Goal: Task Accomplishment & Management: Use online tool/utility

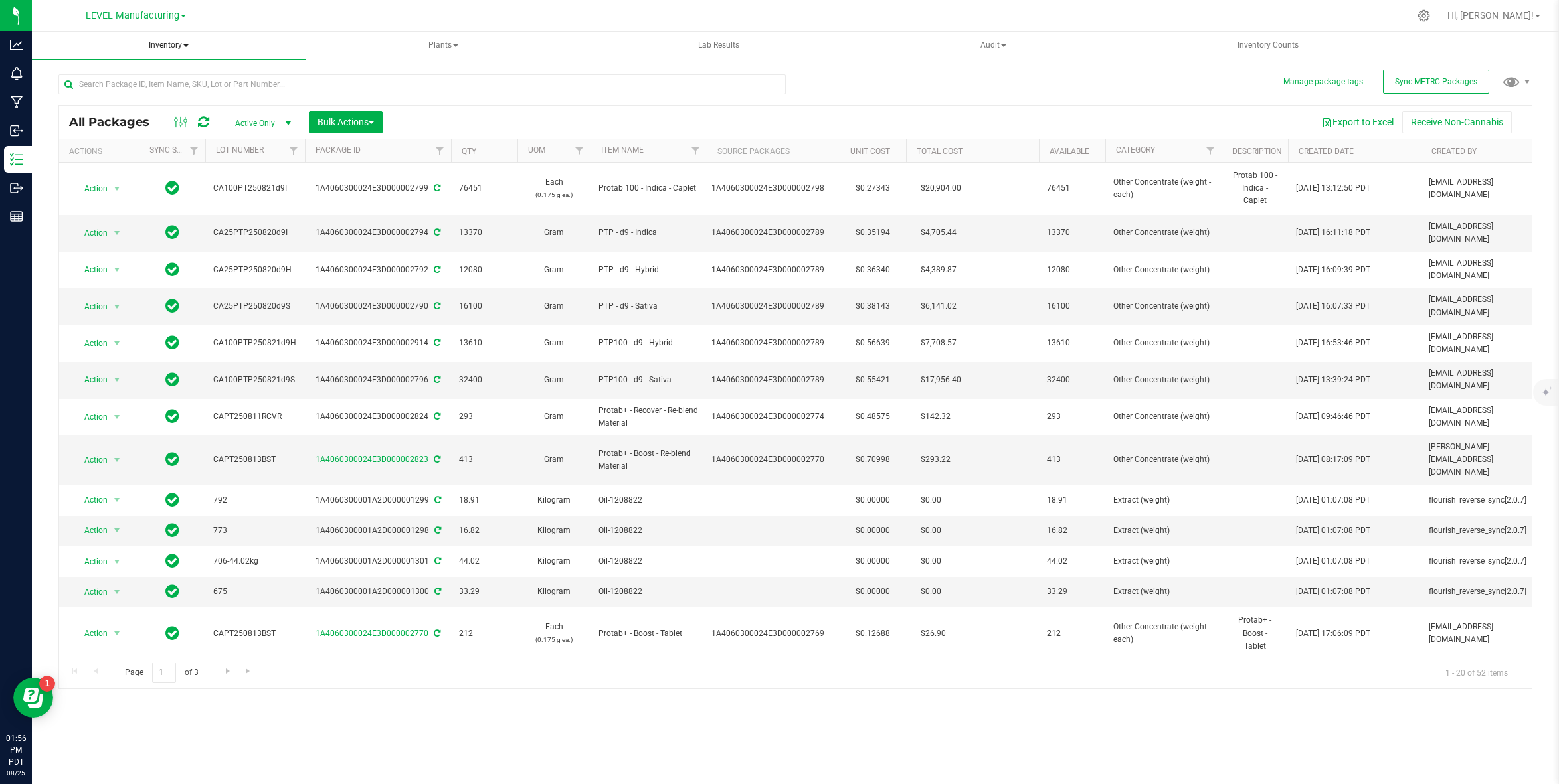
drag, startPoint x: 173, startPoint y: 43, endPoint x: 177, endPoint y: 91, distance: 48.2
click at [172, 44] on span "Inventory" at bounding box center [168, 46] width 274 height 28
click at [176, 164] on li "From bill of materials" at bounding box center [169, 159] width 238 height 16
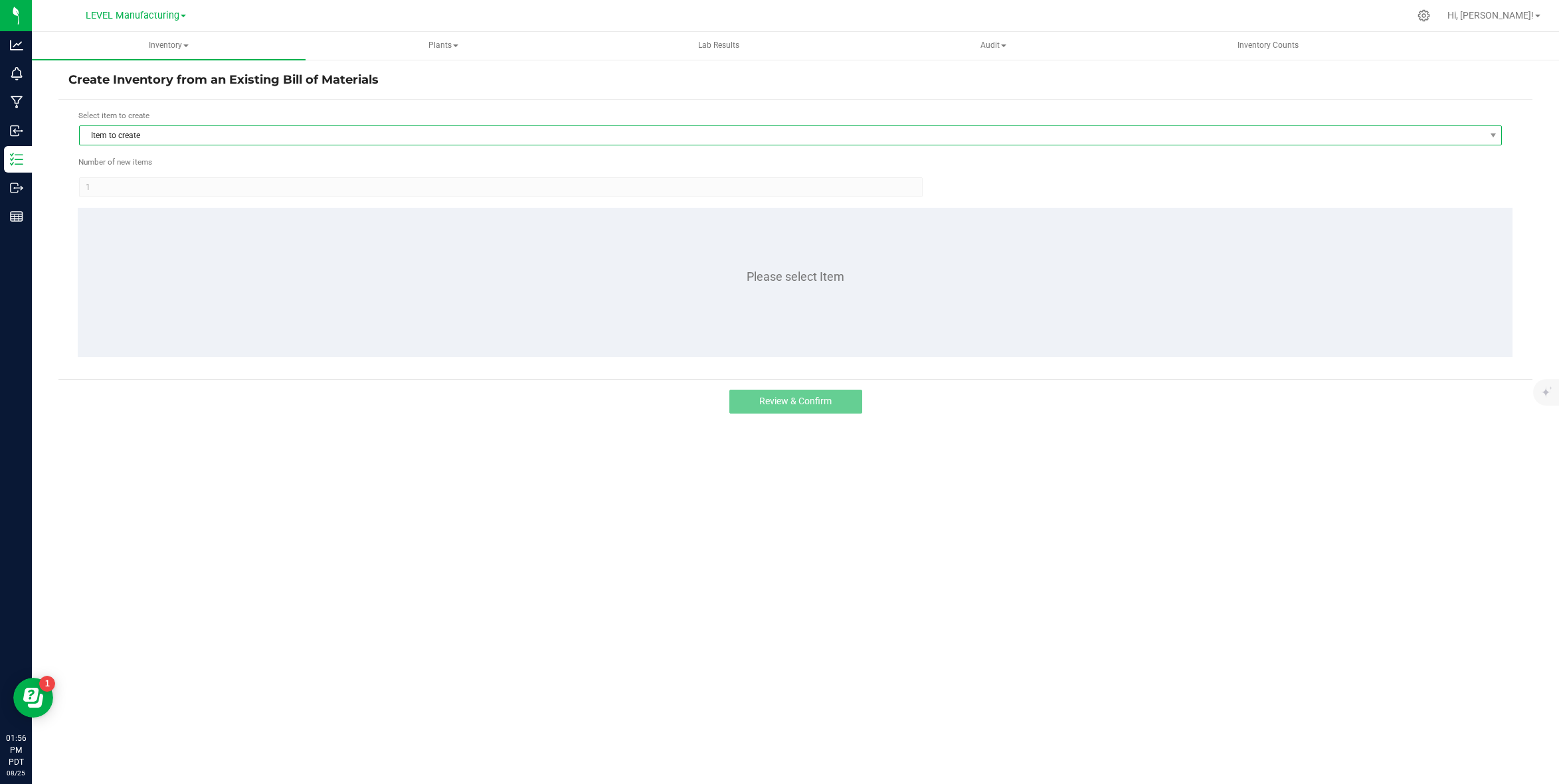
click at [225, 136] on span "Item to create" at bounding box center [782, 135] width 1405 height 18
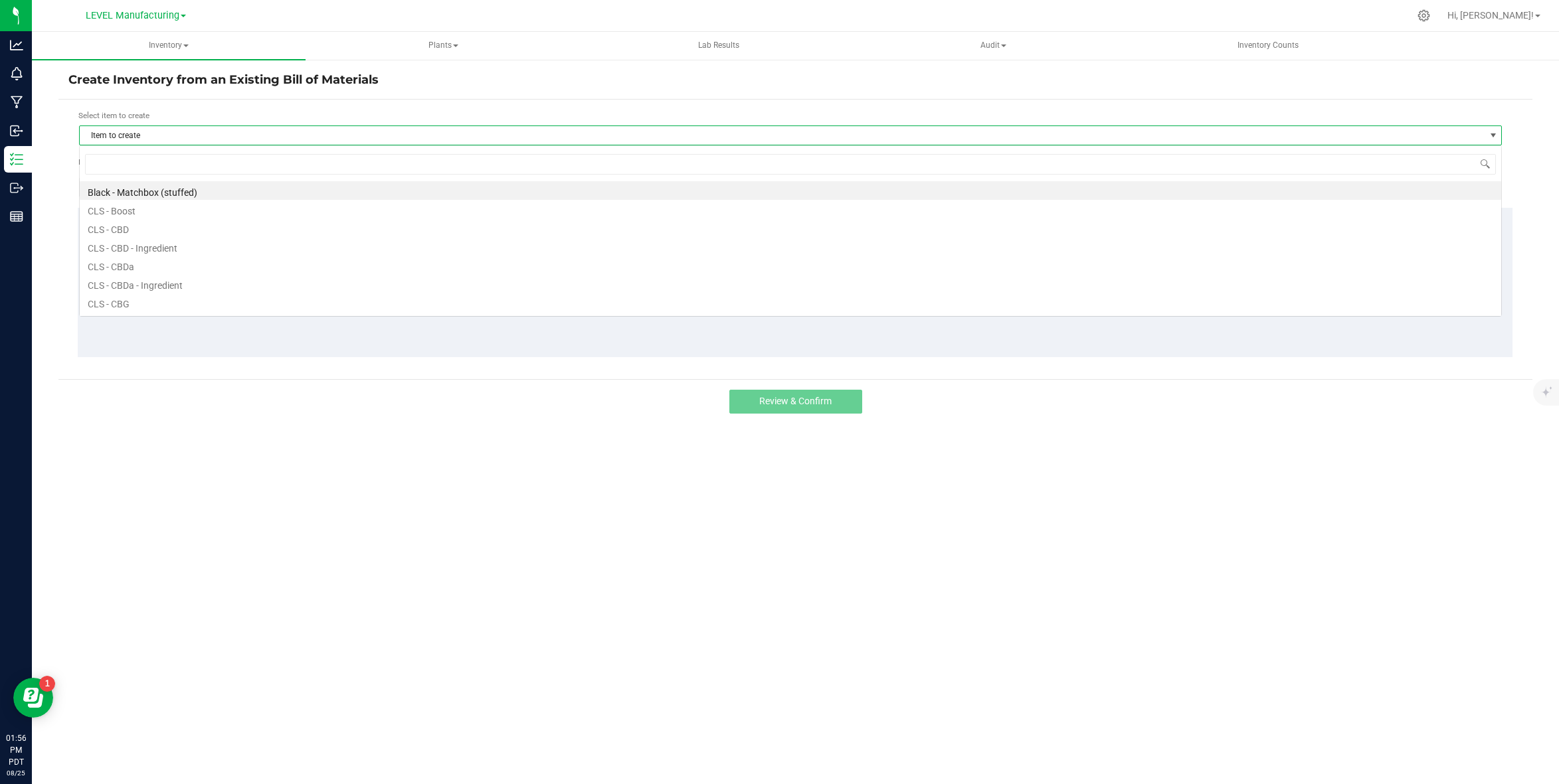
scroll to position [20, 1423]
type input "hybrid"
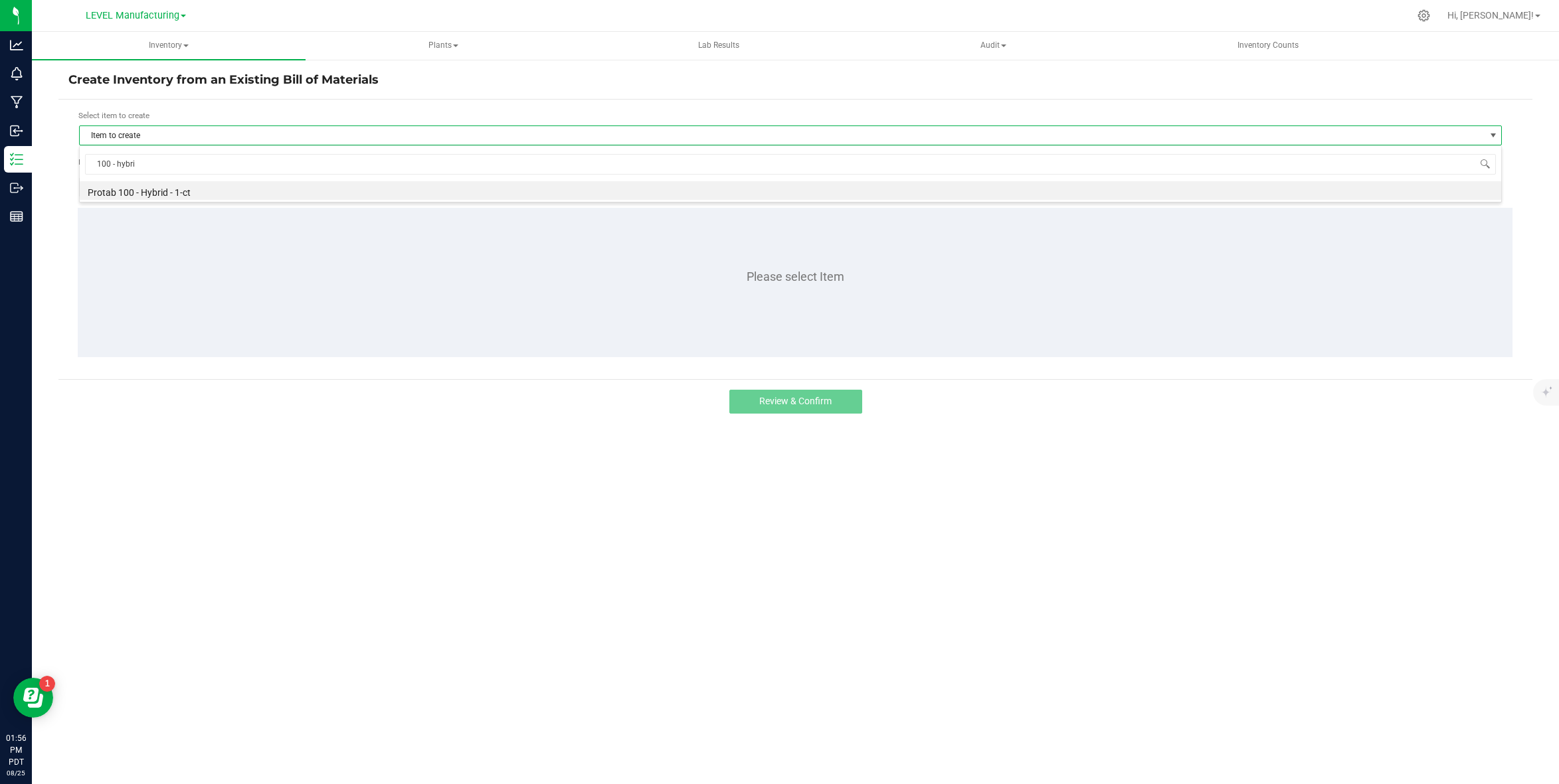
type input "100 - hybrid"
click at [148, 166] on input "100 - hybrid" at bounding box center [790, 164] width 1411 height 20
click at [62, 237] on div "Select item to create Item to create Number of new items 1 Please select Item" at bounding box center [795, 239] width 1474 height 279
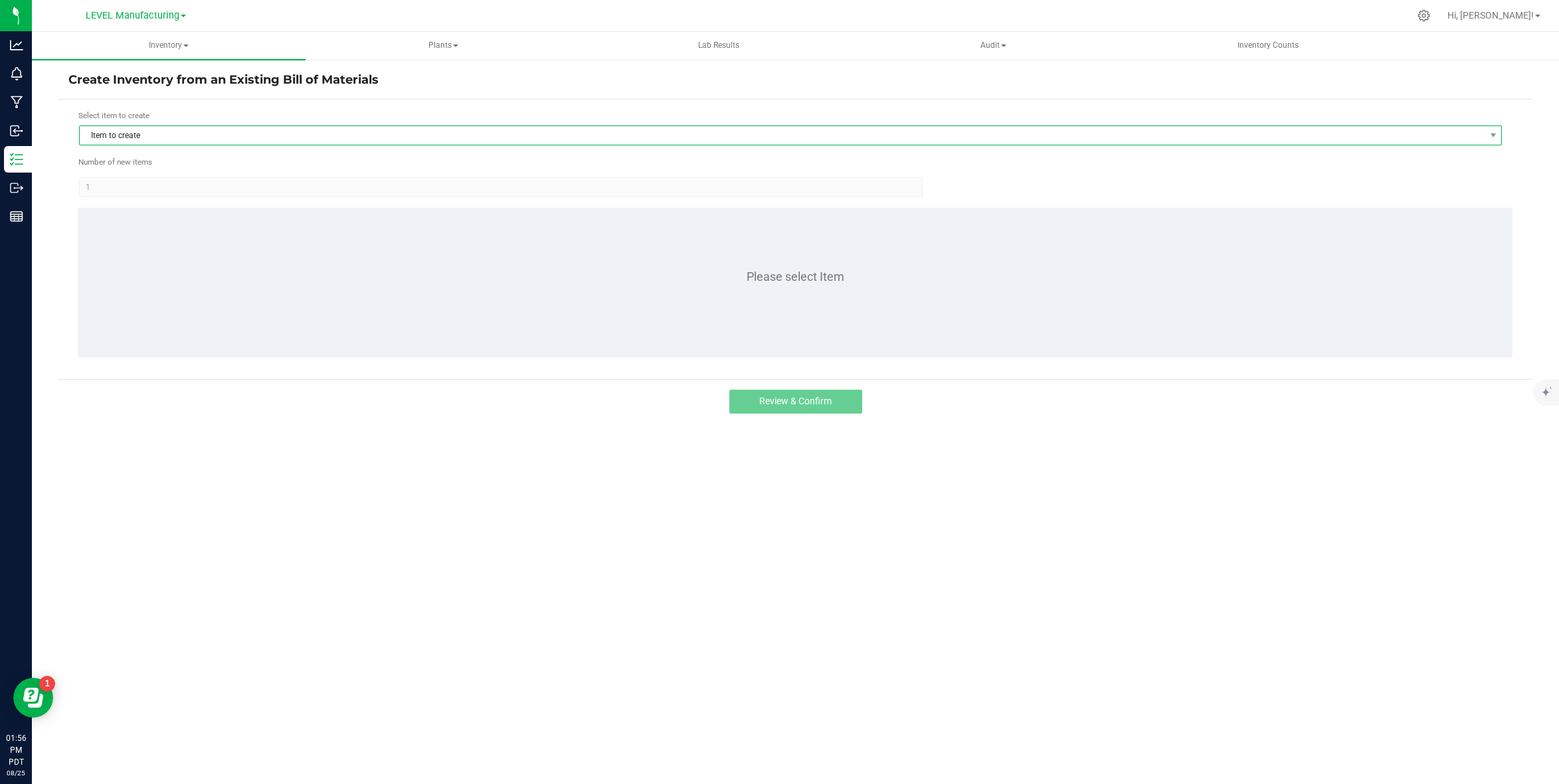
click at [118, 139] on span "Item to create" at bounding box center [782, 135] width 1405 height 18
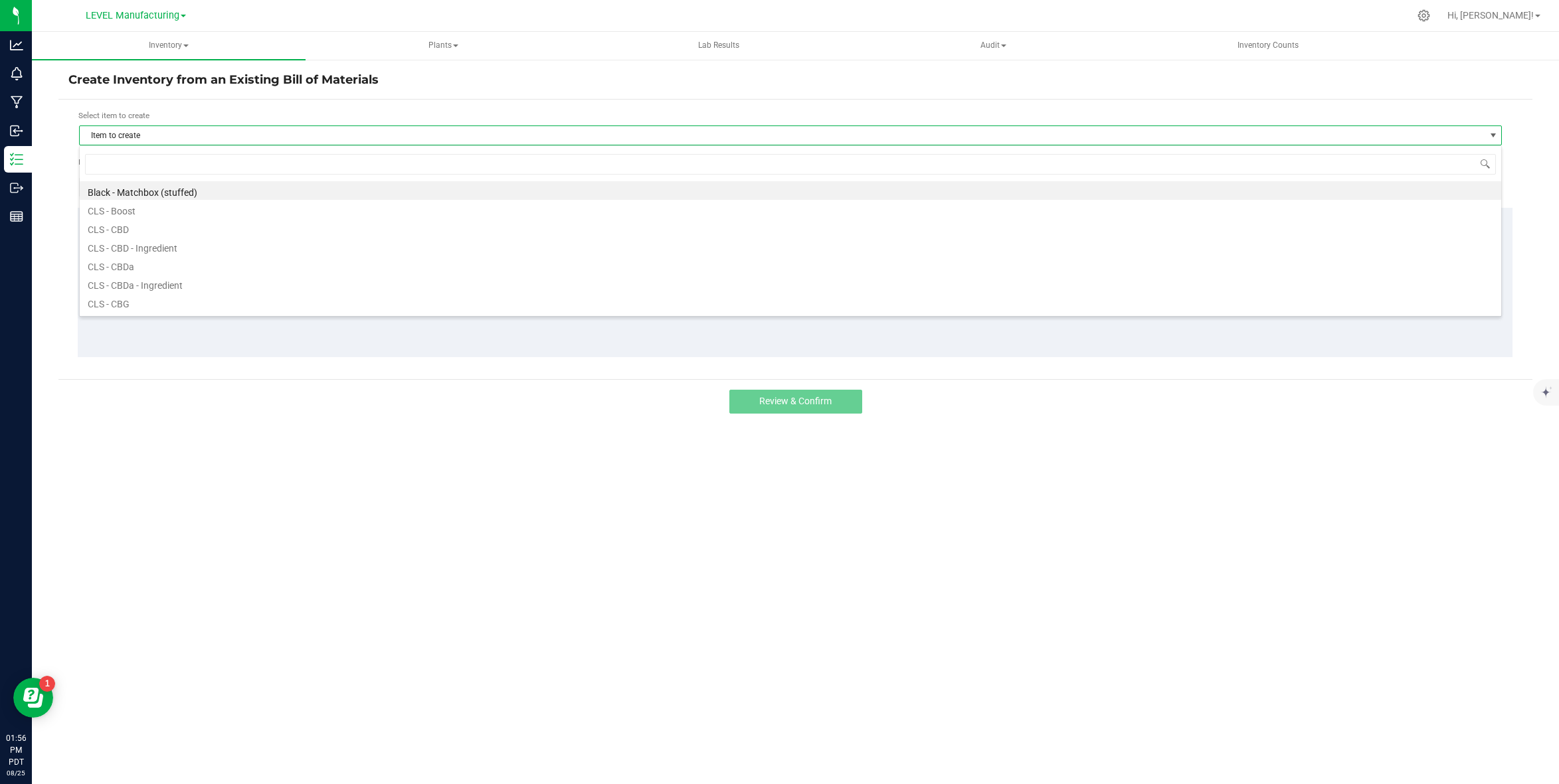
click at [59, 150] on div "Select item to create Item to create Number of new items 1 Please select Item" at bounding box center [795, 239] width 1474 height 279
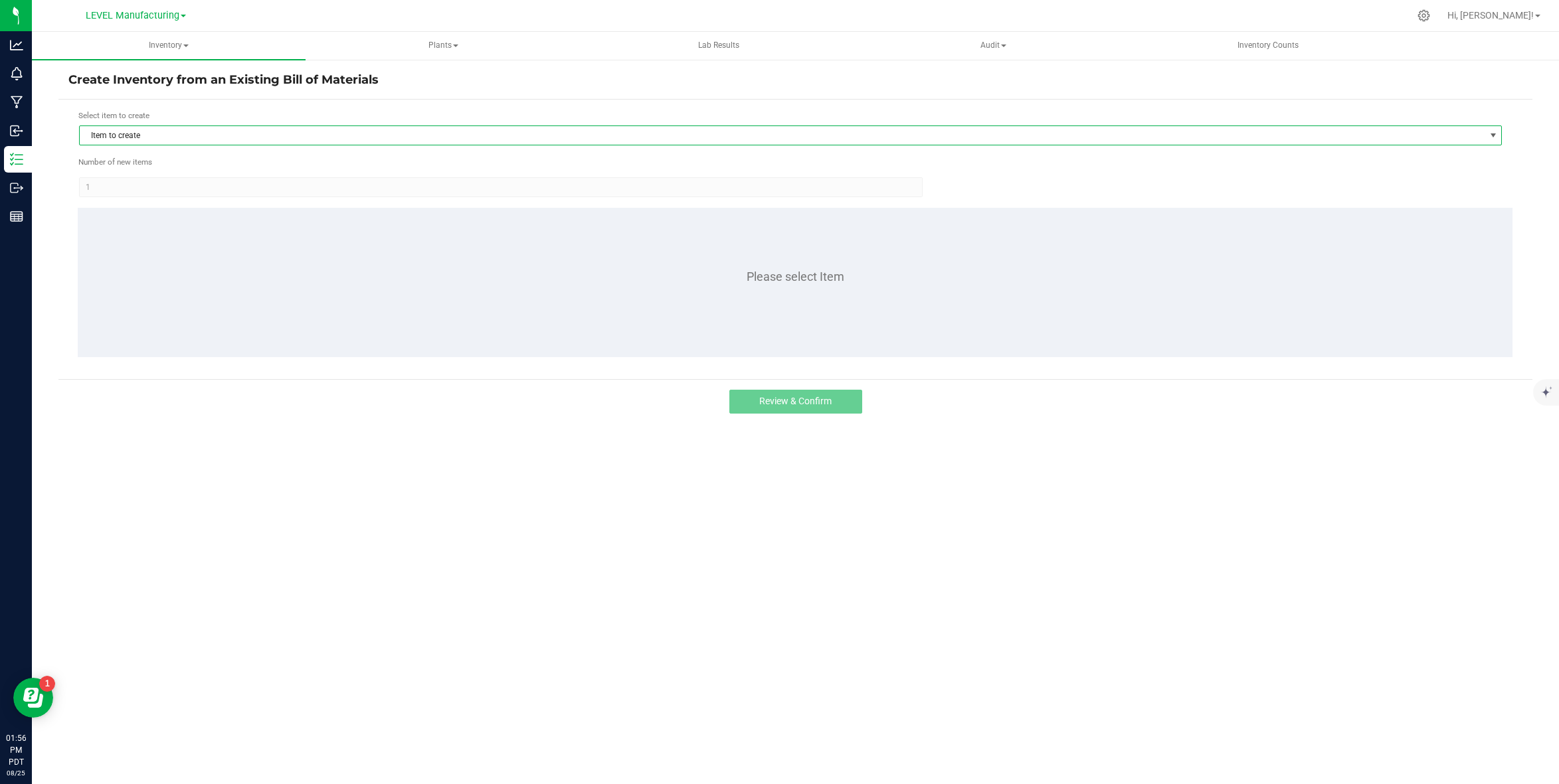
click at [113, 134] on span "Item to create" at bounding box center [782, 135] width 1405 height 18
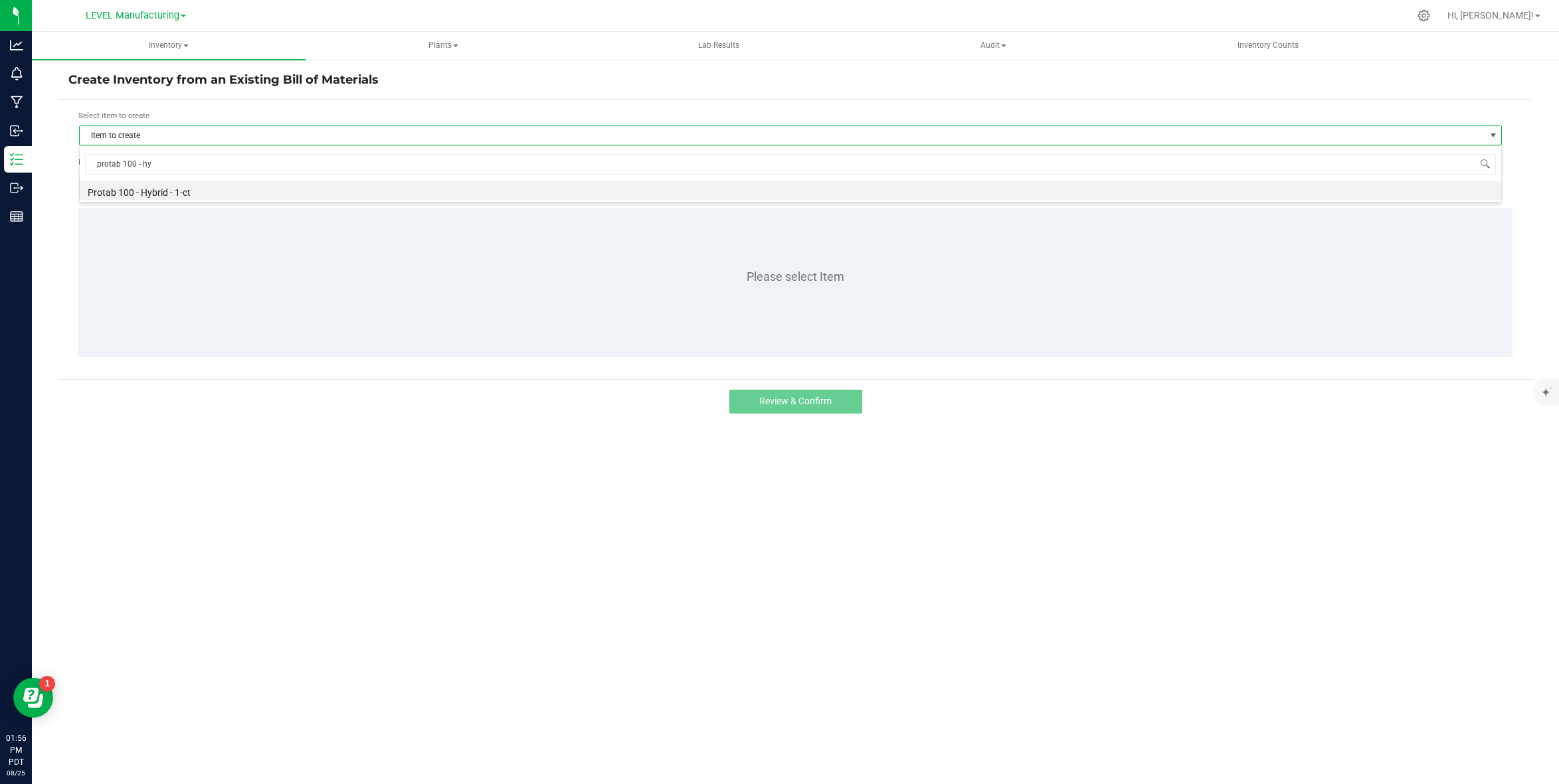
type input "protab 100 - hyb"
click at [174, 115] on div "Select item to create" at bounding box center [790, 116] width 1424 height 13
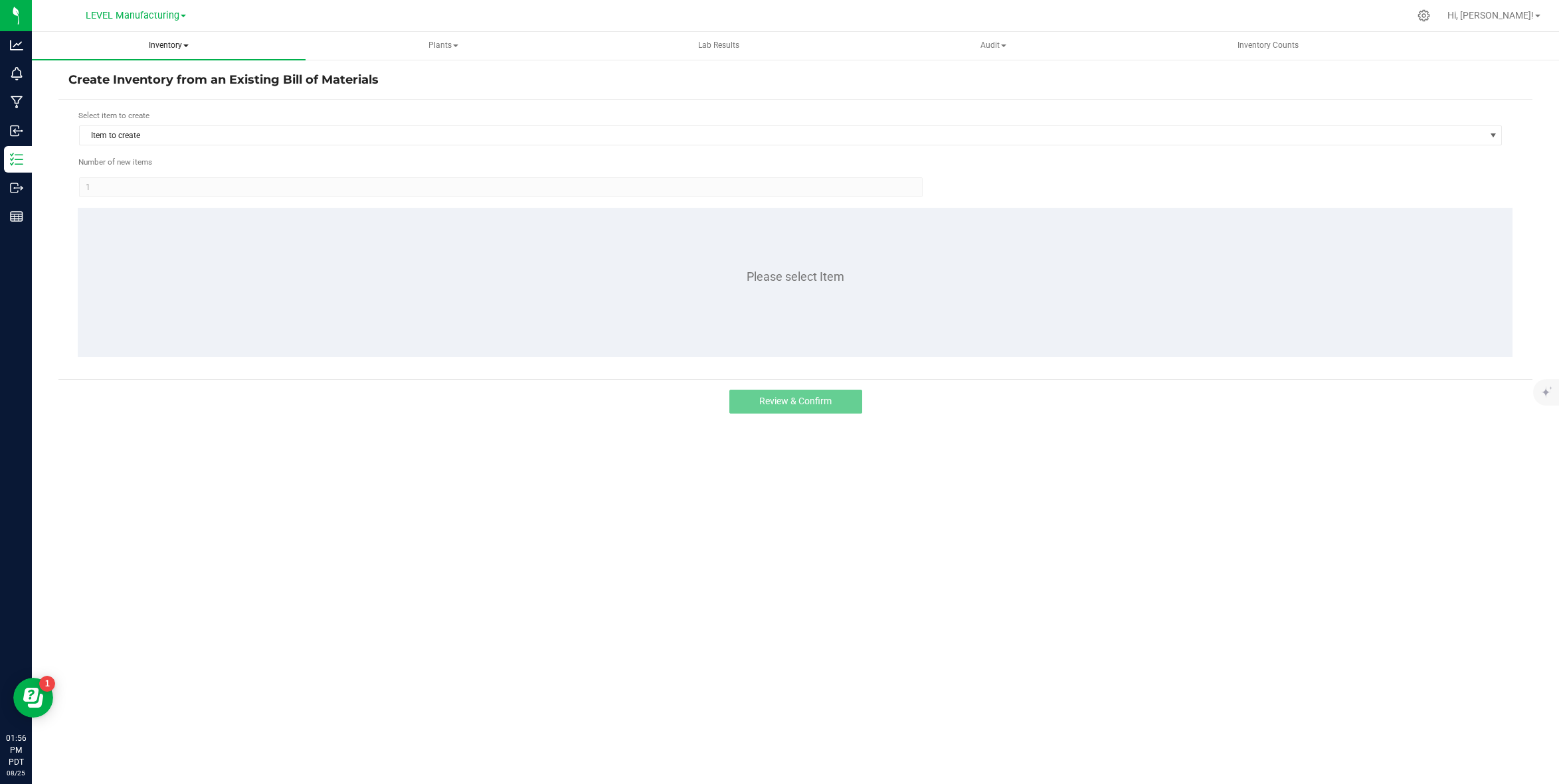
click at [167, 41] on span "Inventory" at bounding box center [168, 46] width 274 height 28
click at [1468, 72] on h4 "Create Inventory from an Existing Bill of Materials" at bounding box center [795, 80] width 1453 height 18
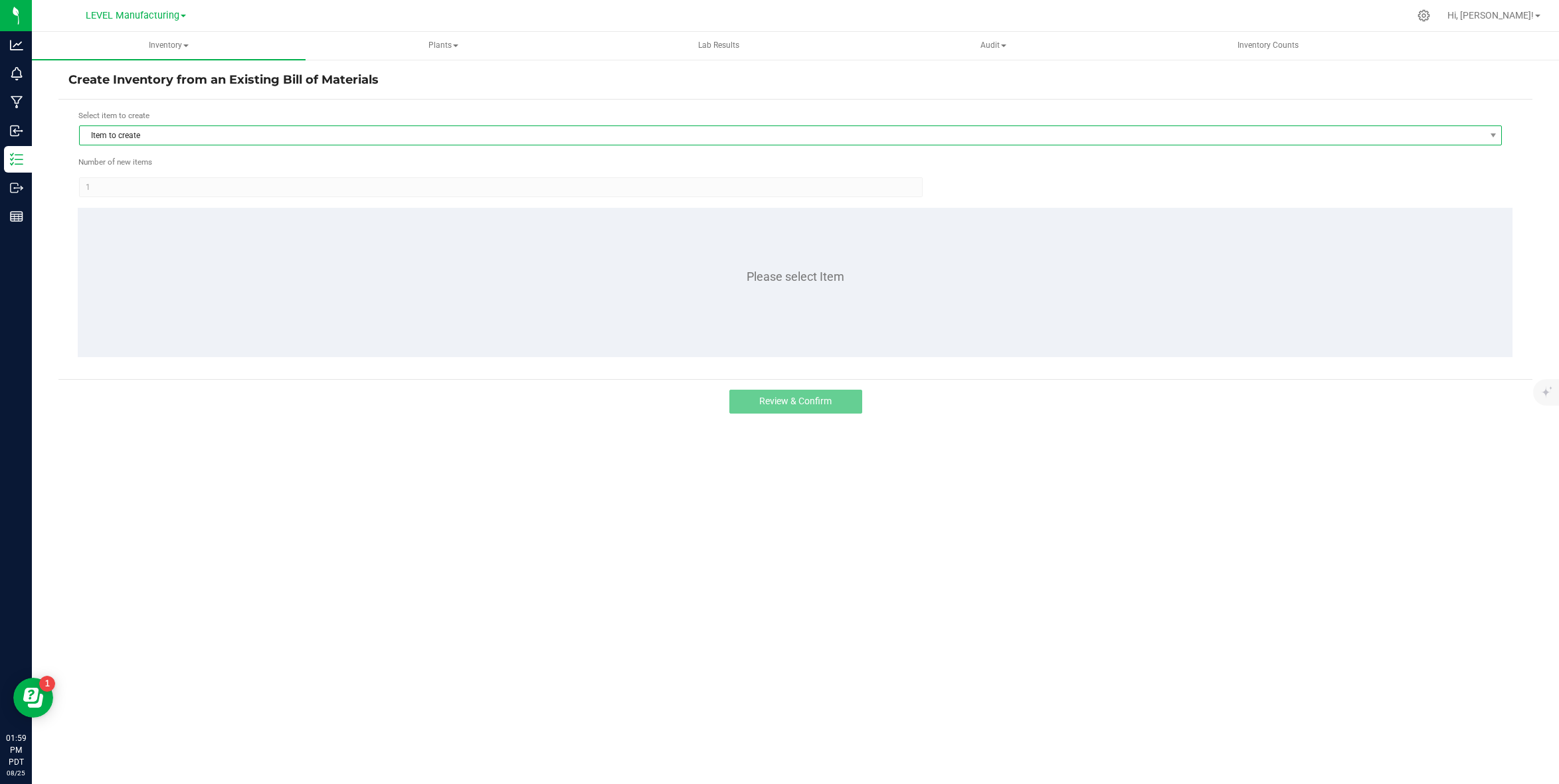
click at [142, 132] on span "Item to create" at bounding box center [782, 135] width 1405 height 18
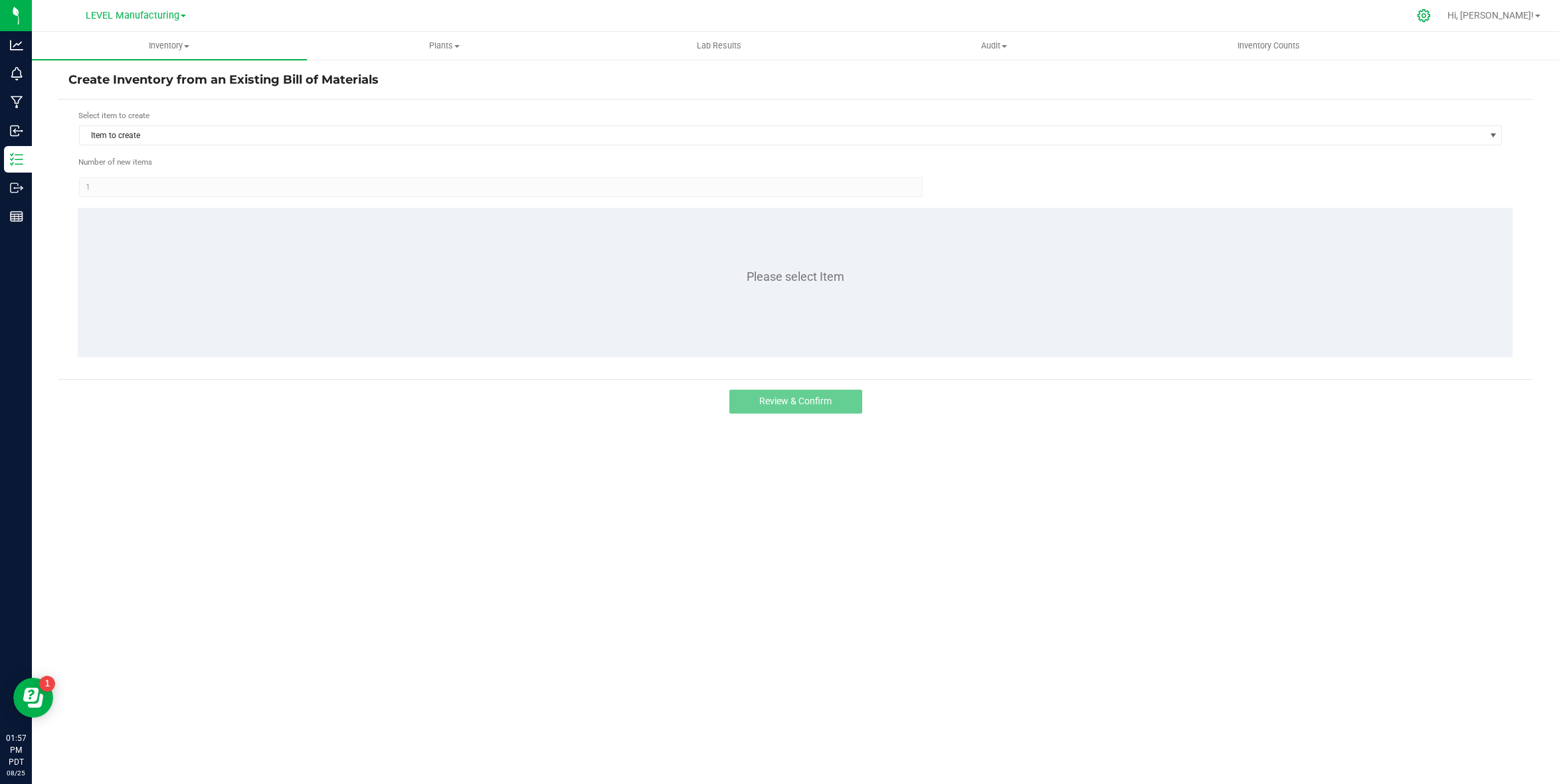
click at [1430, 19] on icon at bounding box center [1424, 15] width 13 height 13
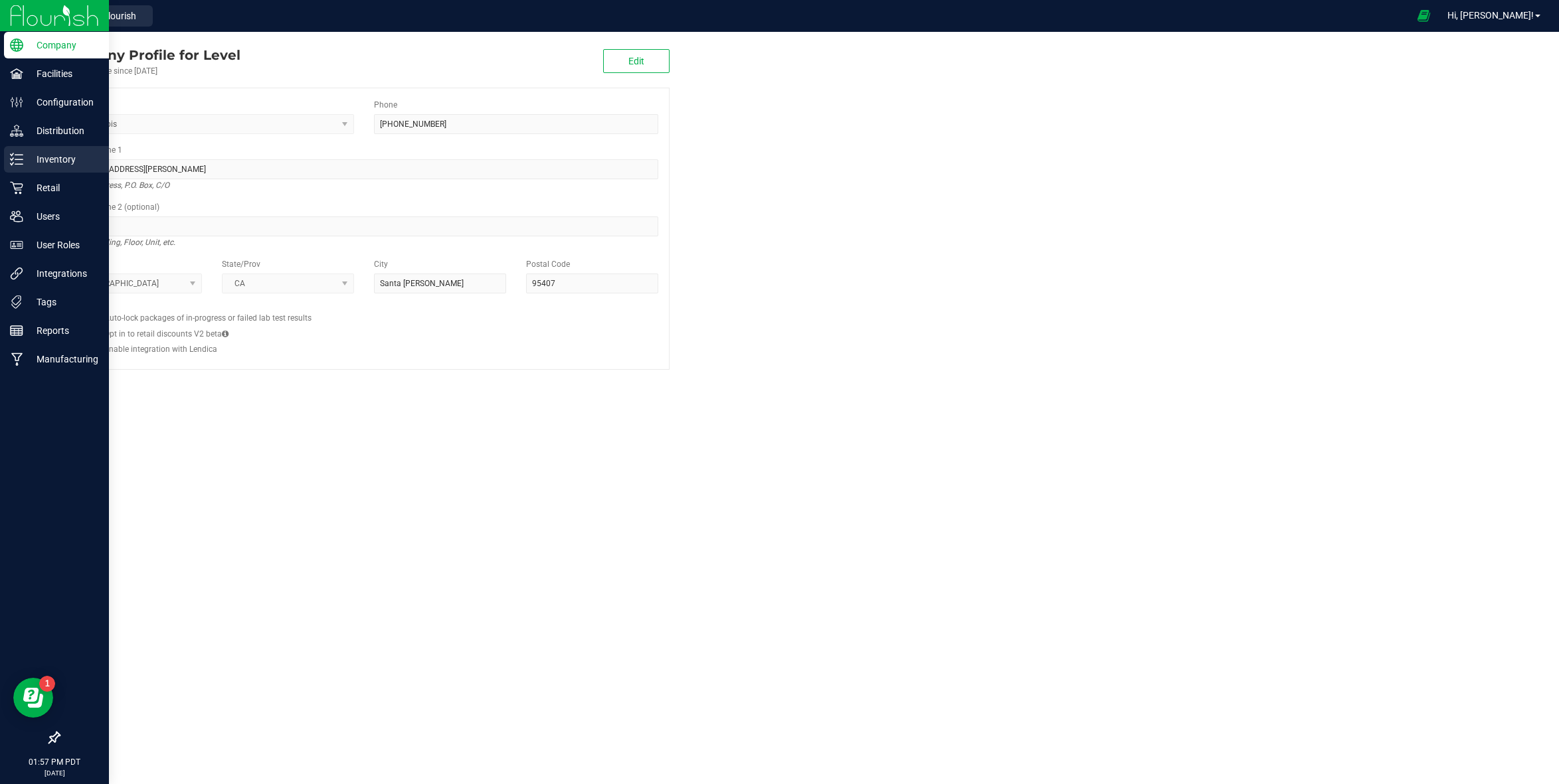
click at [18, 156] on icon at bounding box center [16, 159] width 13 height 13
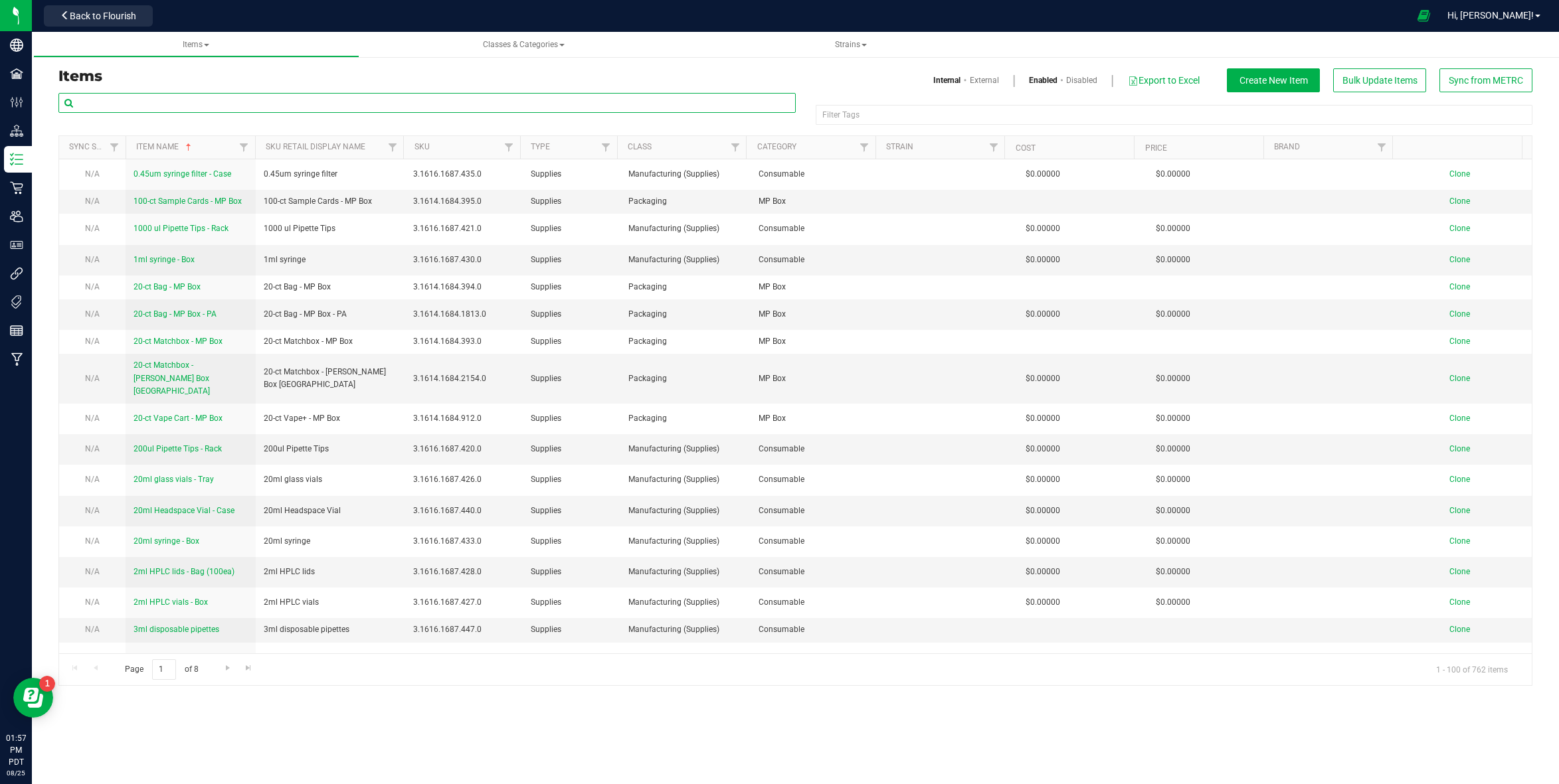
click at [160, 100] on input "text" at bounding box center [427, 103] width 737 height 20
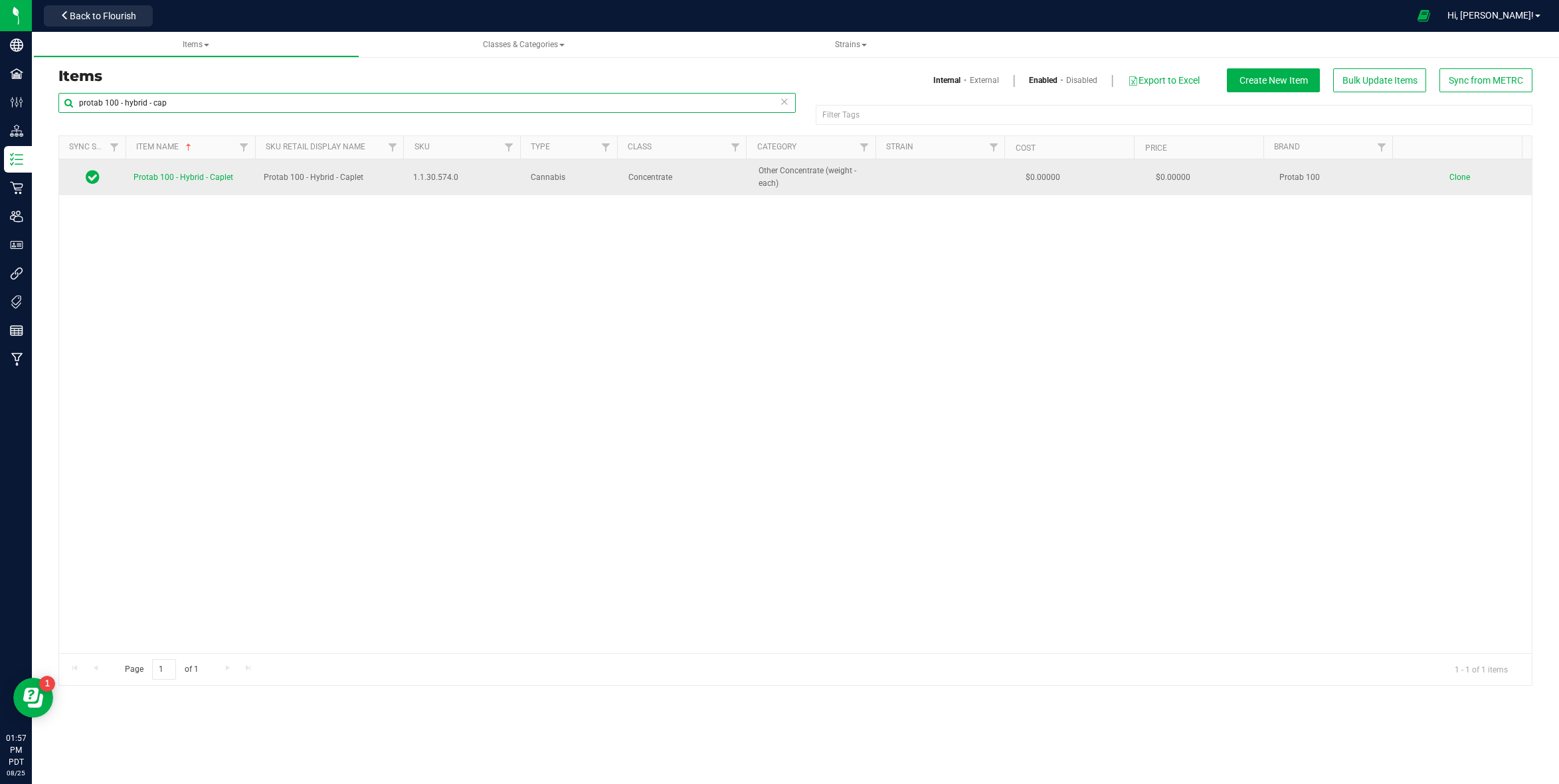
type input "protab 100 - hybrid - cap"
click at [201, 181] on span "Protab 100 - Hybrid - Caplet" at bounding box center [184, 176] width 100 height 9
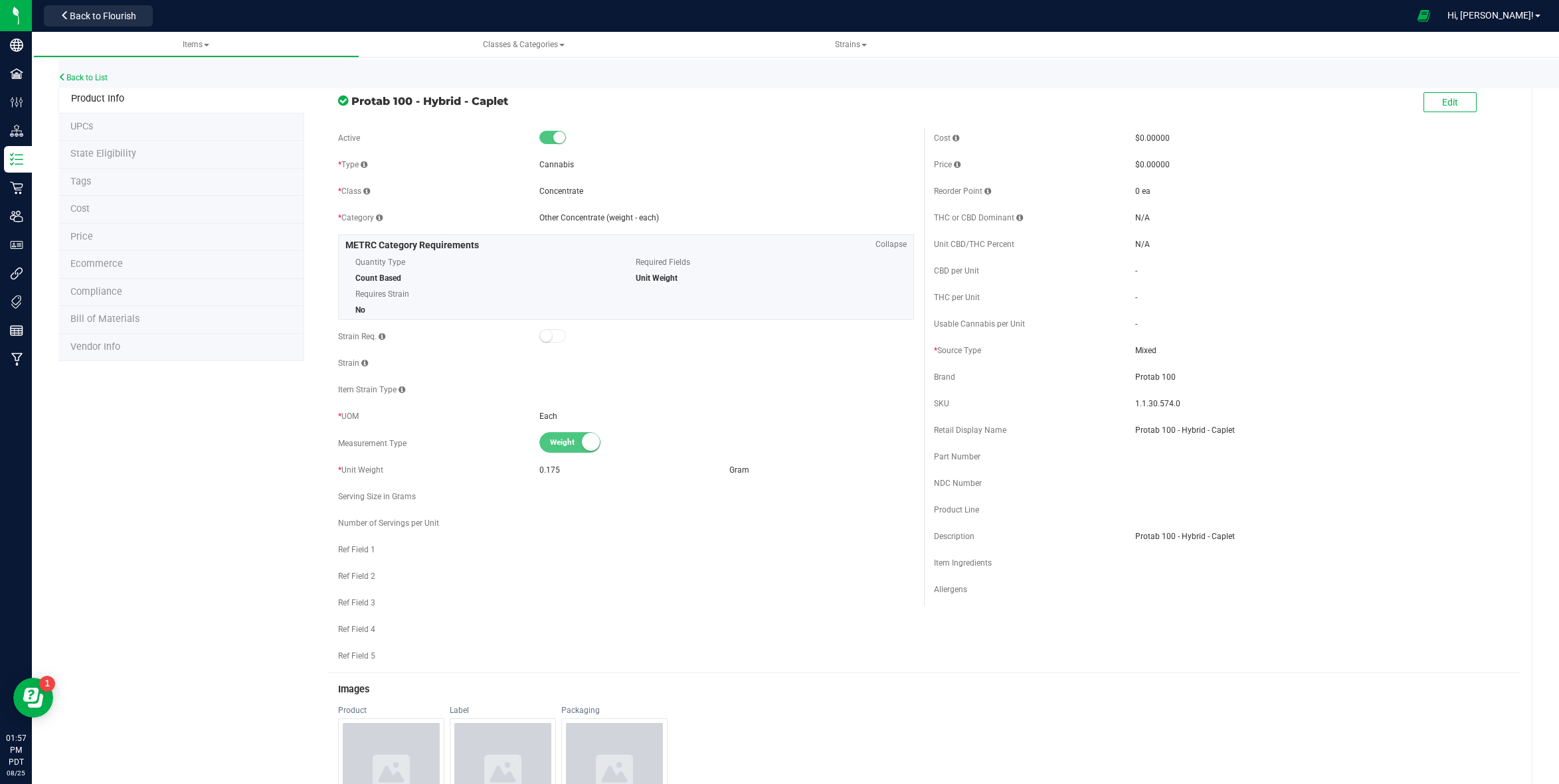
click at [96, 300] on li "Compliance" at bounding box center [181, 293] width 246 height 28
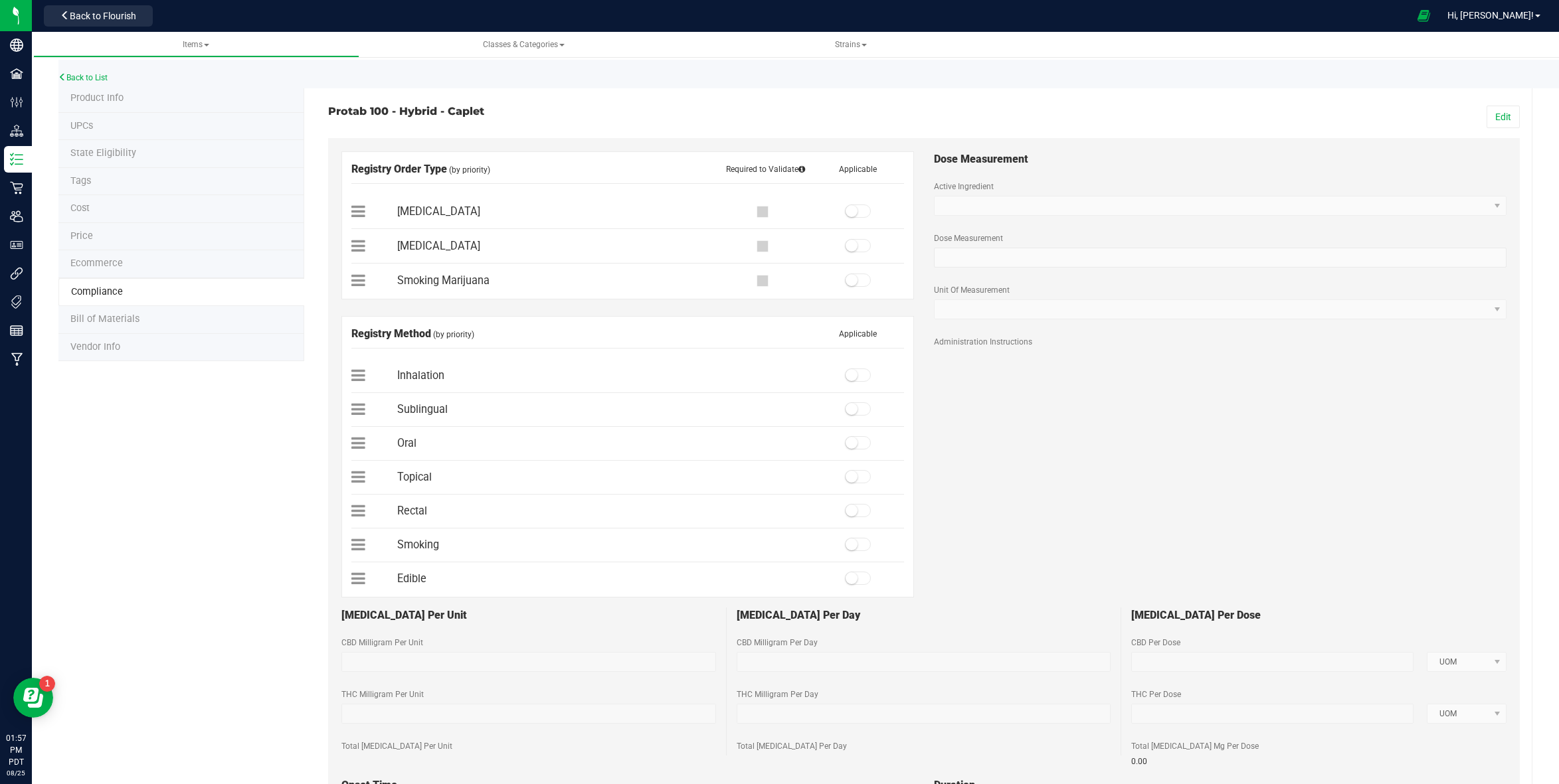
click at [101, 315] on span "Bill of Materials" at bounding box center [105, 319] width 69 height 11
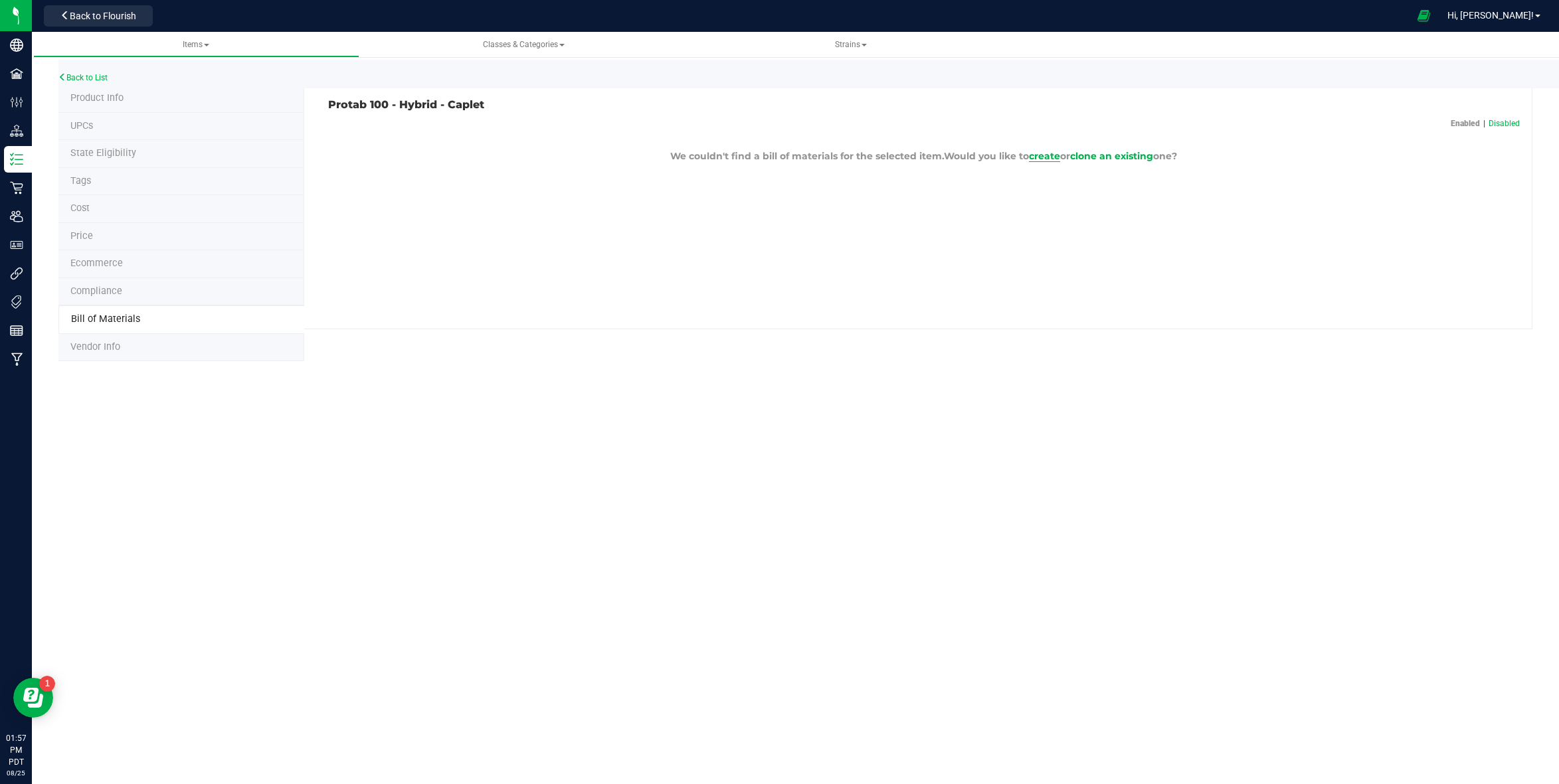
click at [1045, 153] on span "create" at bounding box center [1044, 155] width 31 height 12
click at [1425, 129] on link "Cancel" at bounding box center [1420, 130] width 25 height 11
click at [1115, 158] on span "clone an existing" at bounding box center [1112, 155] width 83 height 12
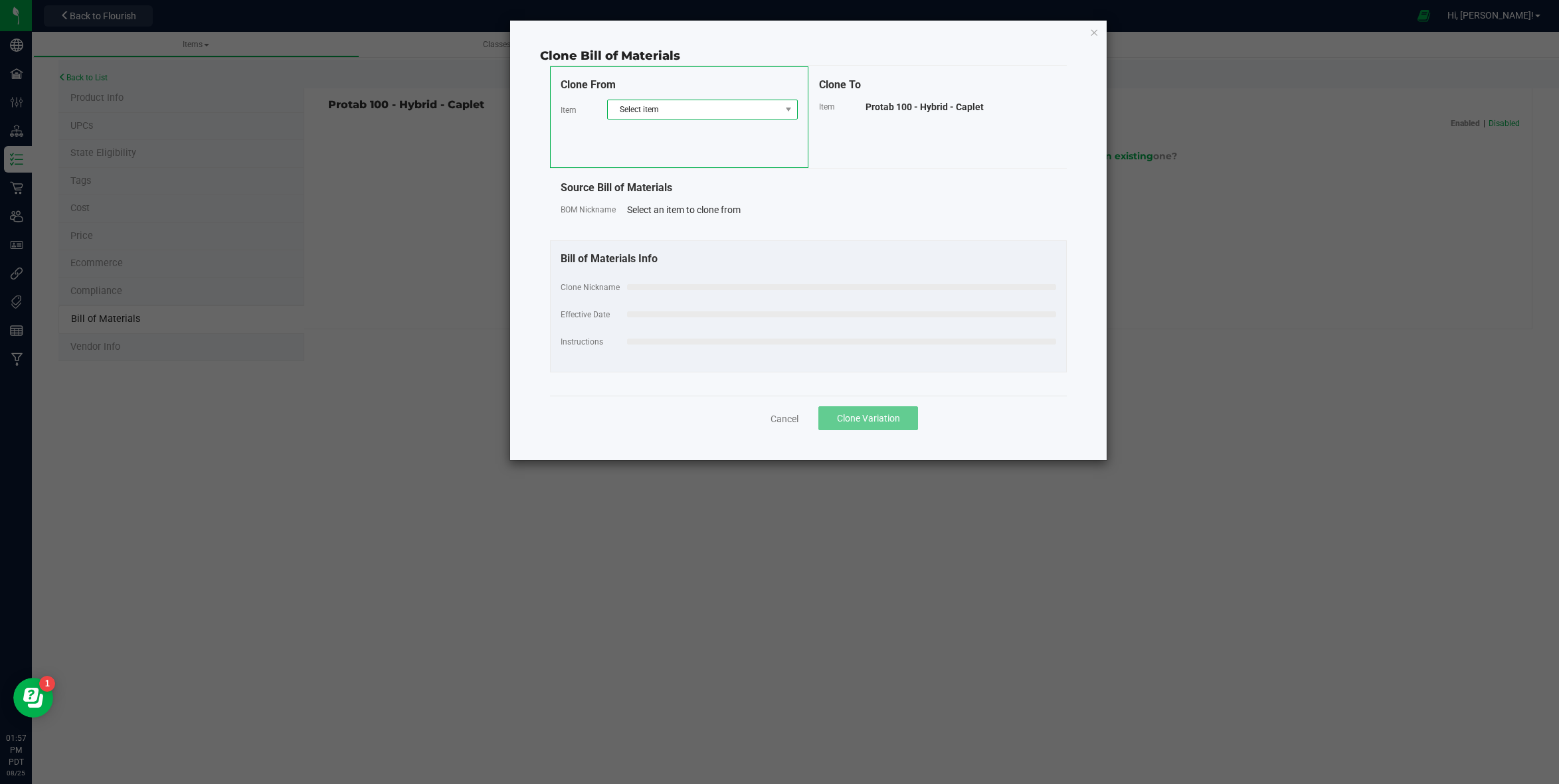
click at [724, 117] on span "Select item" at bounding box center [694, 110] width 172 height 18
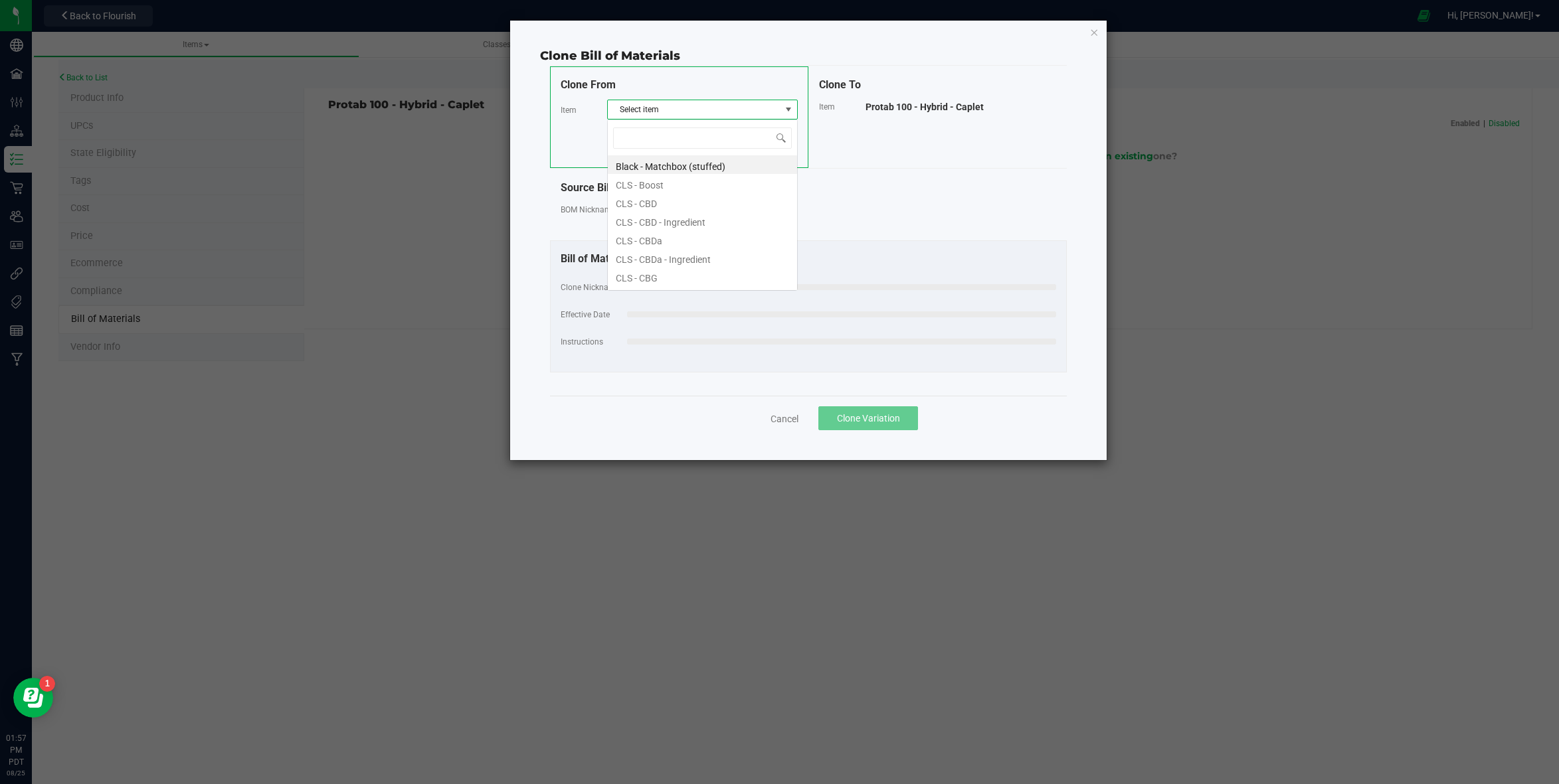
scroll to position [20, 191]
type input "protab 100 -"
drag, startPoint x: 763, startPoint y: 229, endPoint x: 761, endPoint y: 219, distance: 10.2
click at [761, 155] on ul "Protab 100 - Hybrid - 1-ct Protab 100 - Indica - 1-ct Protab 100 - Indica - 10-…" at bounding box center [702, 155] width 189 height 0
click at [739, 219] on li "Protab 100 - Indica - Caplet" at bounding box center [702, 220] width 189 height 18
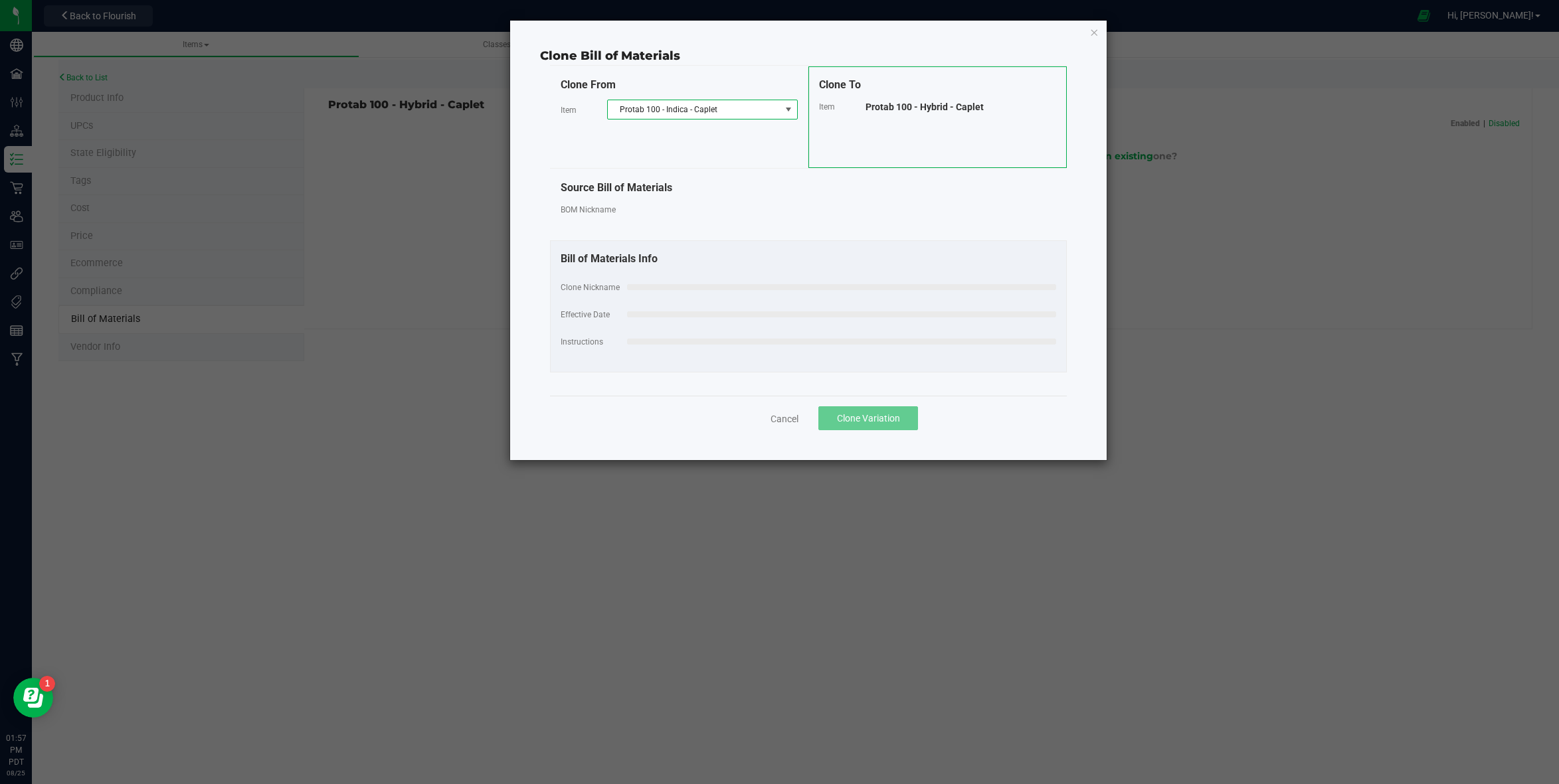
select select "85"
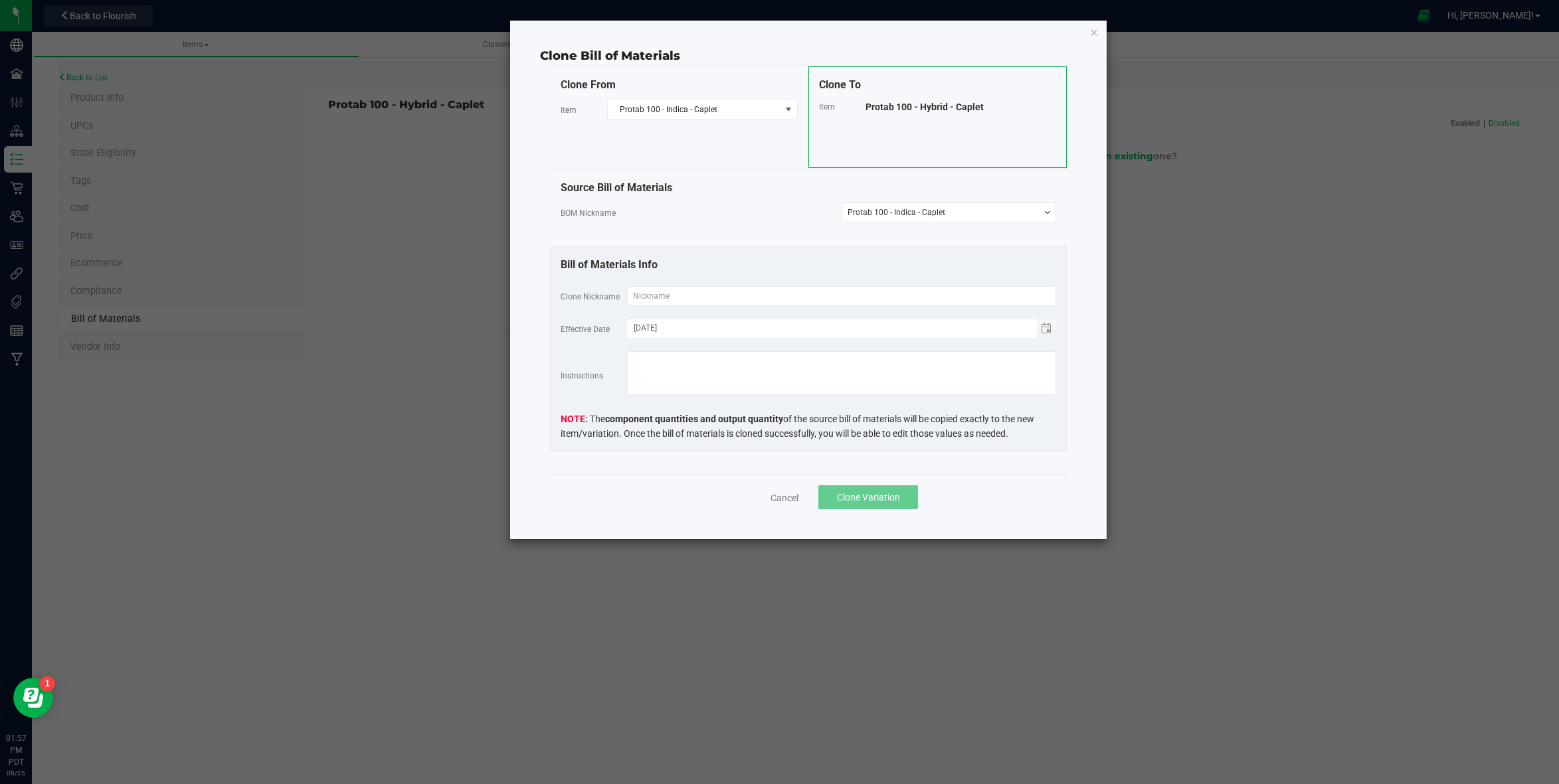
drag, startPoint x: 1014, startPoint y: 108, endPoint x: 845, endPoint y: 112, distance: 169.0
click at [845, 112] on div "Item Protab 100 - Hybrid - Caplet" at bounding box center [937, 107] width 237 height 14
copy div "Protab 100 - Hybrid - Caplet"
click at [718, 297] on input "text" at bounding box center [841, 296] width 429 height 20
paste input "Protab 100 - Hybrid - Caplet"
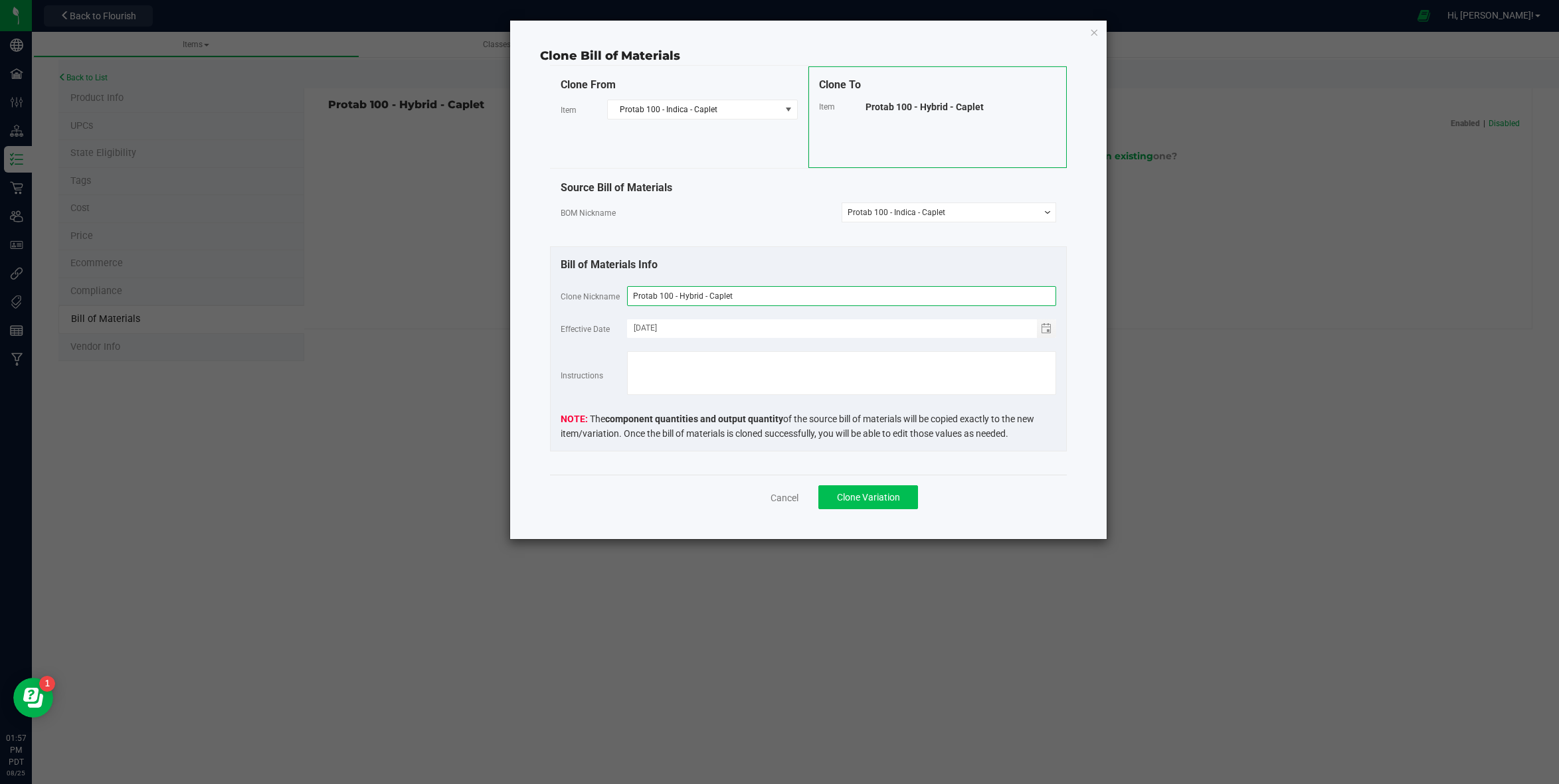
type input "Protab 100 - Hybrid - Caplet"
click at [881, 506] on button "Clone Variation" at bounding box center [868, 497] width 100 height 24
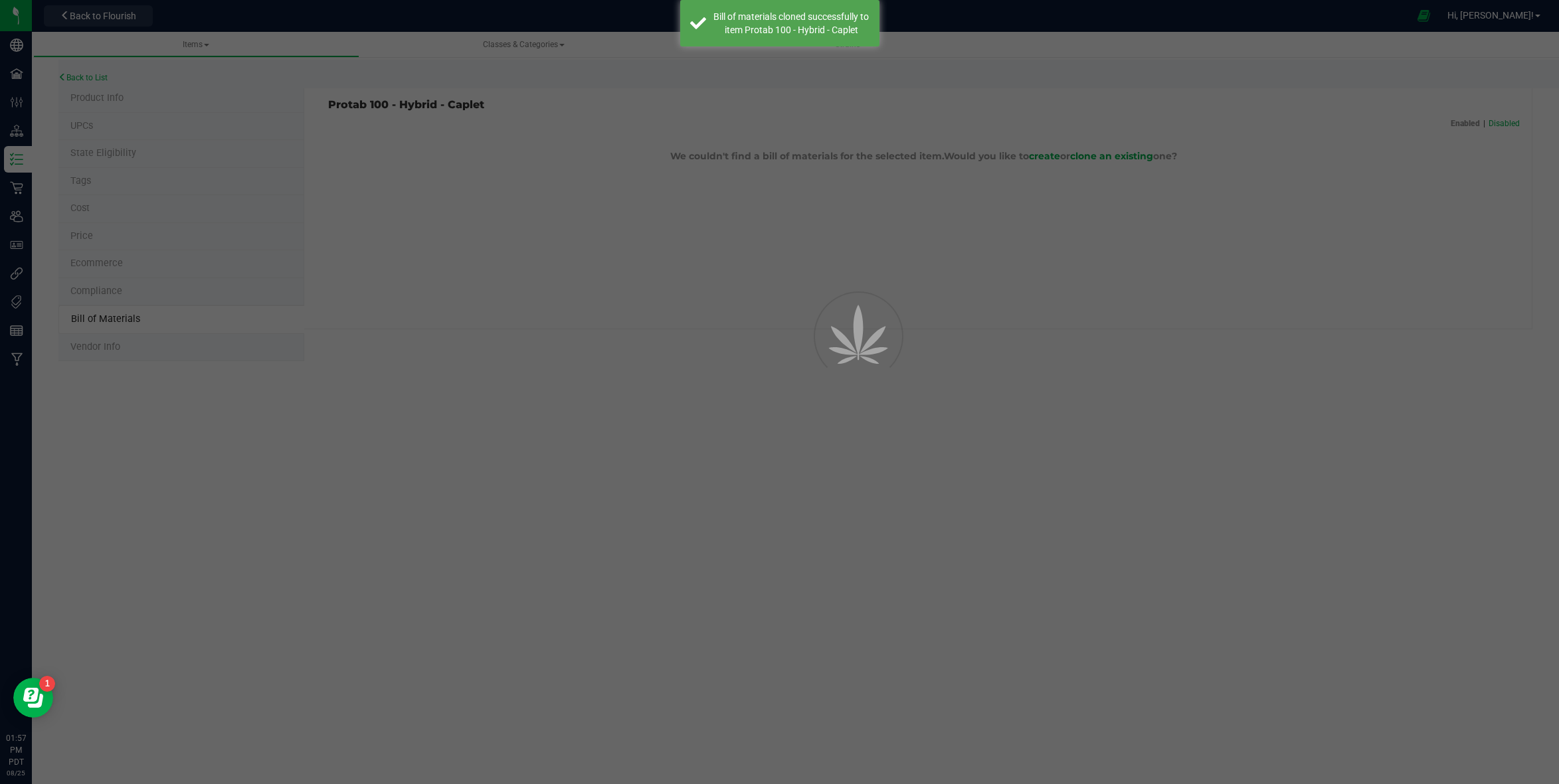
select select "278"
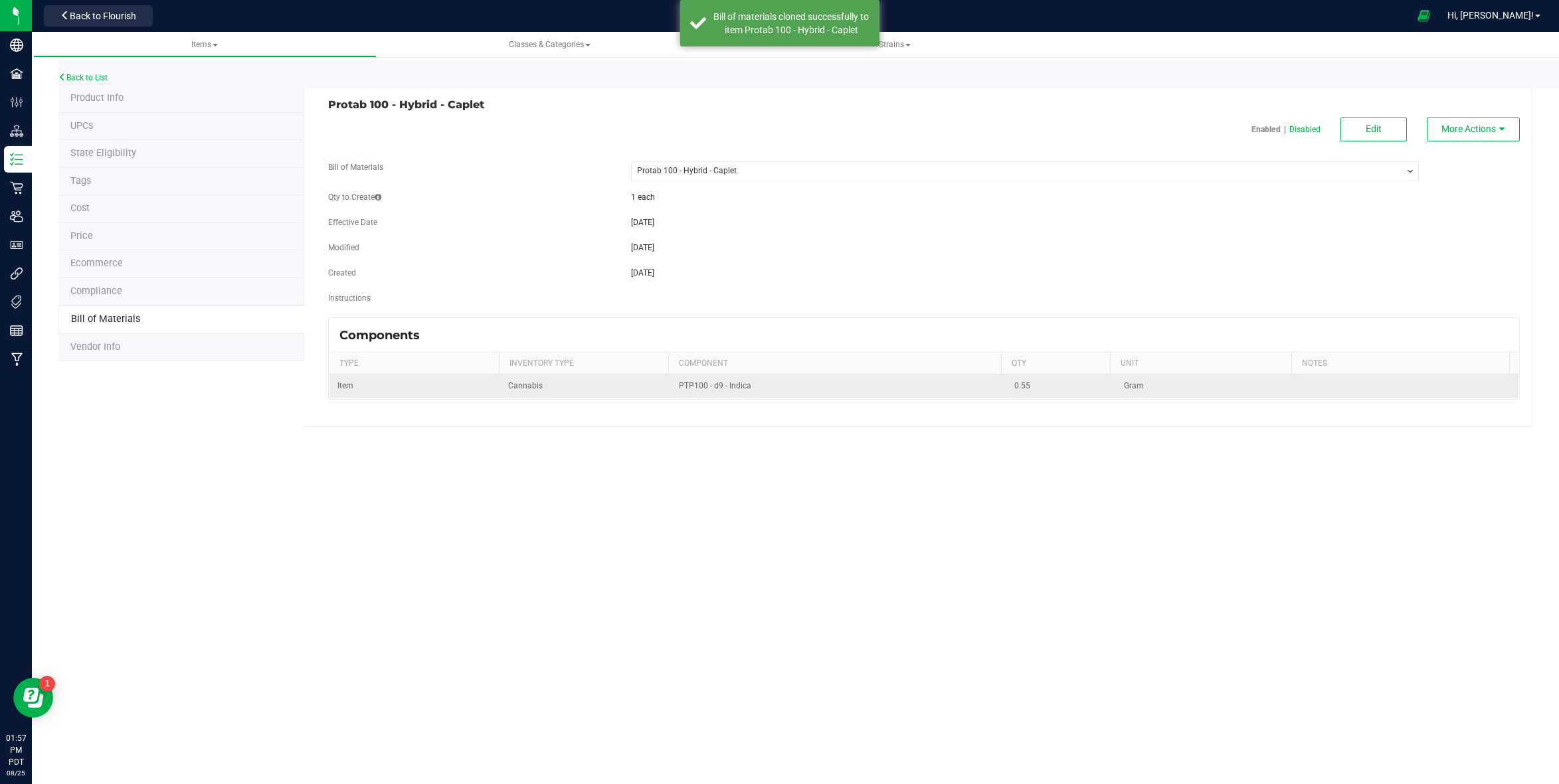
click at [982, 386] on td "PTP100 - d9 - Indica" at bounding box center [838, 385] width 336 height 23
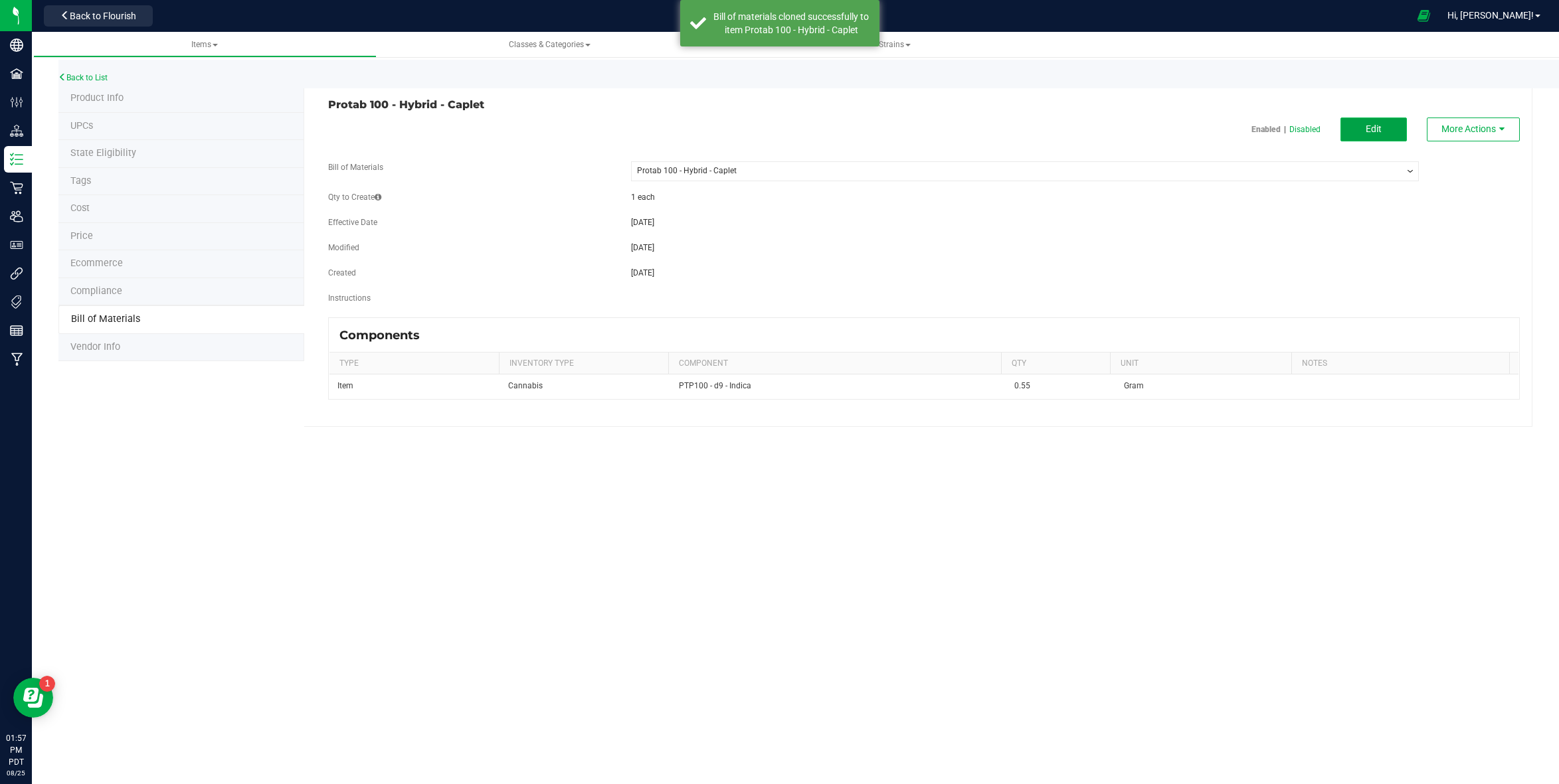
click at [1390, 127] on button "Edit" at bounding box center [1373, 129] width 66 height 24
select select "278"
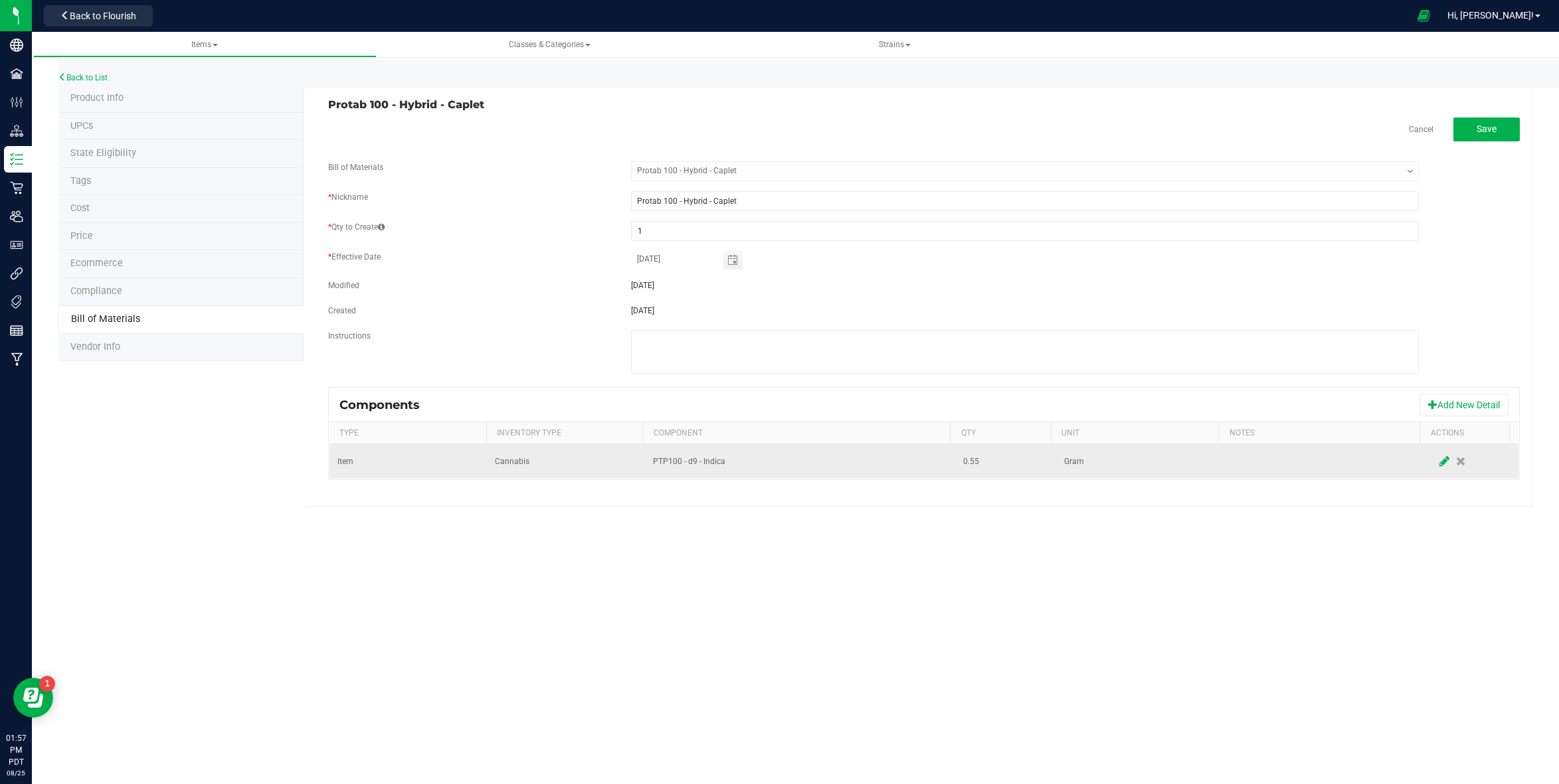
click at [1439, 462] on icon at bounding box center [1444, 461] width 10 height 12
click at [839, 456] on span "PTP100 - d9 - Indica" at bounding box center [791, 461] width 276 height 18
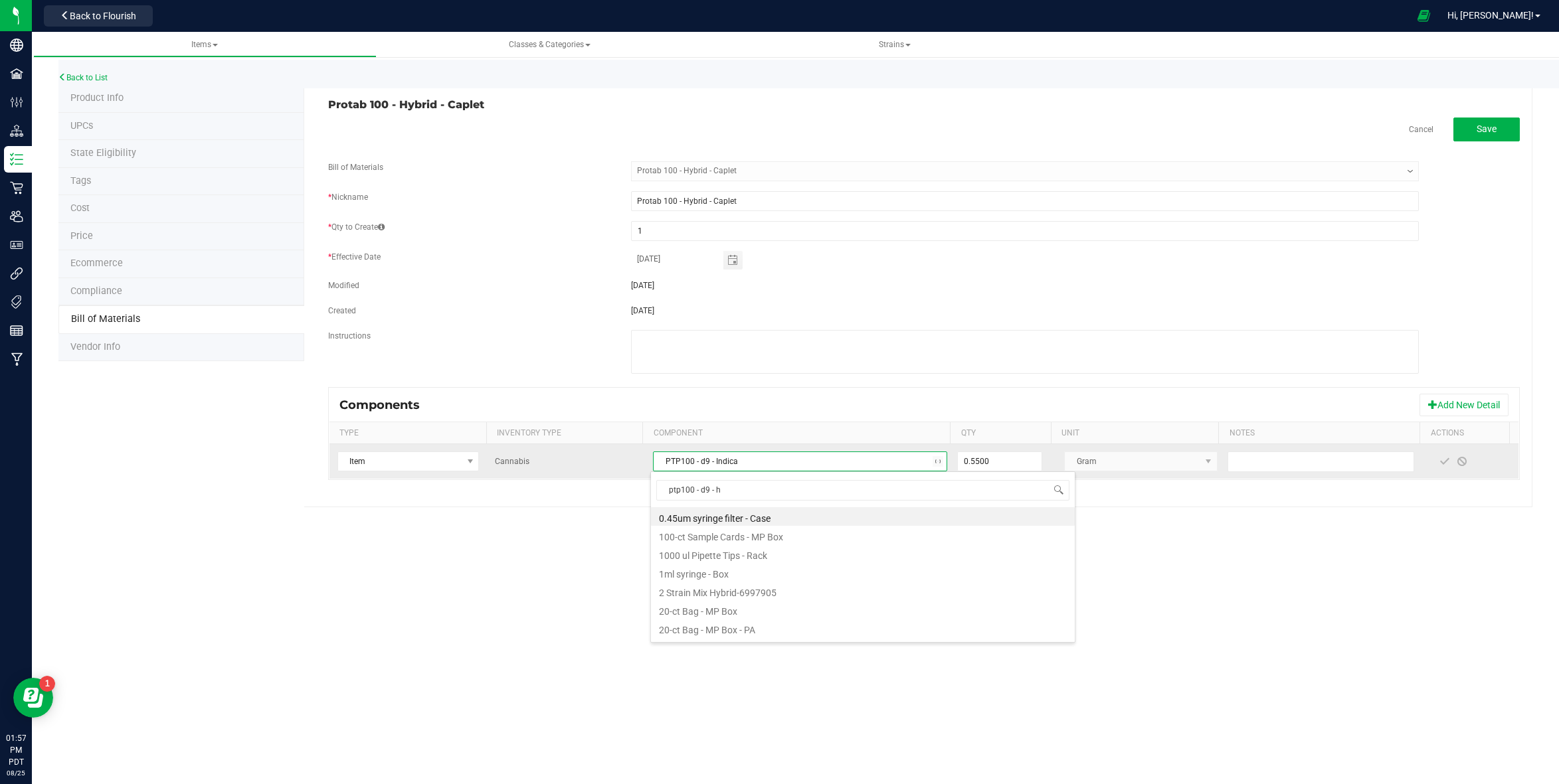
type input "ptp100 - d9 - hy"
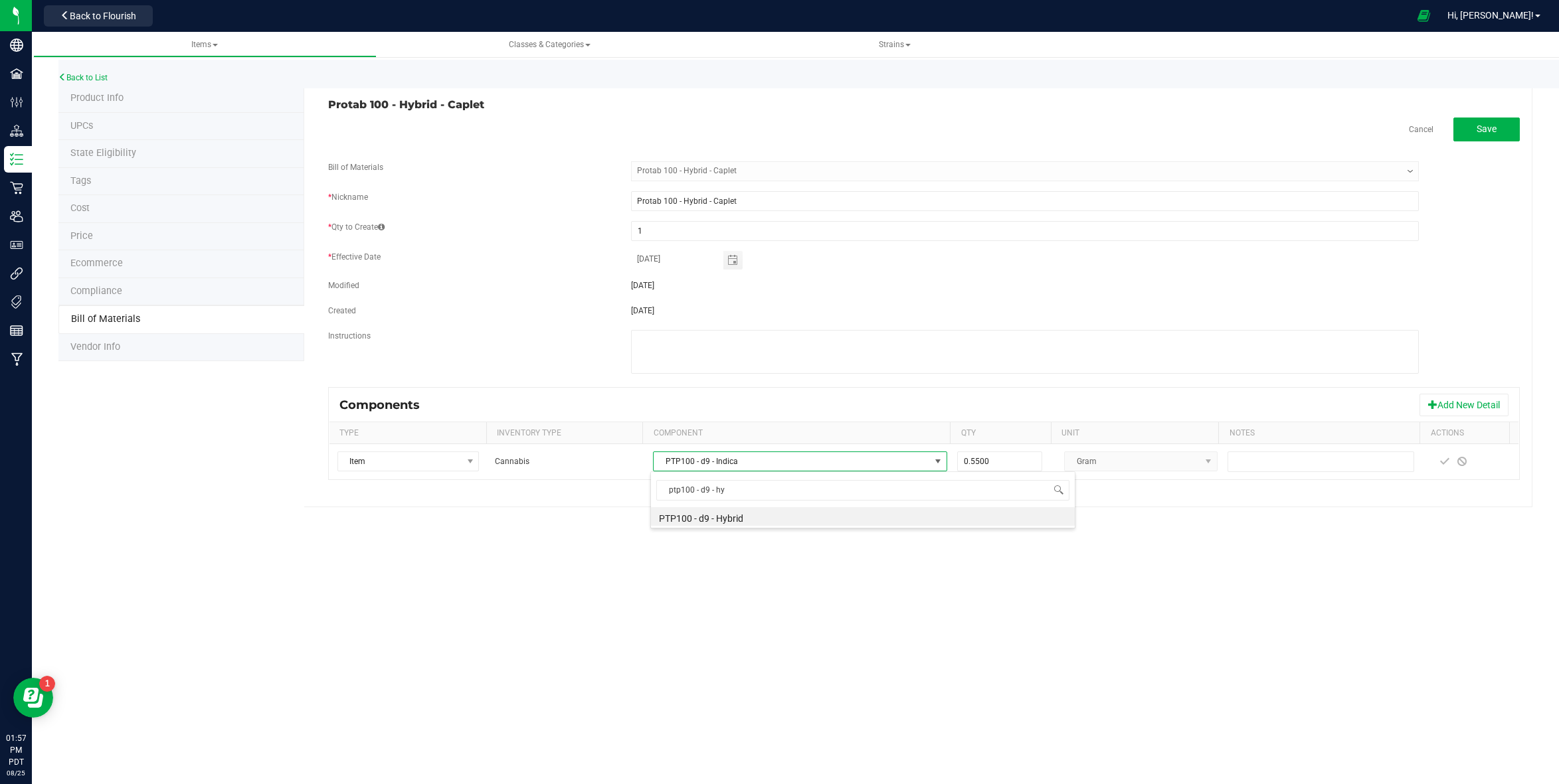
click at [737, 514] on li "PTP100 - d9 - Hybrid" at bounding box center [863, 516] width 424 height 18
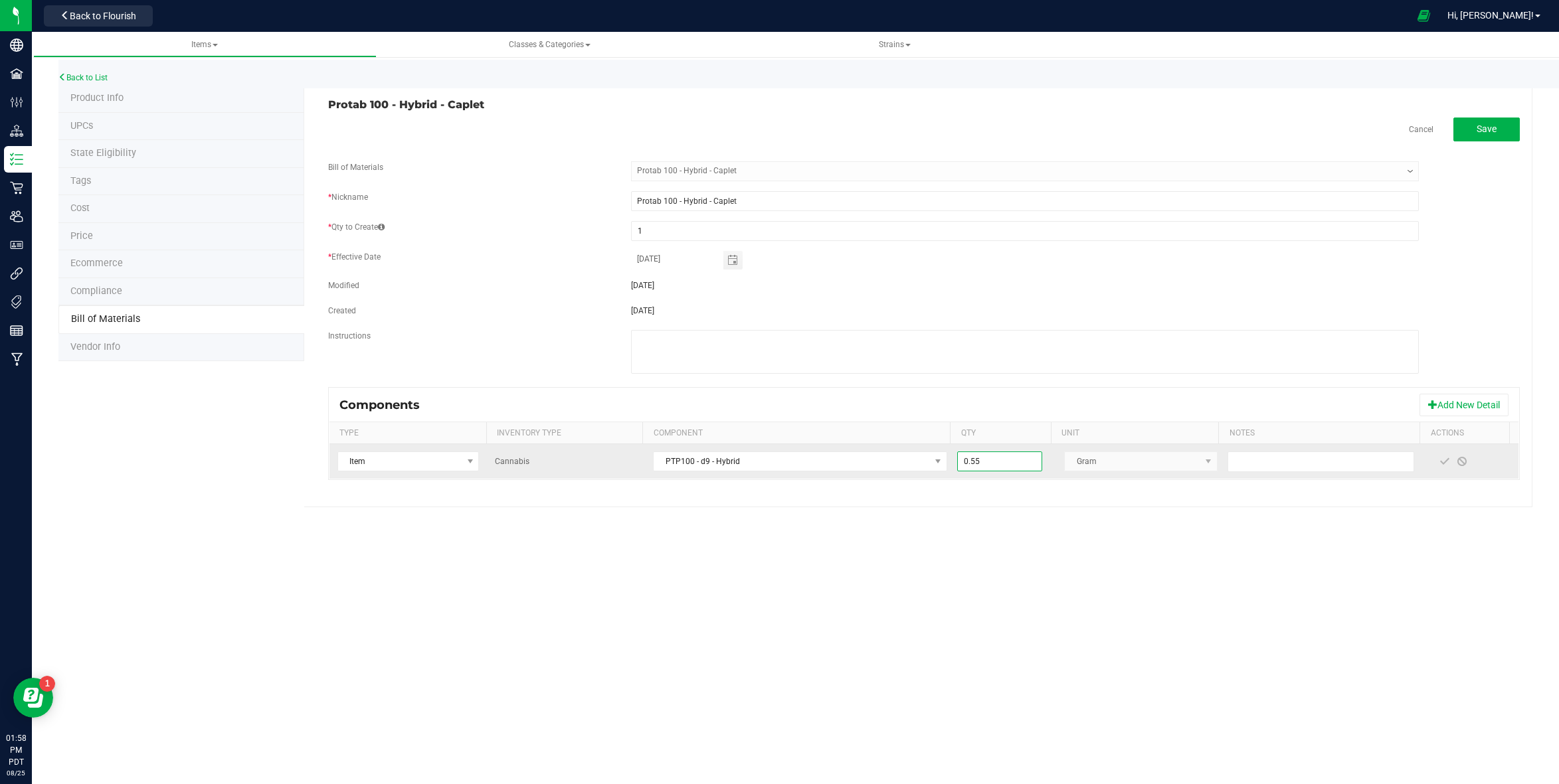
click at [973, 462] on input "0.55" at bounding box center [1000, 461] width 84 height 18
click at [979, 461] on input "0.55" at bounding box center [1000, 461] width 84 height 18
type input "0.5000"
click at [1439, 461] on span at bounding box center [1444, 461] width 11 height 11
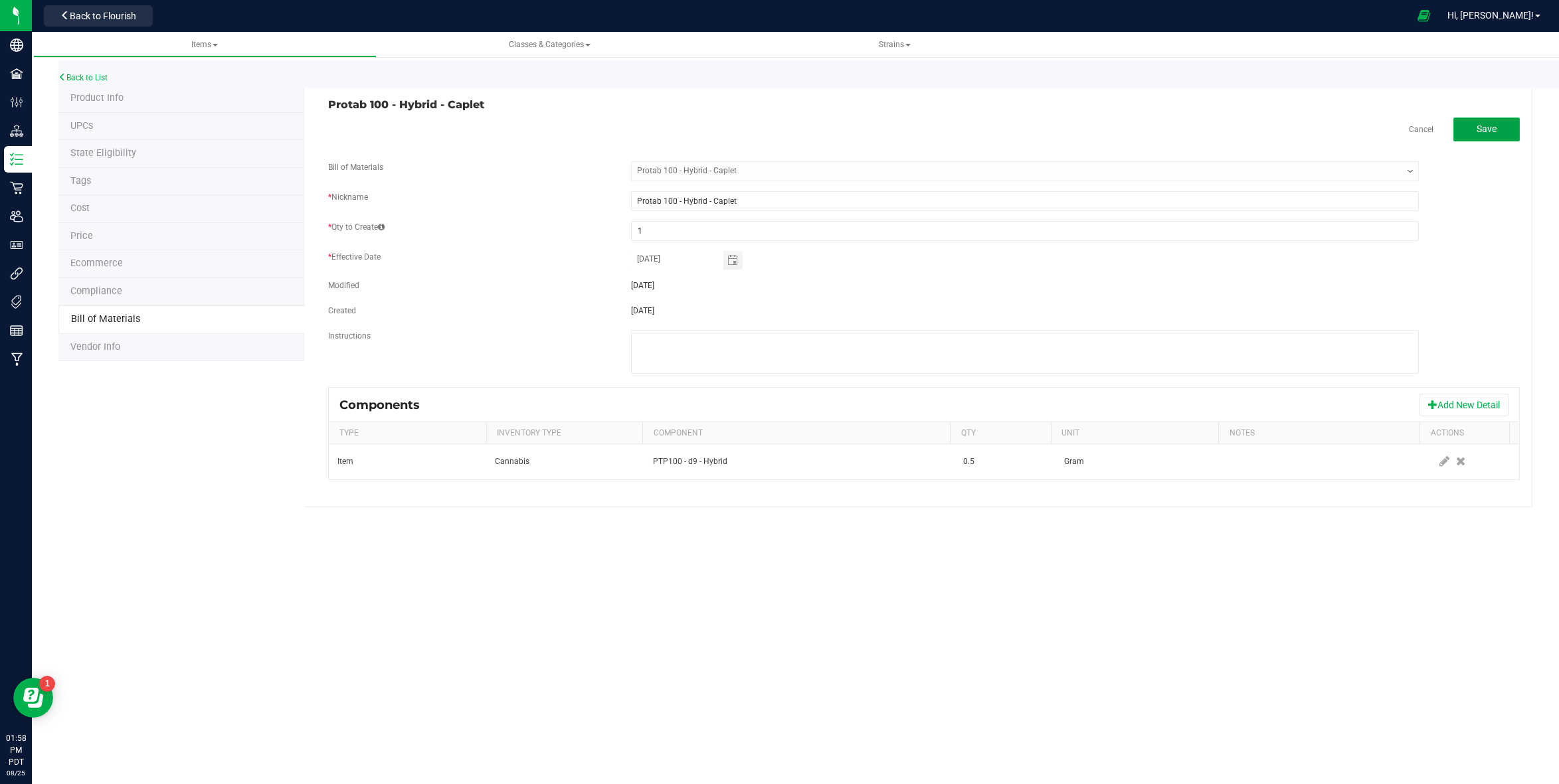
click at [1467, 120] on button "Save" at bounding box center [1487, 129] width 66 height 24
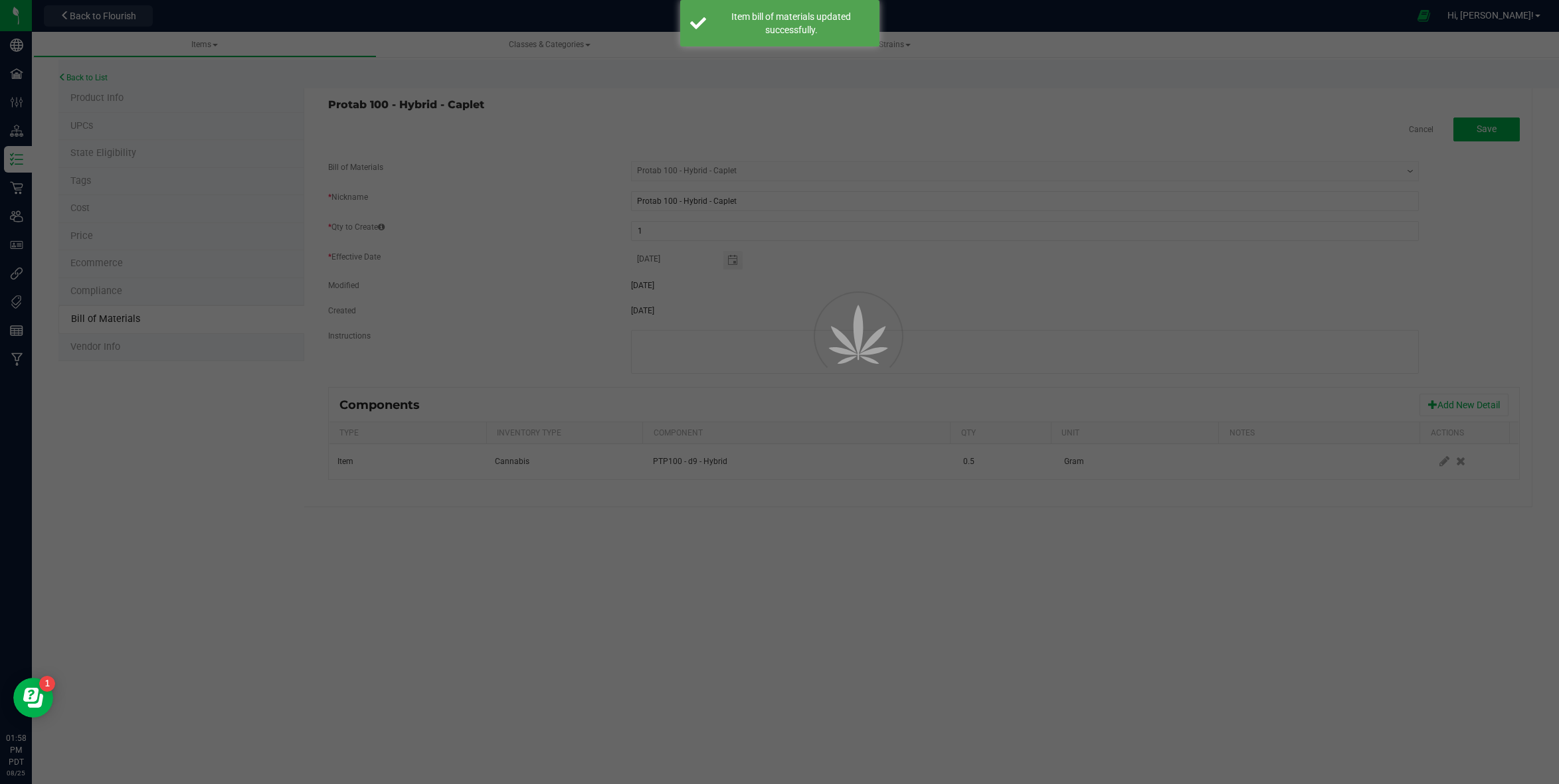
select select "278"
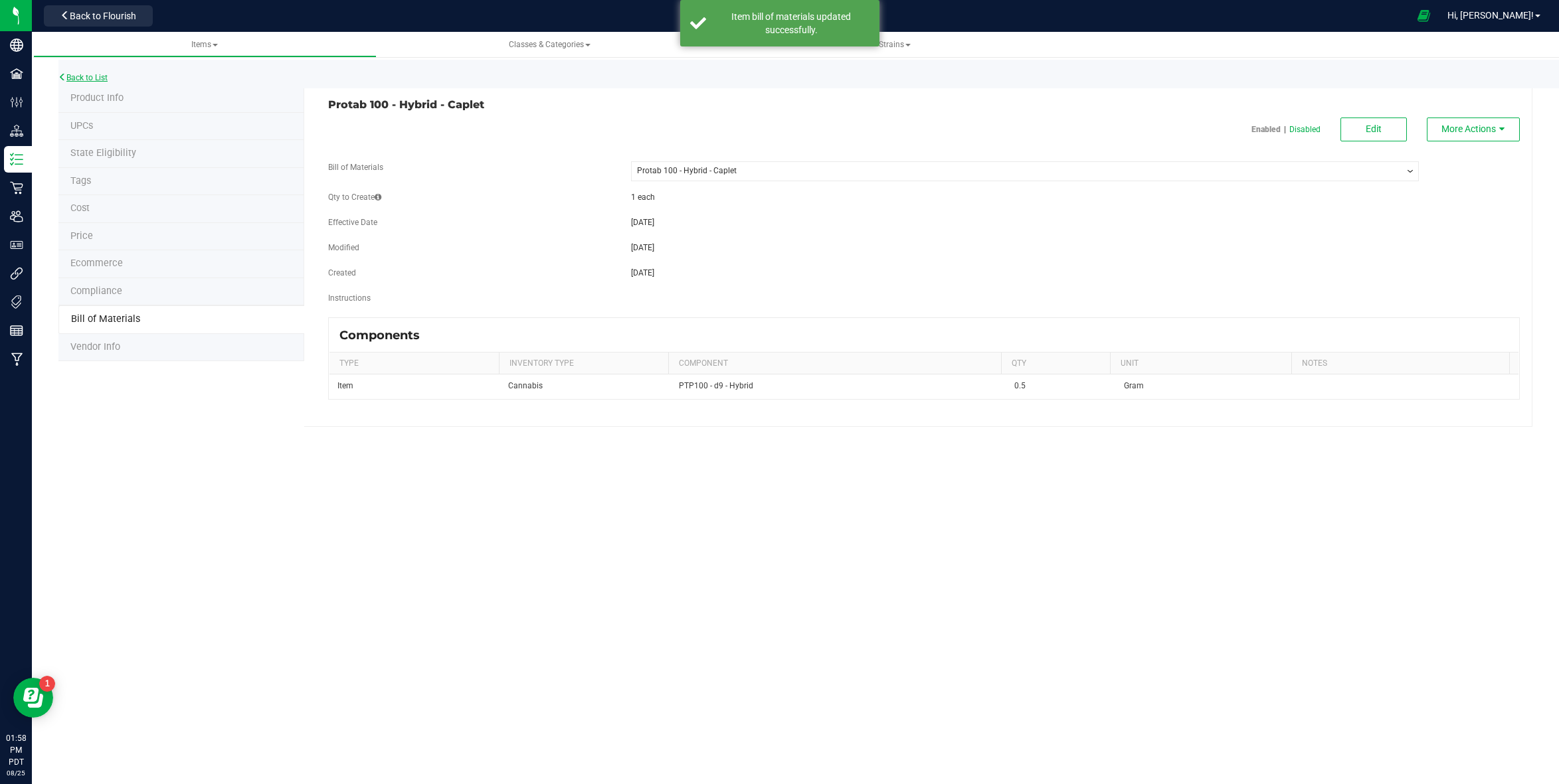
click at [78, 75] on link "Back to List" at bounding box center [83, 77] width 49 height 9
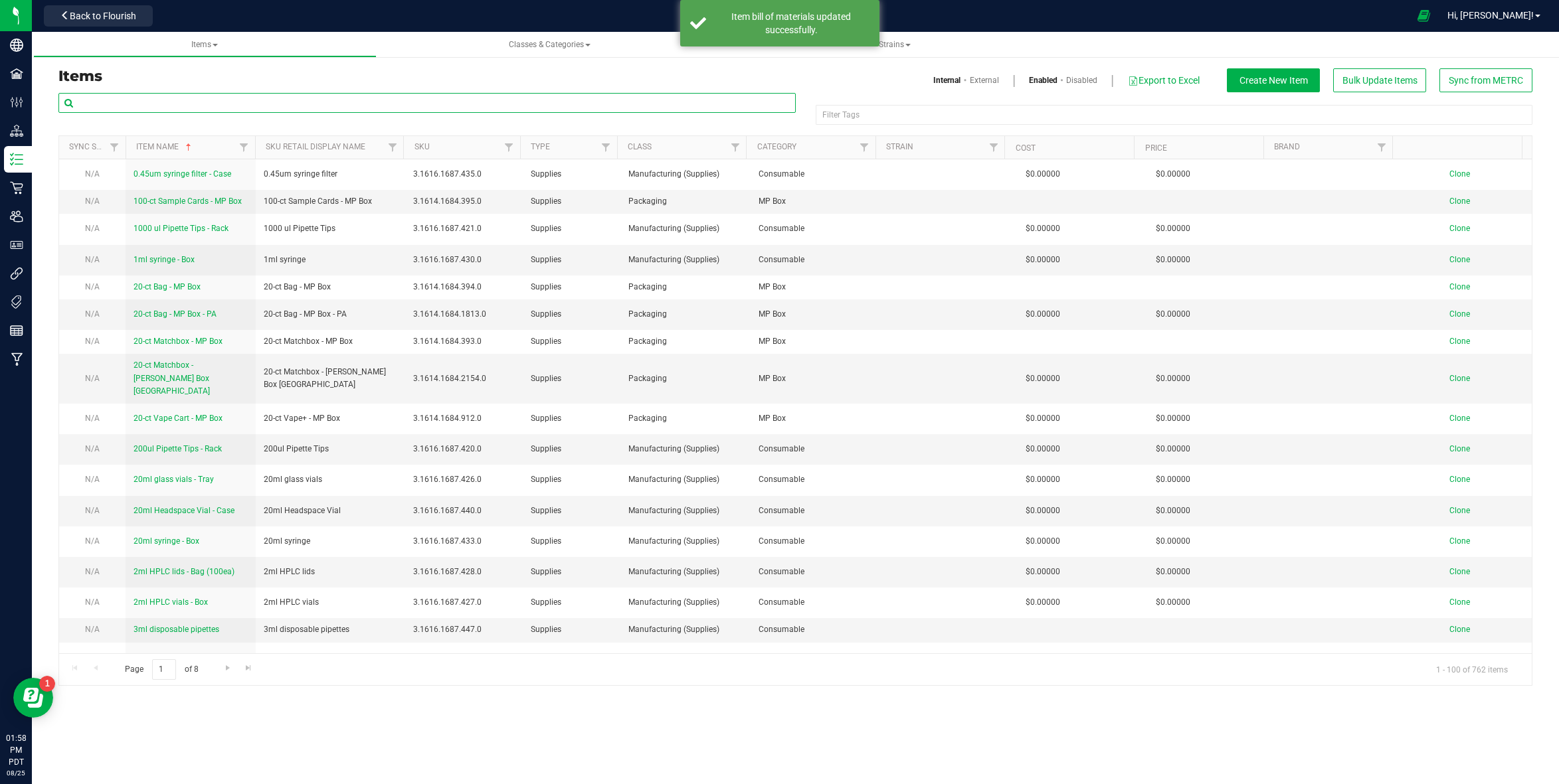
click at [160, 103] on input "text" at bounding box center [427, 103] width 737 height 20
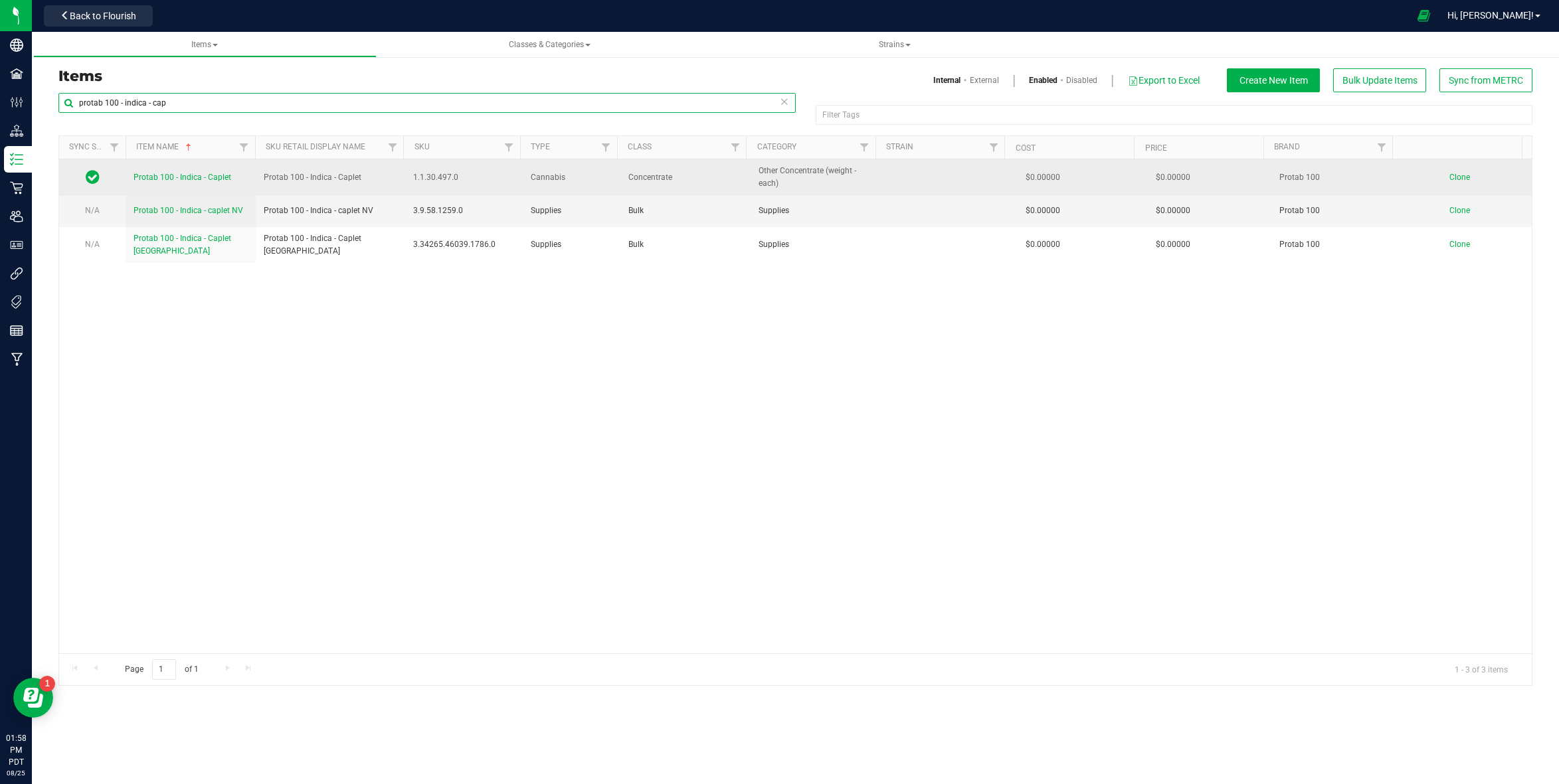
type input "protab 100 - indica - cap"
click at [214, 172] on span "Protab 100 - Indica - Caplet" at bounding box center [182, 176] width 98 height 9
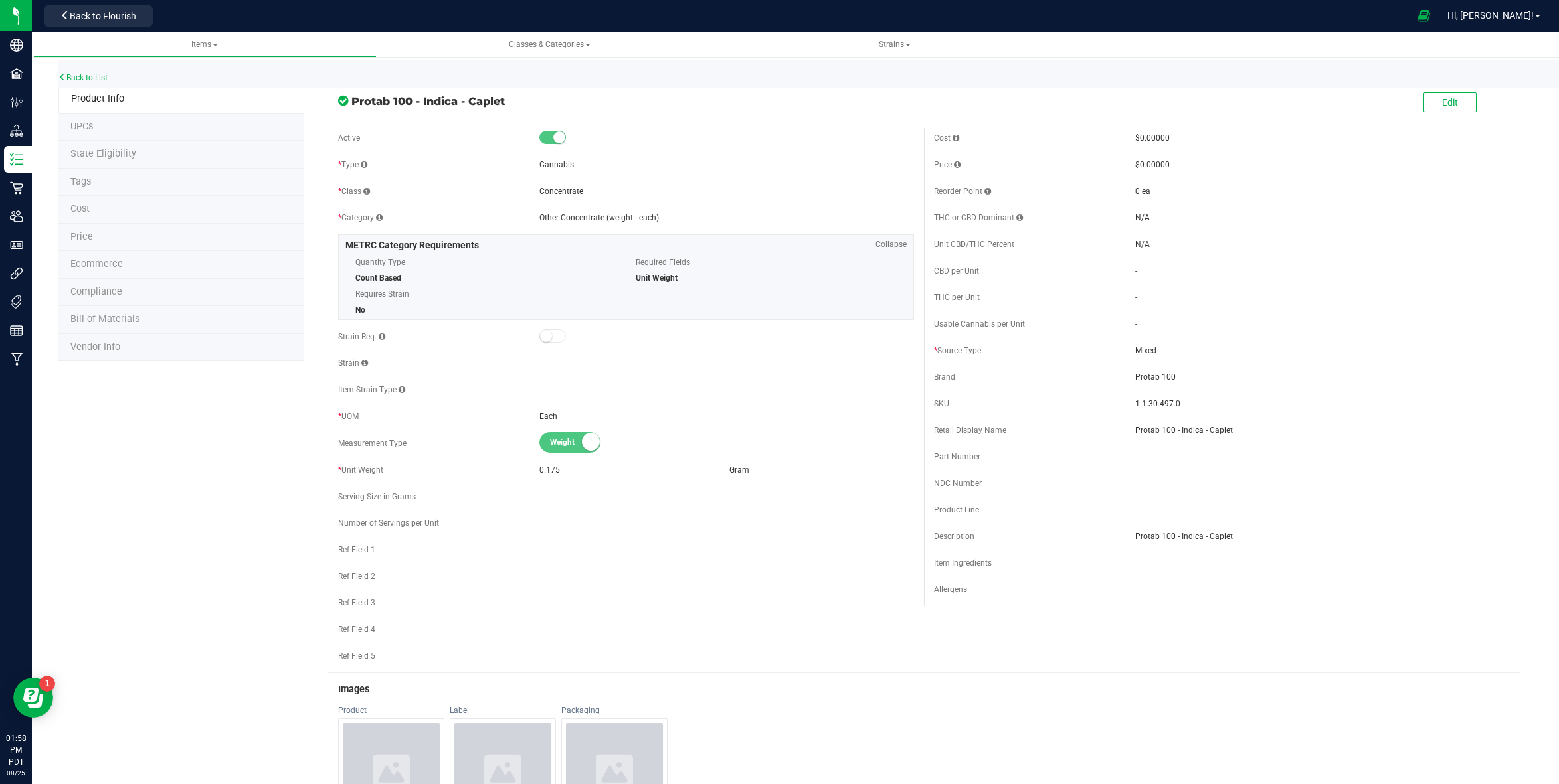
click at [73, 319] on span "Bill of Materials" at bounding box center [105, 319] width 69 height 11
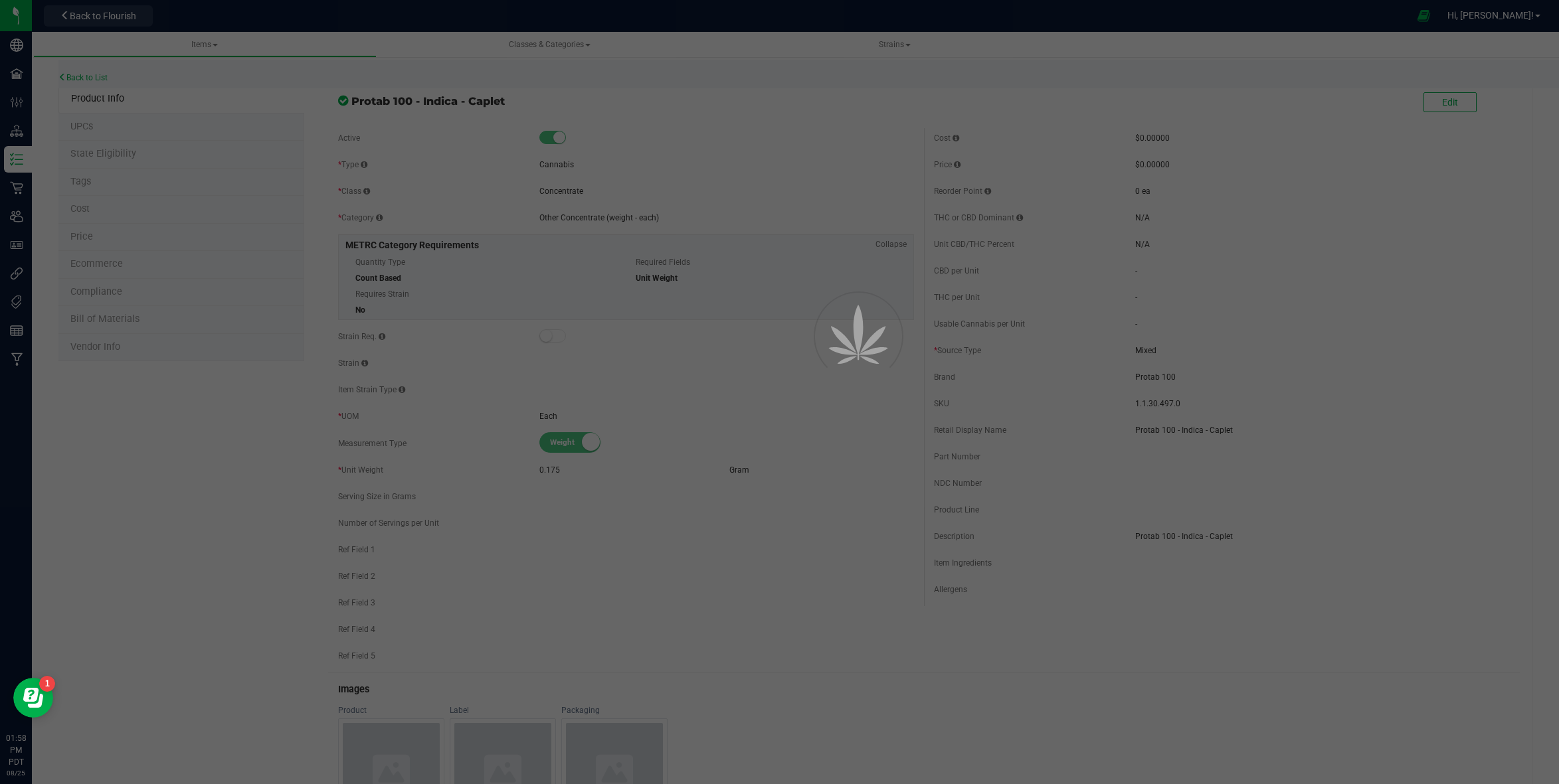
select select "85"
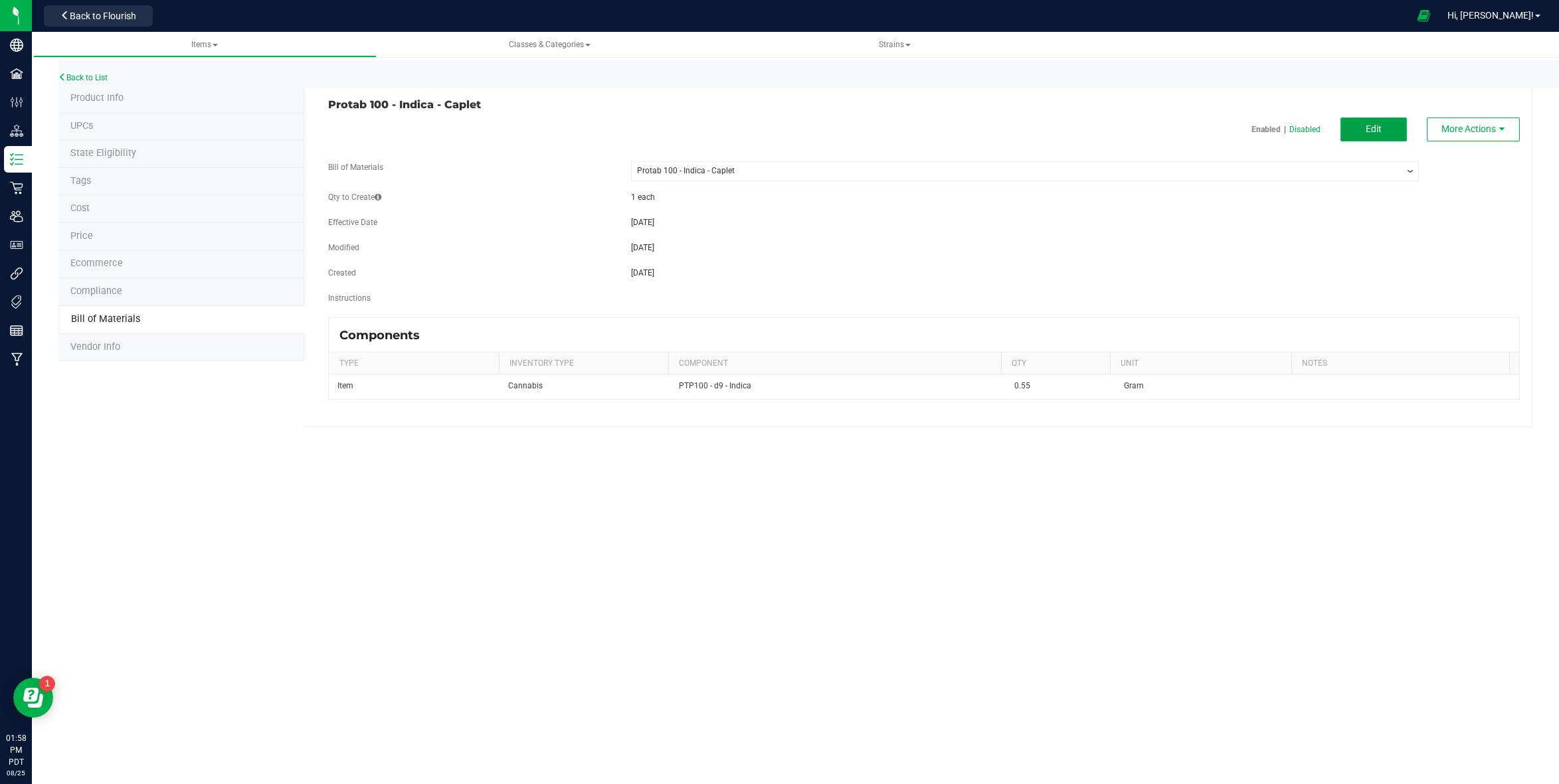
click at [1380, 129] on span "Edit" at bounding box center [1373, 129] width 16 height 11
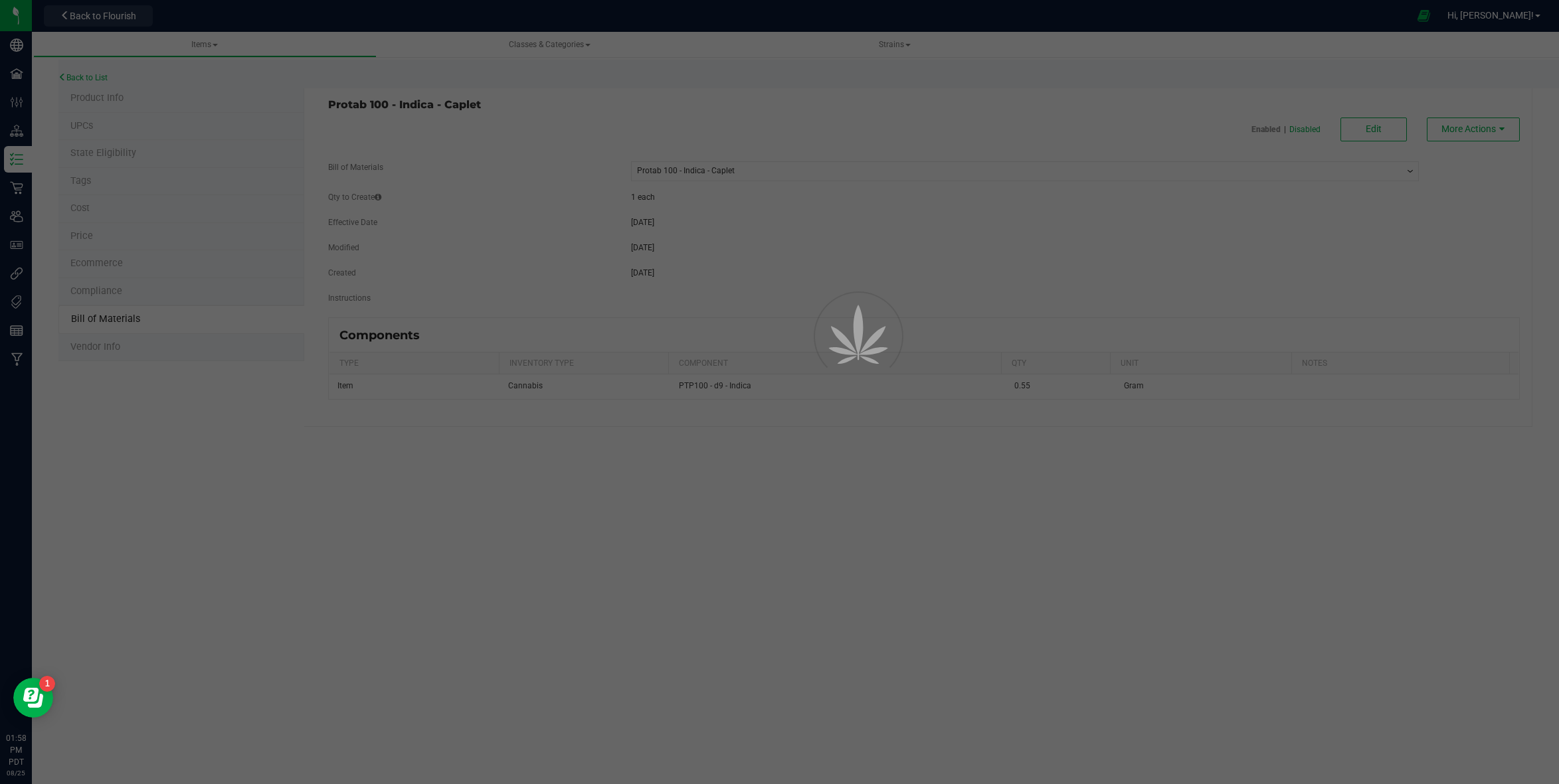
select select "85"
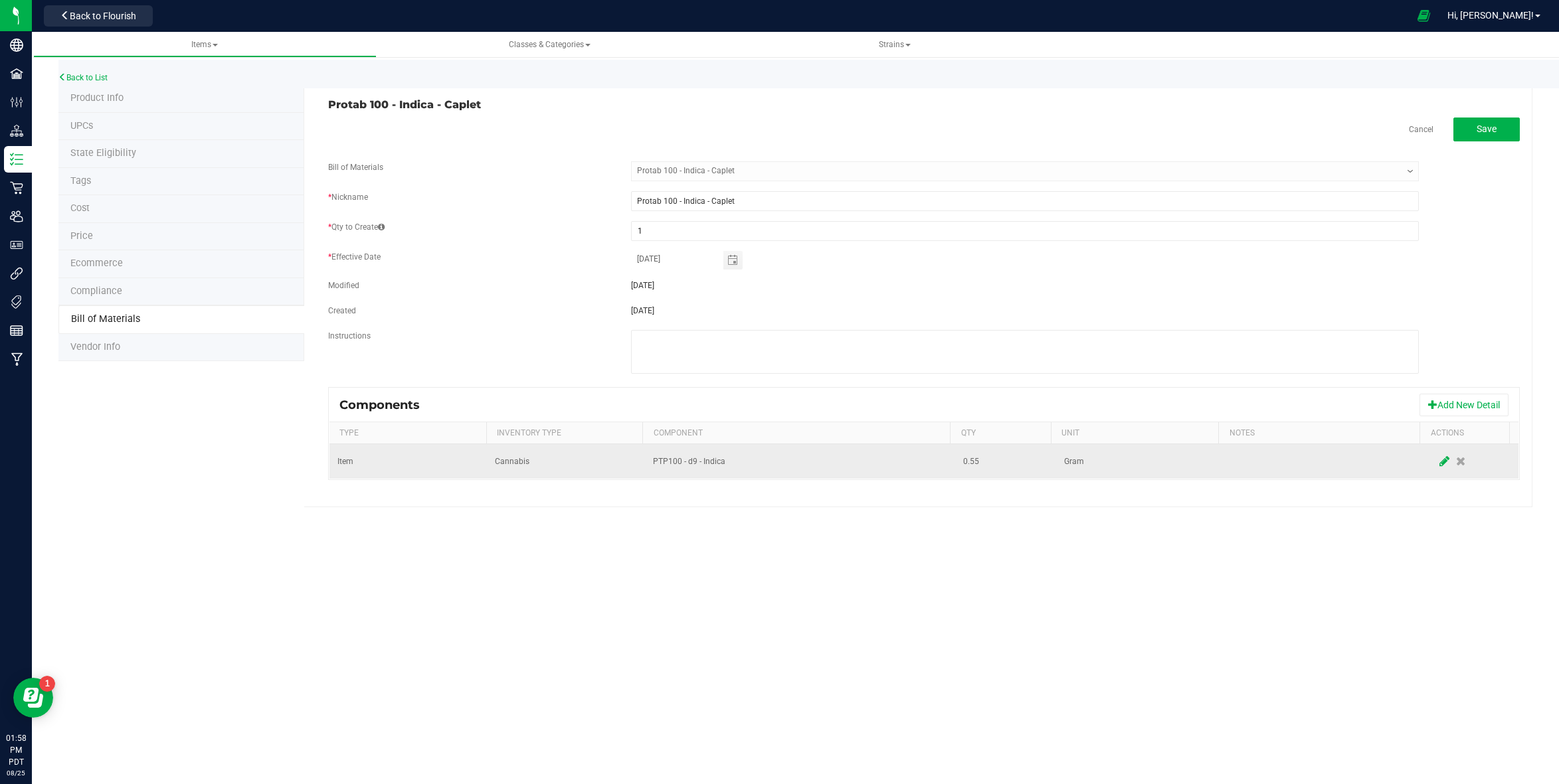
click at [1439, 462] on icon at bounding box center [1444, 461] width 10 height 12
click at [986, 460] on input "0.55" at bounding box center [1000, 461] width 84 height 18
click at [989, 463] on input "0.55" at bounding box center [1000, 461] width 84 height 18
type input "0.5000"
click at [1439, 461] on span at bounding box center [1444, 461] width 11 height 11
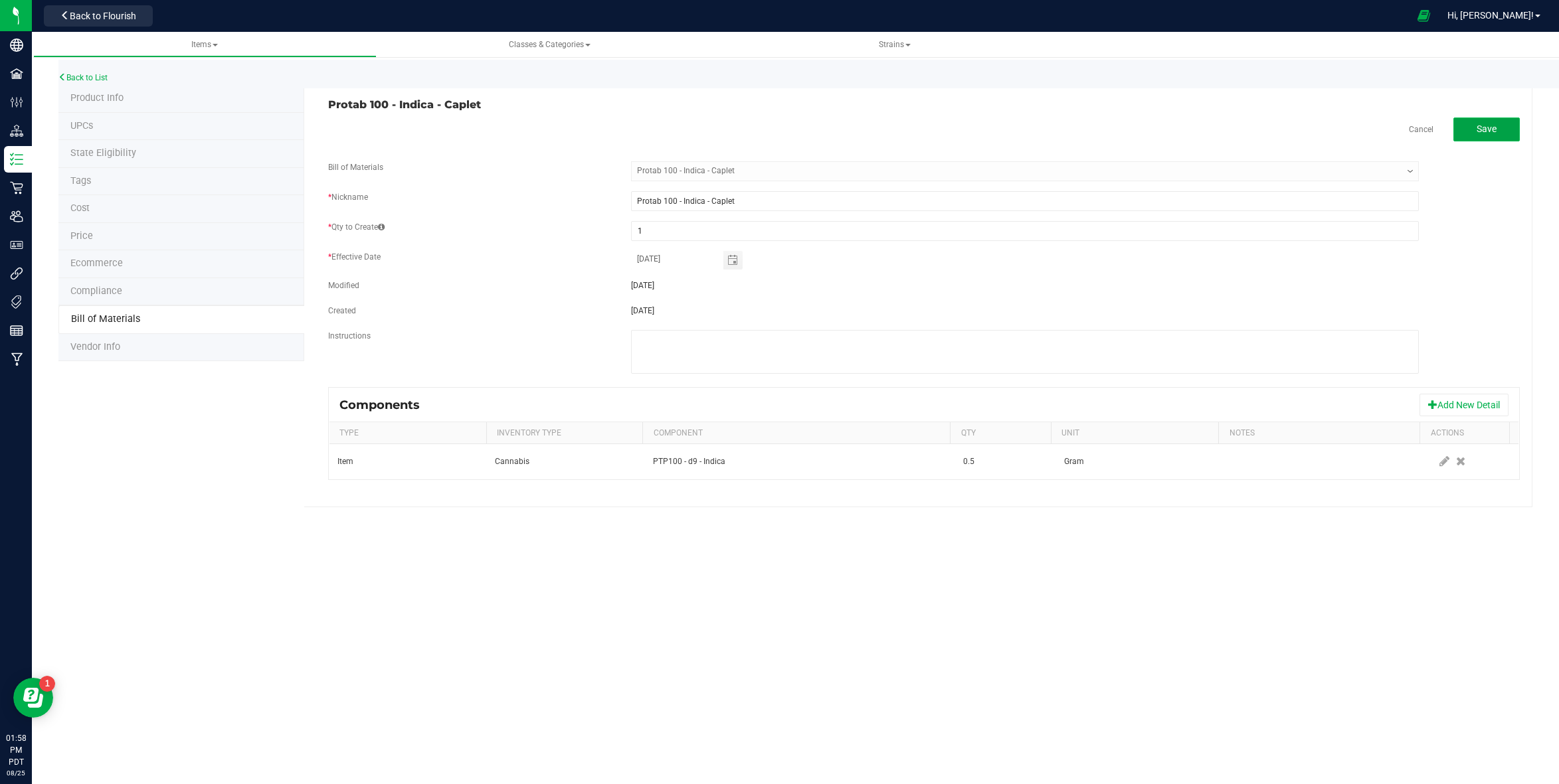
click at [1494, 135] on button "Save" at bounding box center [1487, 129] width 66 height 24
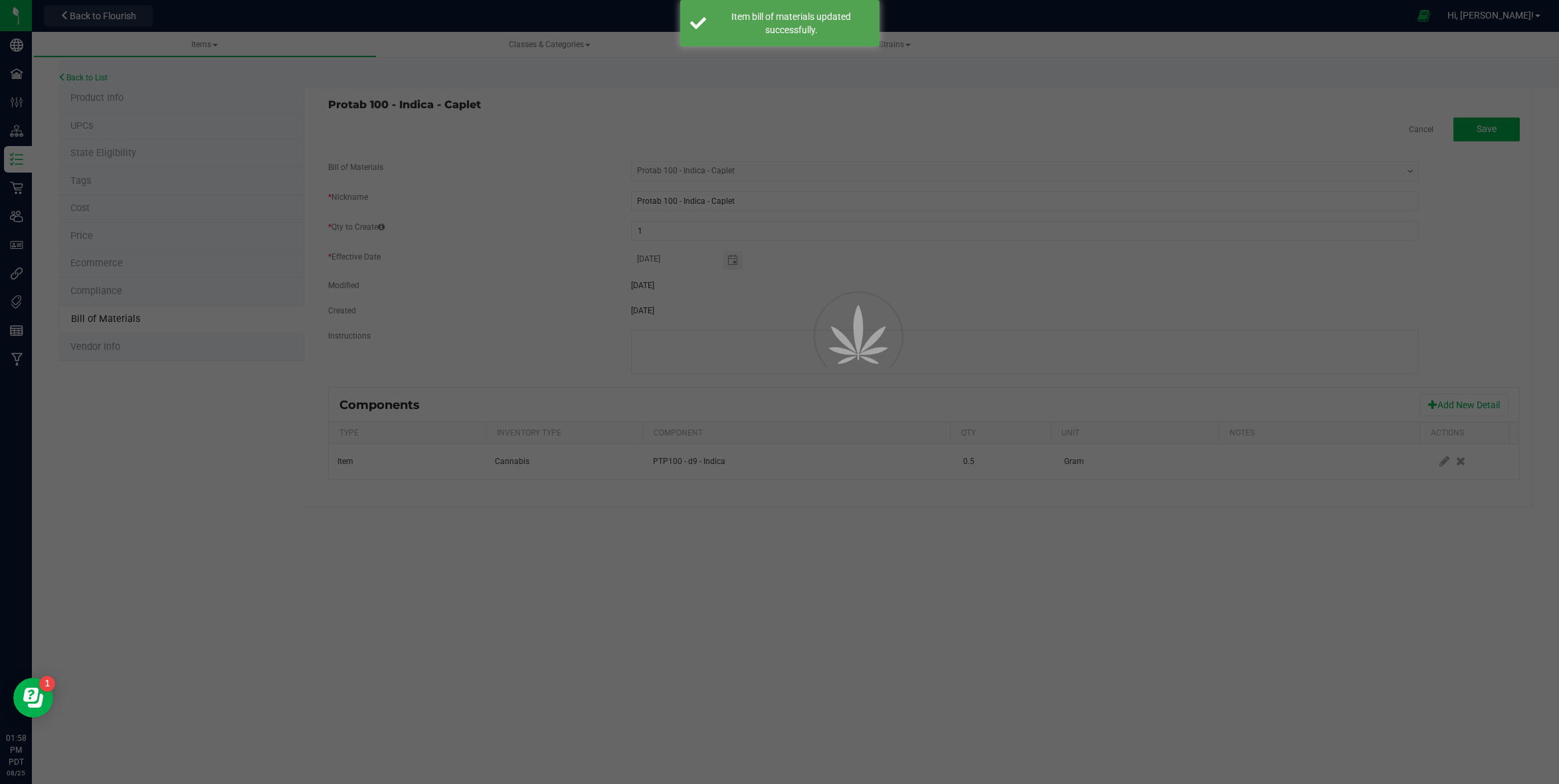
select select "85"
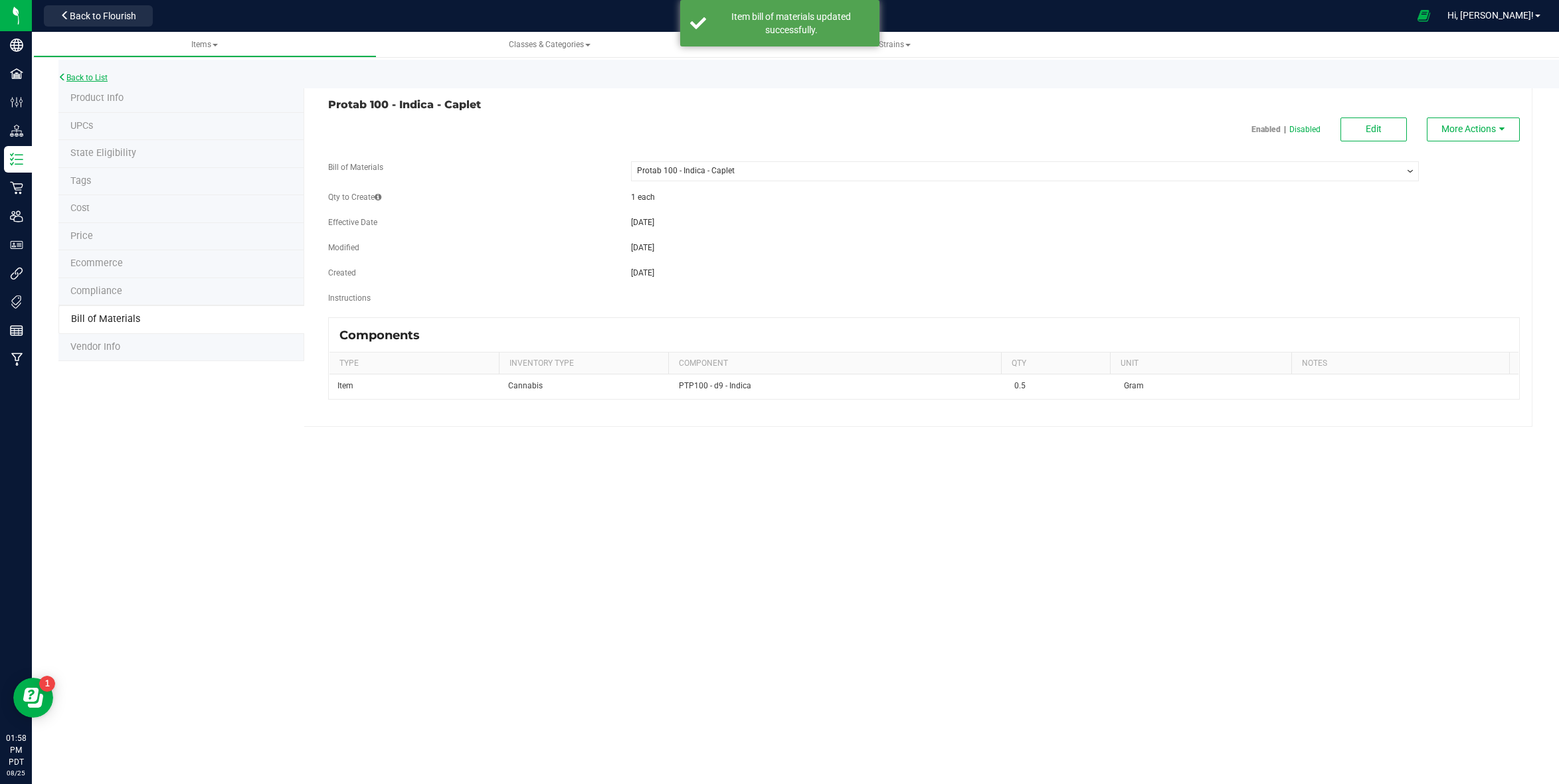
click at [83, 75] on link "Back to List" at bounding box center [83, 77] width 49 height 9
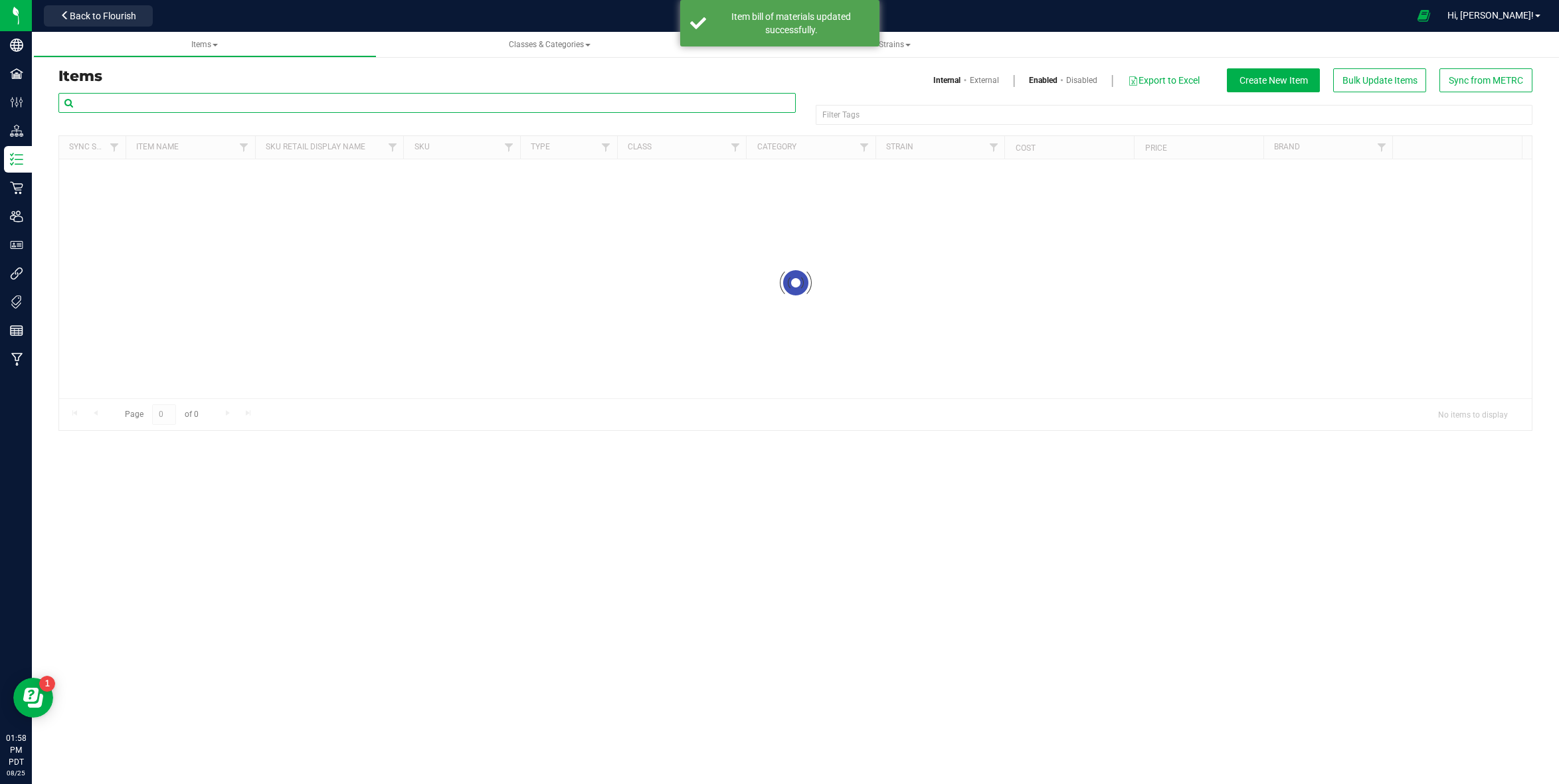
click at [187, 109] on input "text" at bounding box center [427, 103] width 737 height 20
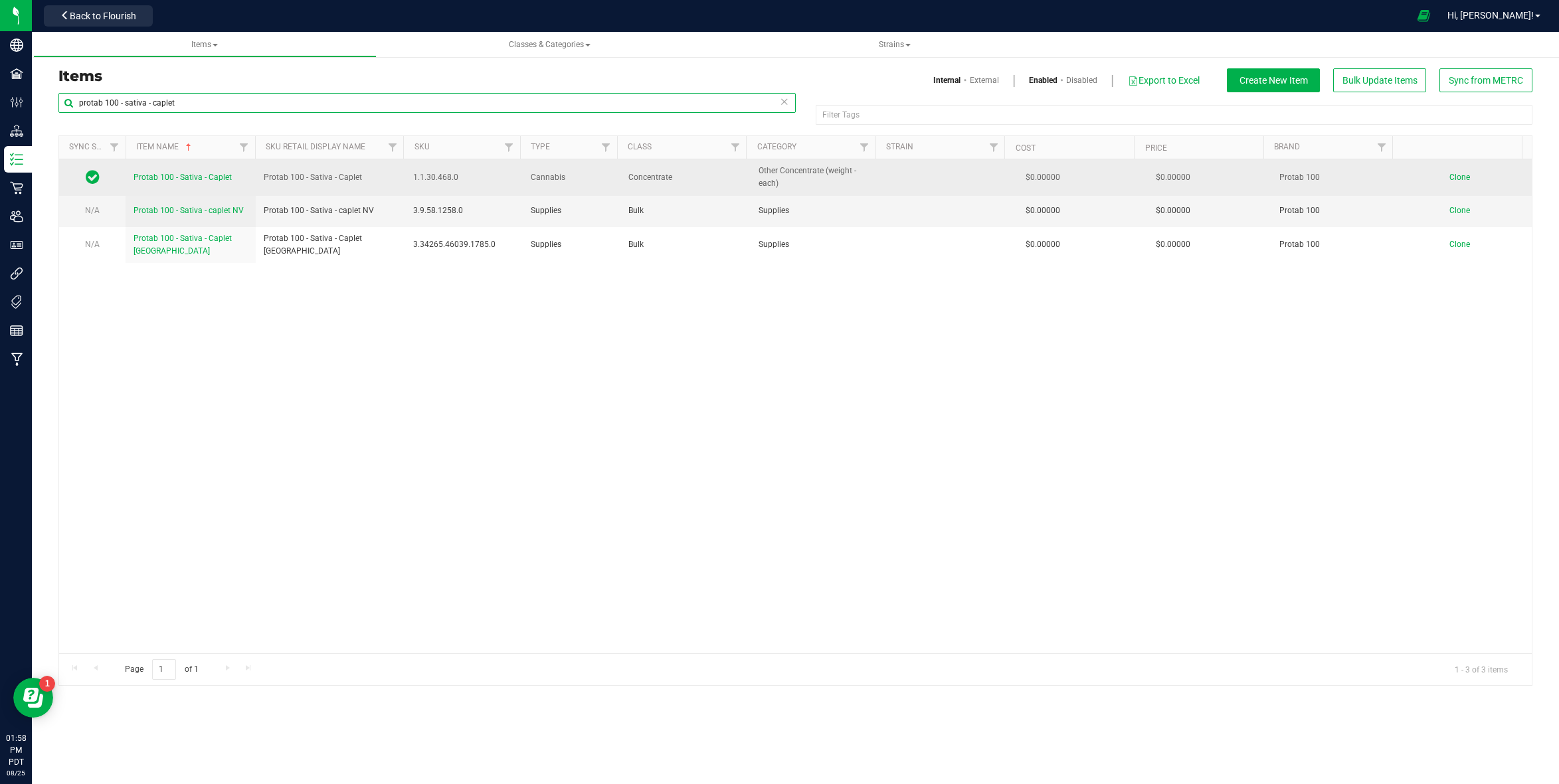
type input "protab 100 - sativa - caplet"
click at [212, 172] on span "Protab 100 - Sativa - Caplet" at bounding box center [183, 176] width 98 height 9
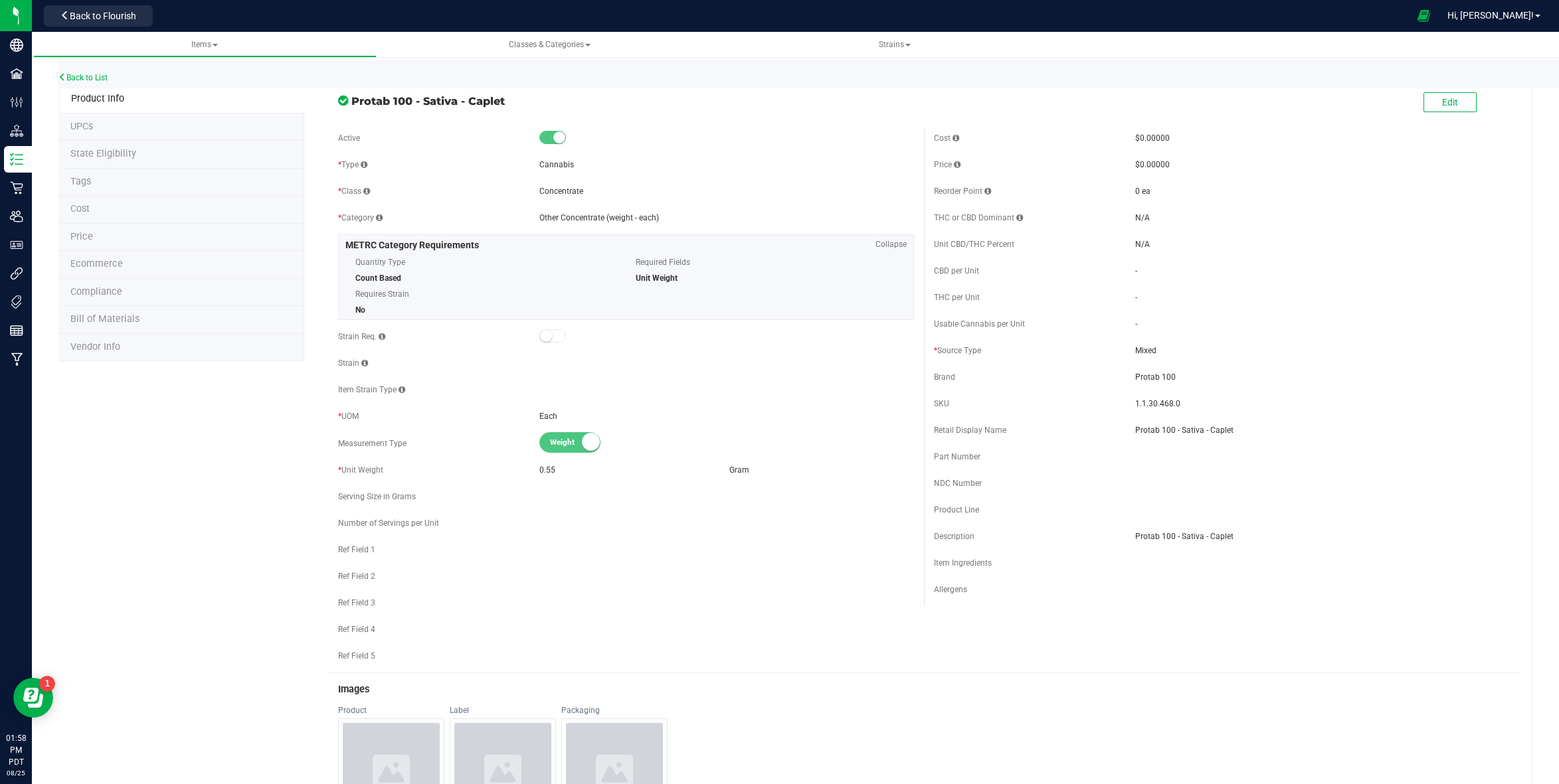
click at [93, 324] on span "Bill of Materials" at bounding box center [105, 319] width 69 height 11
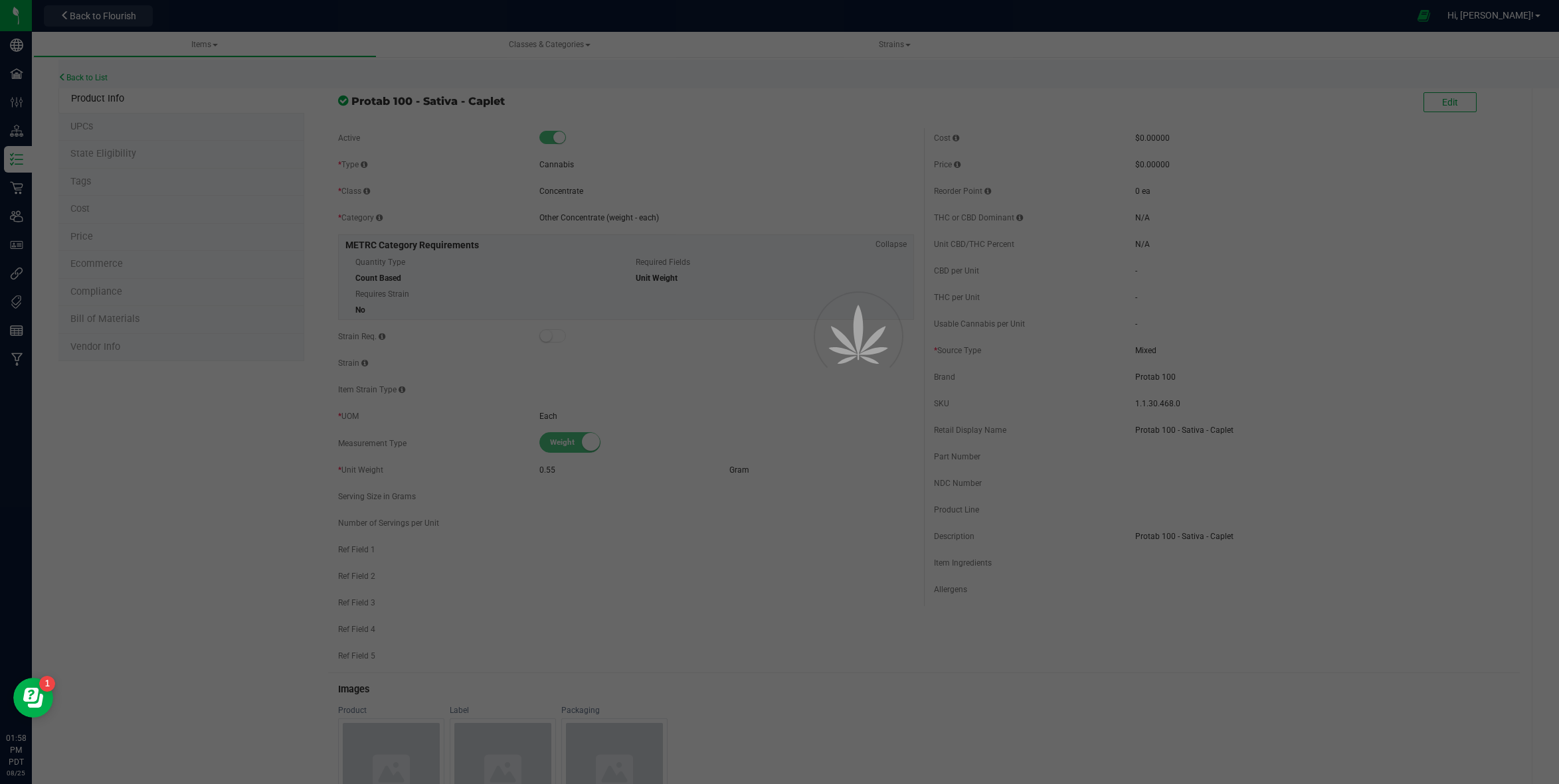
select select "35"
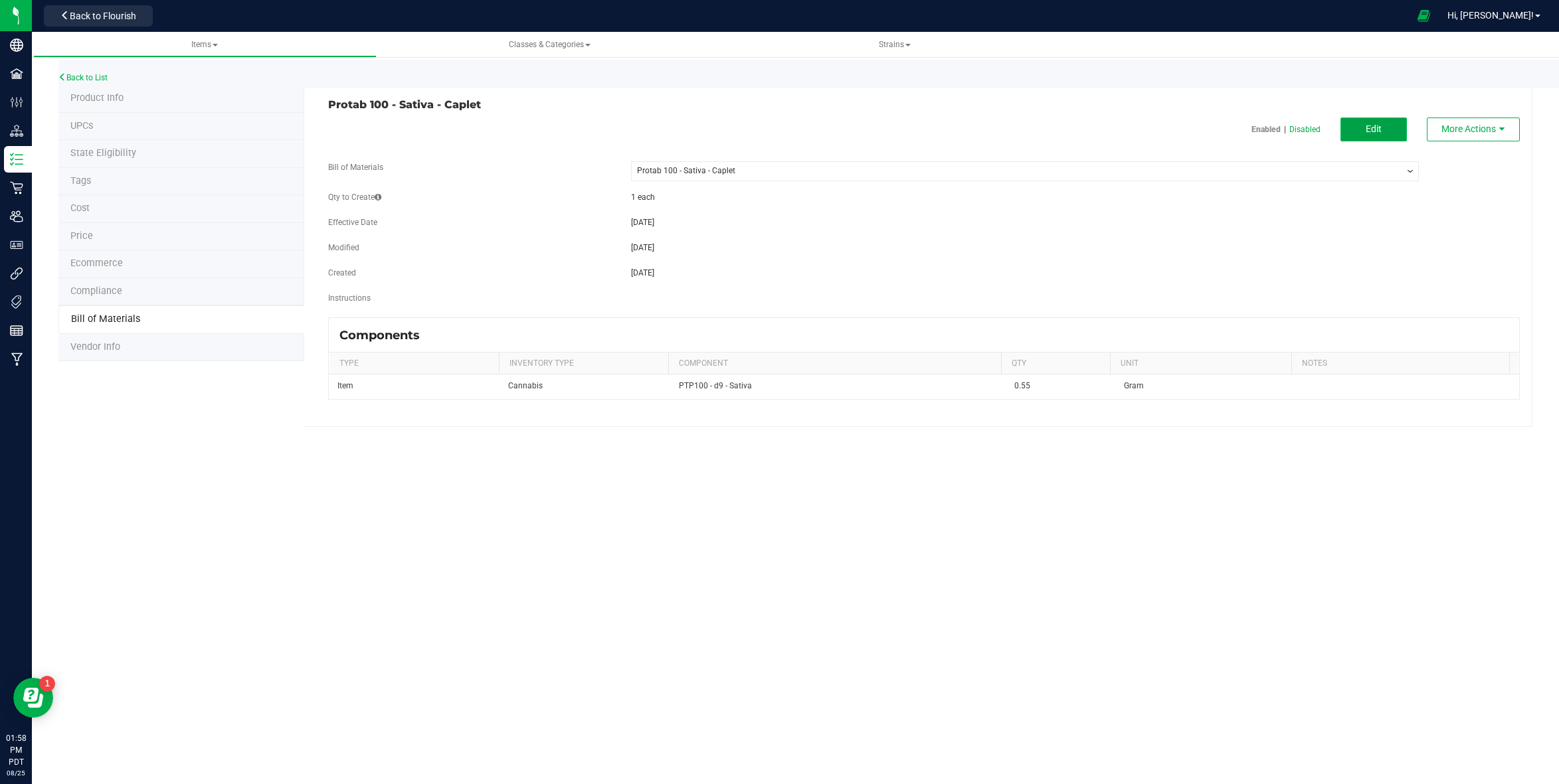
click at [1396, 129] on button "Edit" at bounding box center [1373, 129] width 66 height 24
select select "35"
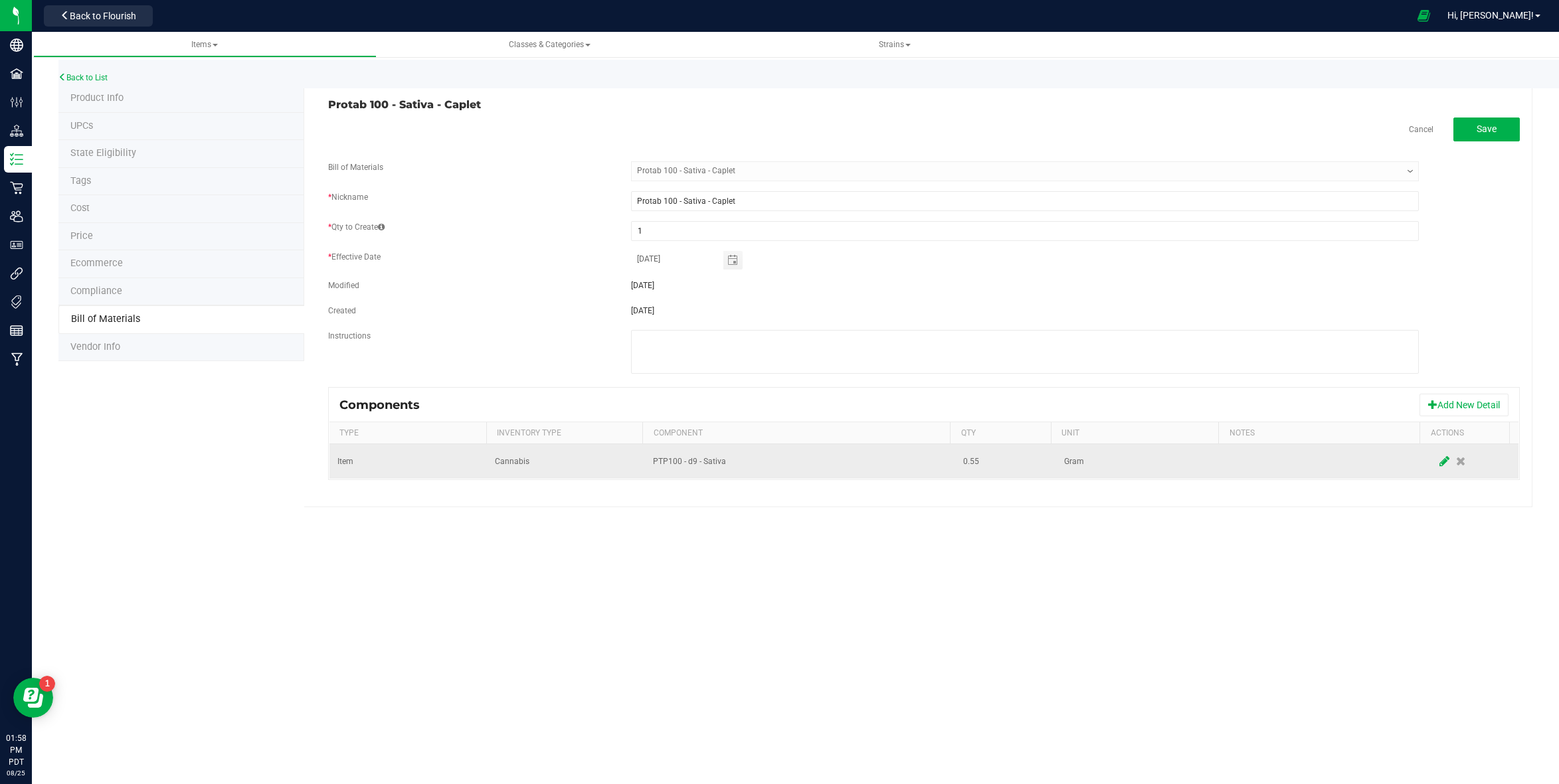
click at [1439, 465] on icon at bounding box center [1444, 461] width 10 height 12
click at [1002, 465] on input "0.55" at bounding box center [1000, 461] width 84 height 18
click at [1007, 462] on input "0.55" at bounding box center [1000, 461] width 84 height 18
type input "0.5000"
click at [1439, 458] on span at bounding box center [1444, 461] width 11 height 11
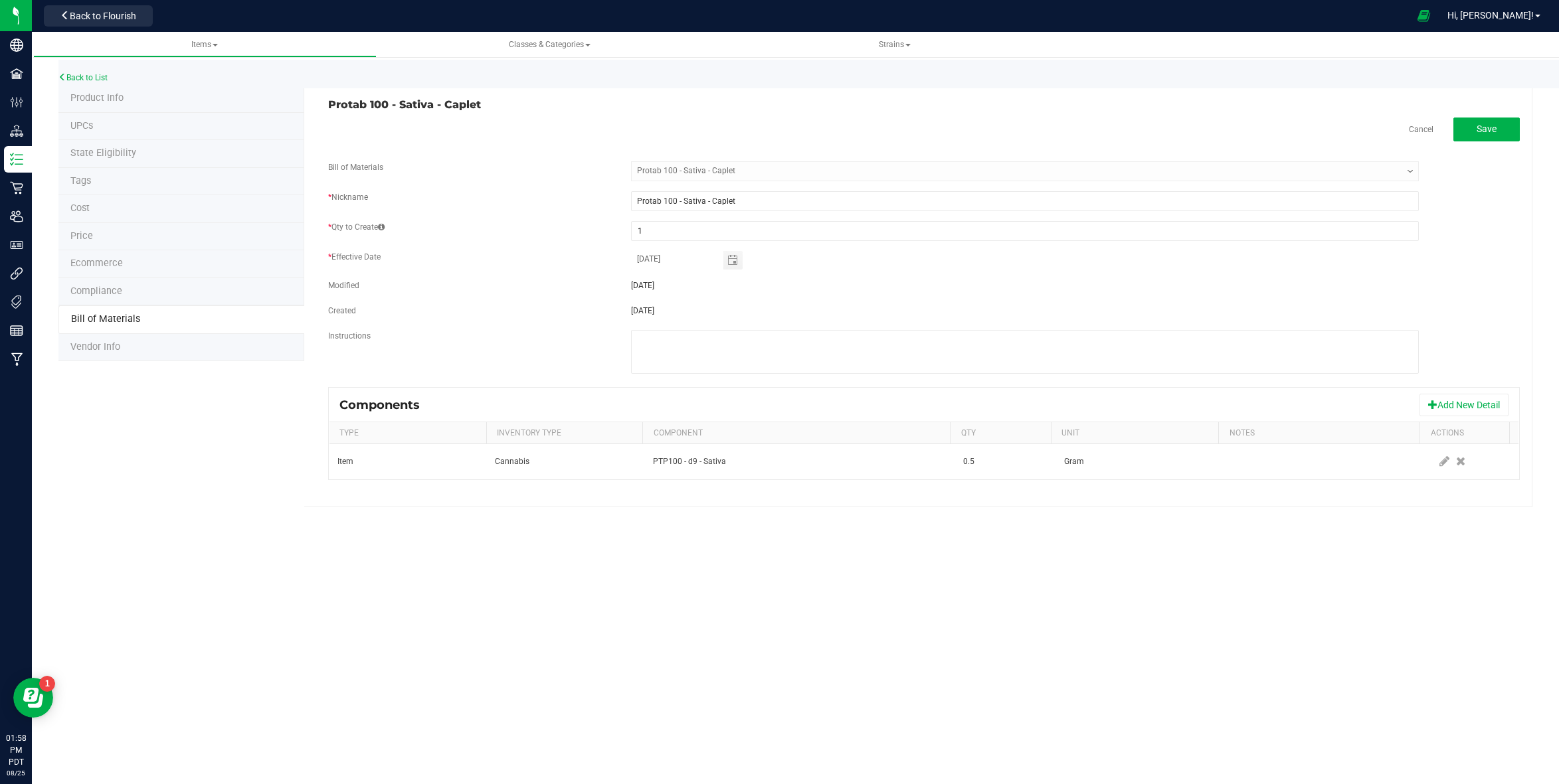
click at [1500, 143] on div "Cancel Save Bill of Materials -- Select -- Protab 100 - Sativa - Caplet * Nickn…" at bounding box center [924, 299] width 1192 height 363
click at [1503, 127] on button "Save" at bounding box center [1487, 129] width 66 height 24
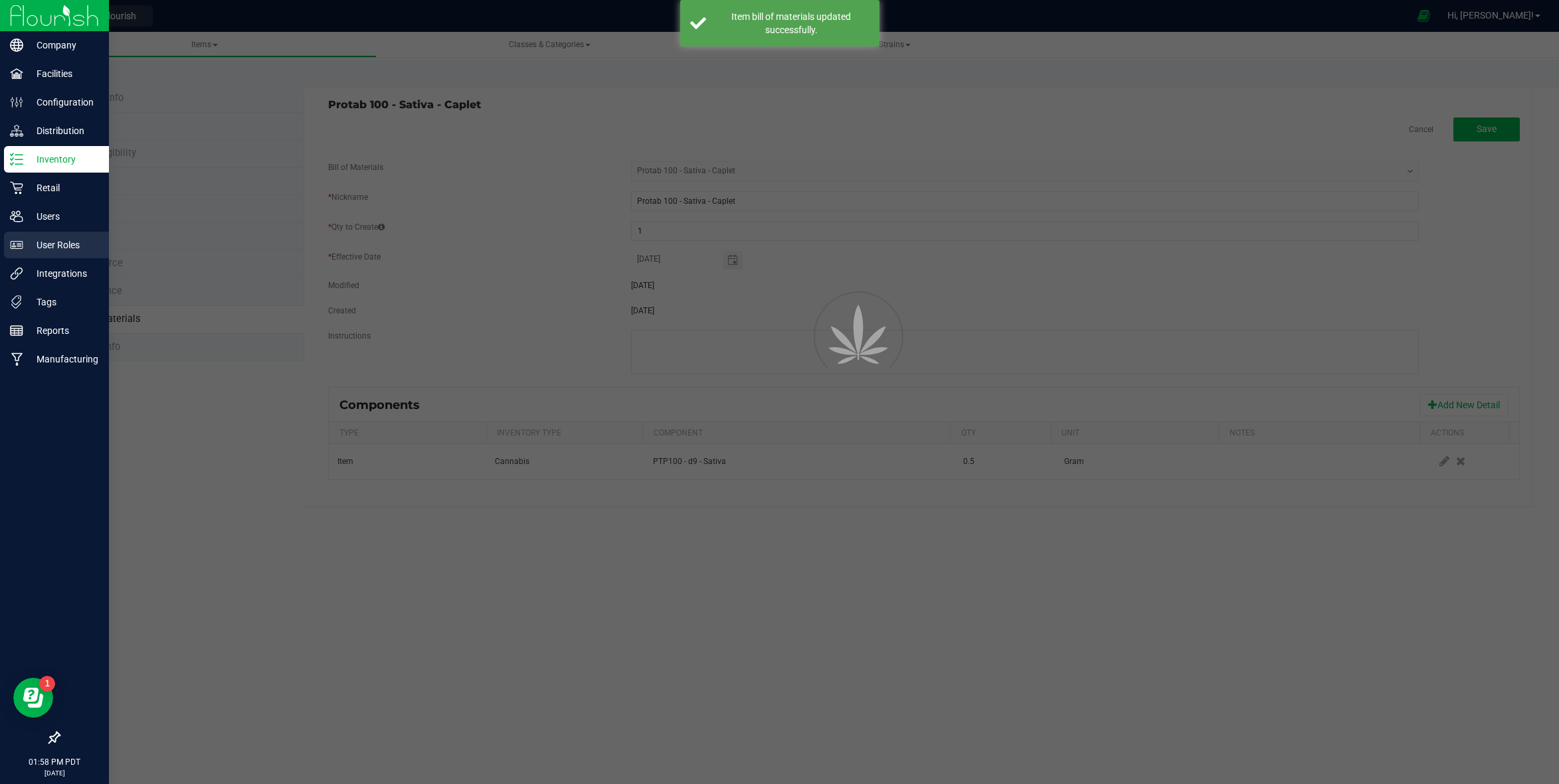
select select "35"
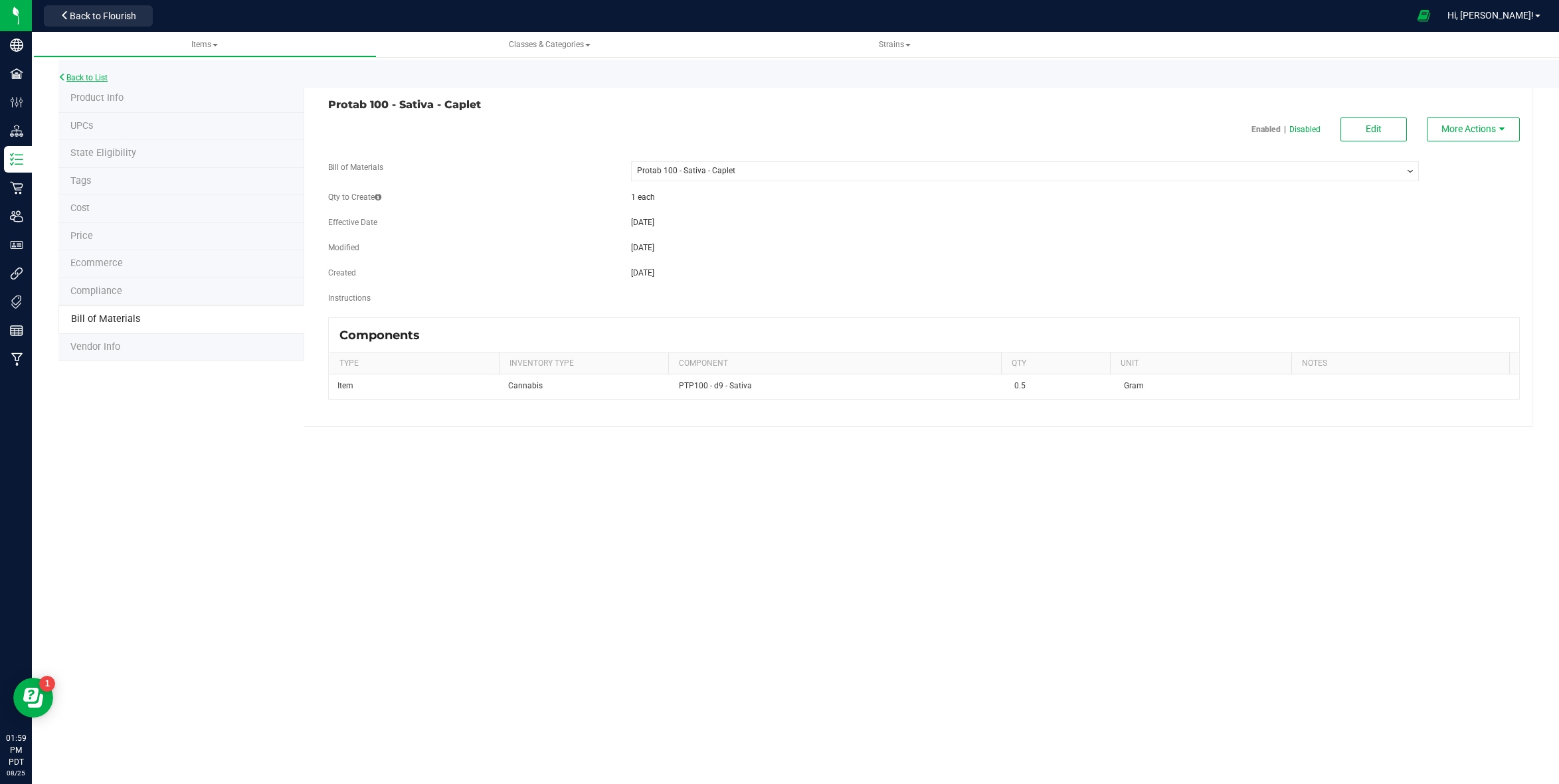
click at [103, 77] on link "Back to List" at bounding box center [83, 77] width 49 height 9
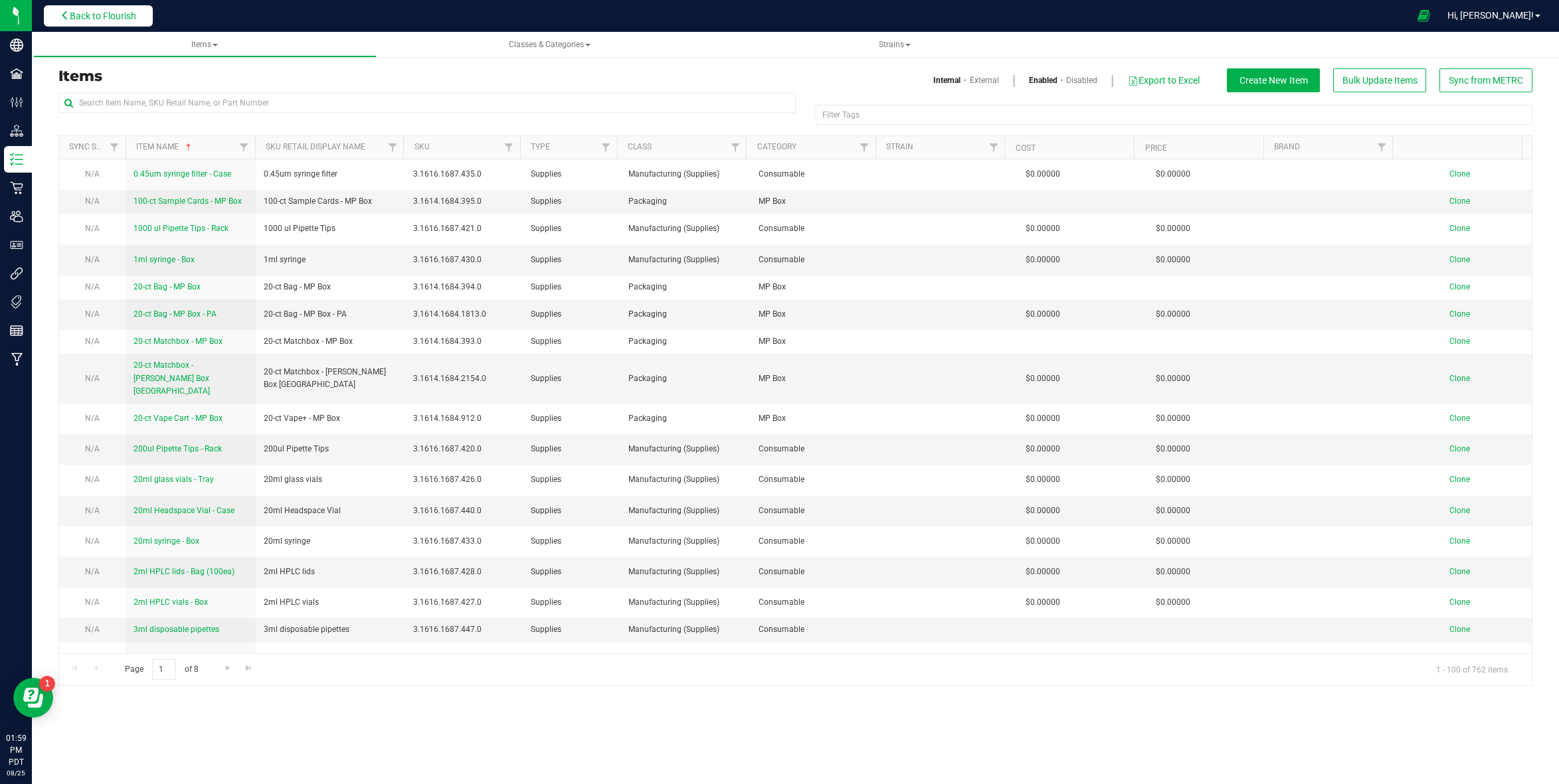
click at [78, 20] on span "Back to Flourish" at bounding box center [103, 15] width 66 height 11
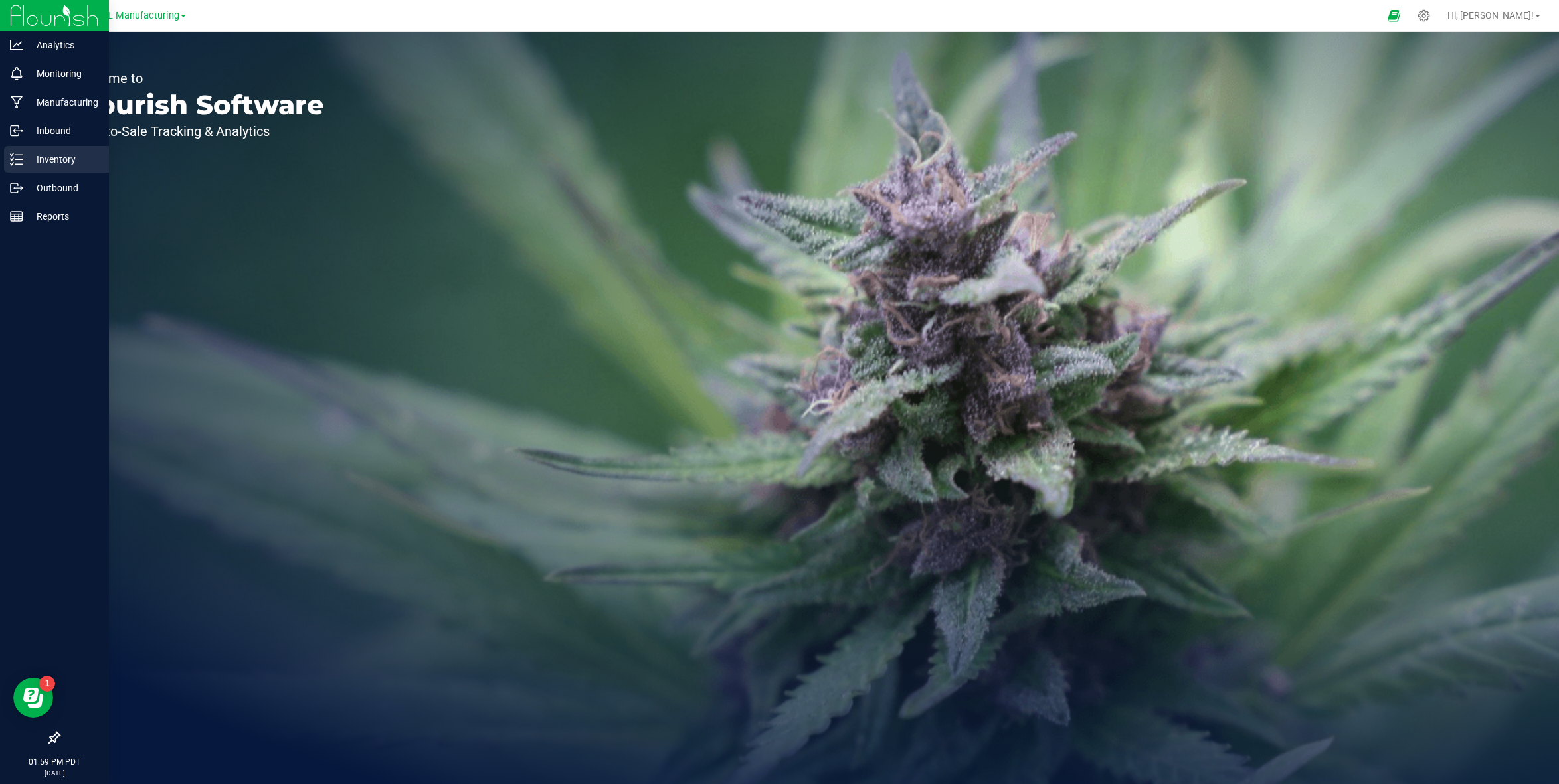
click at [37, 166] on p "Inventory" at bounding box center [63, 159] width 79 height 16
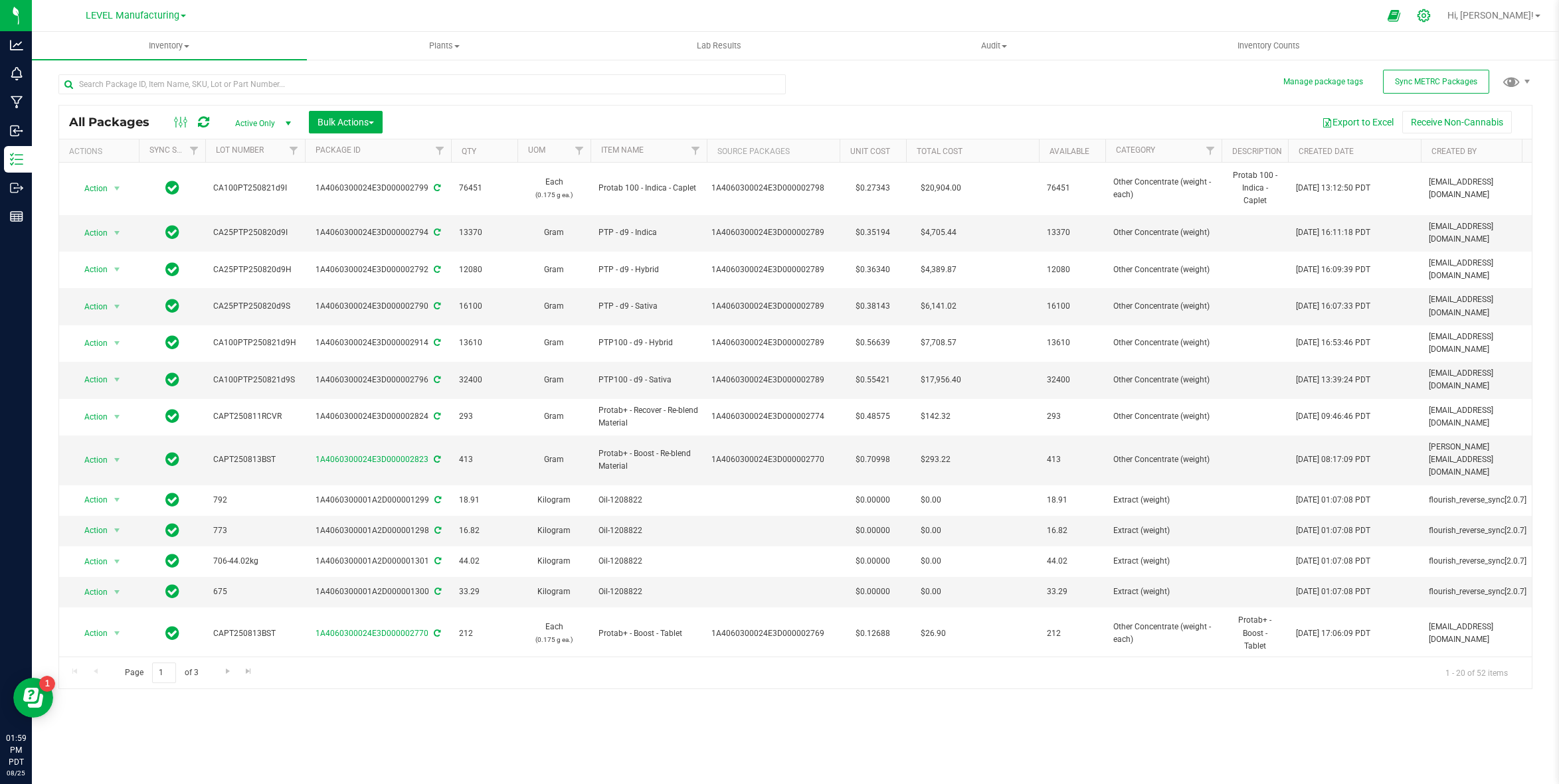
click at [1430, 18] on icon at bounding box center [1424, 15] width 14 height 14
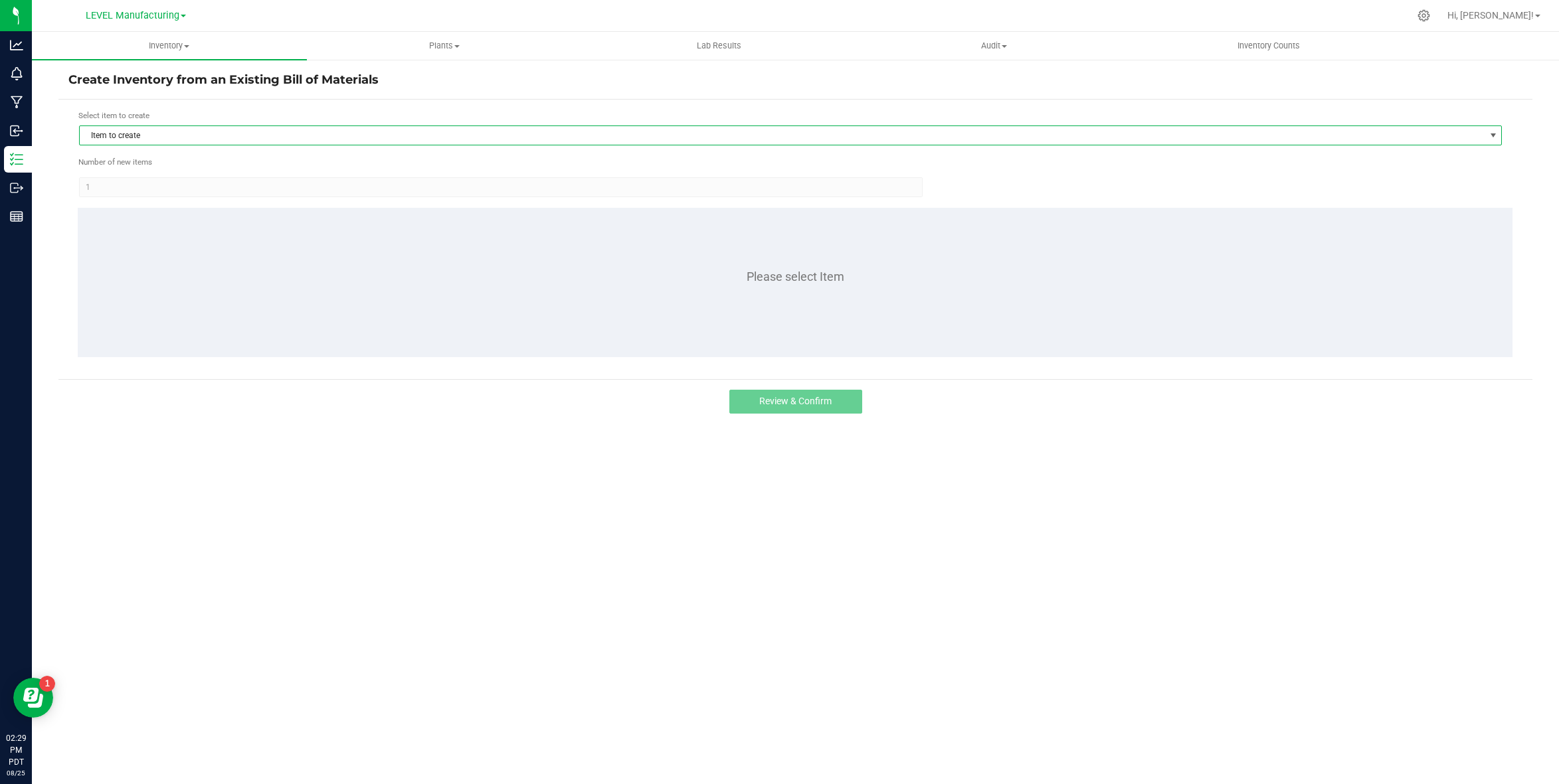
click at [303, 129] on span "Item to create" at bounding box center [782, 135] width 1405 height 18
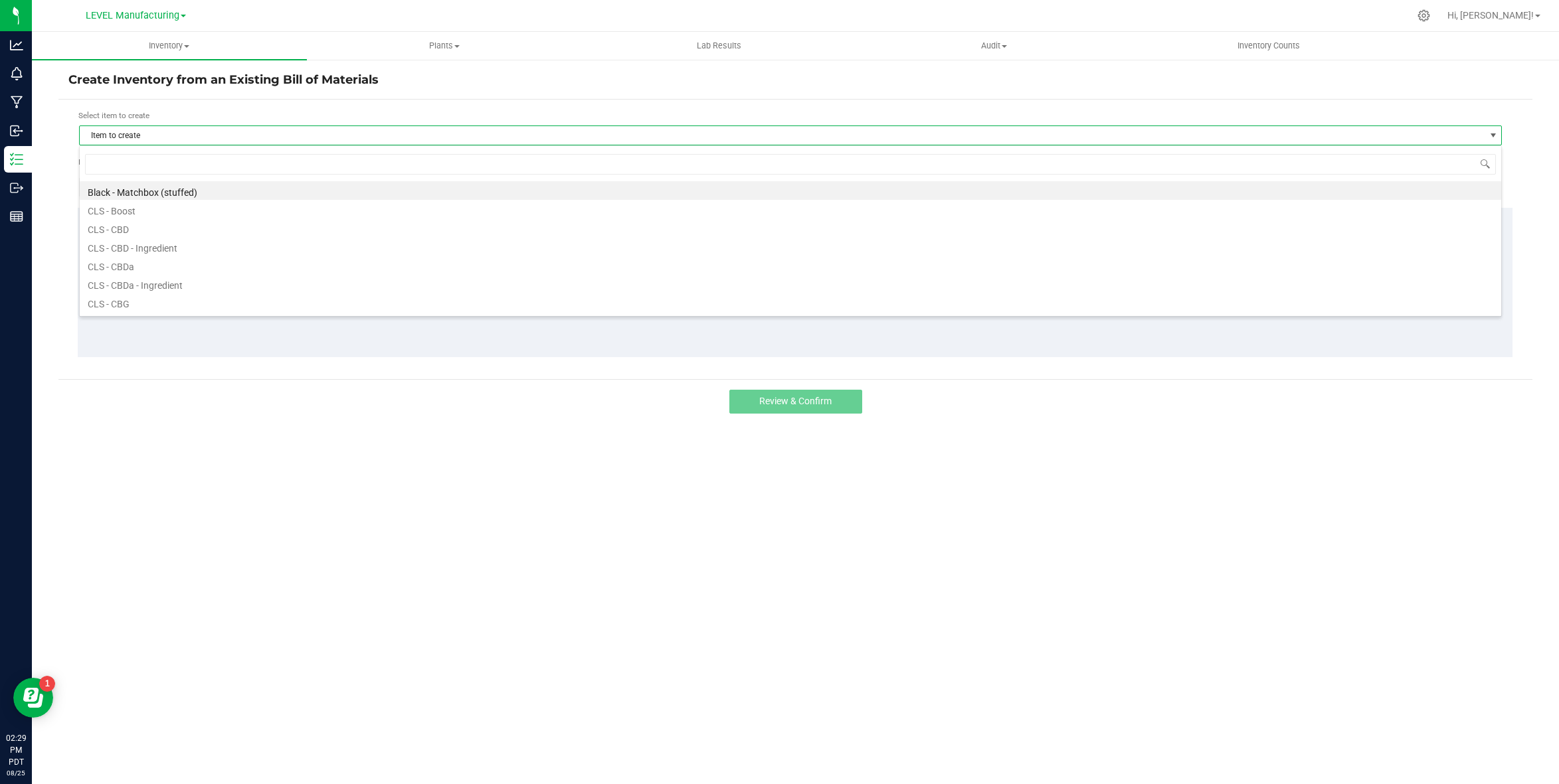
scroll to position [20, 1423]
type input "protab 100 -"
click at [199, 205] on li "Protab 100 - Hybrid - Caplet" at bounding box center [790, 209] width 1421 height 18
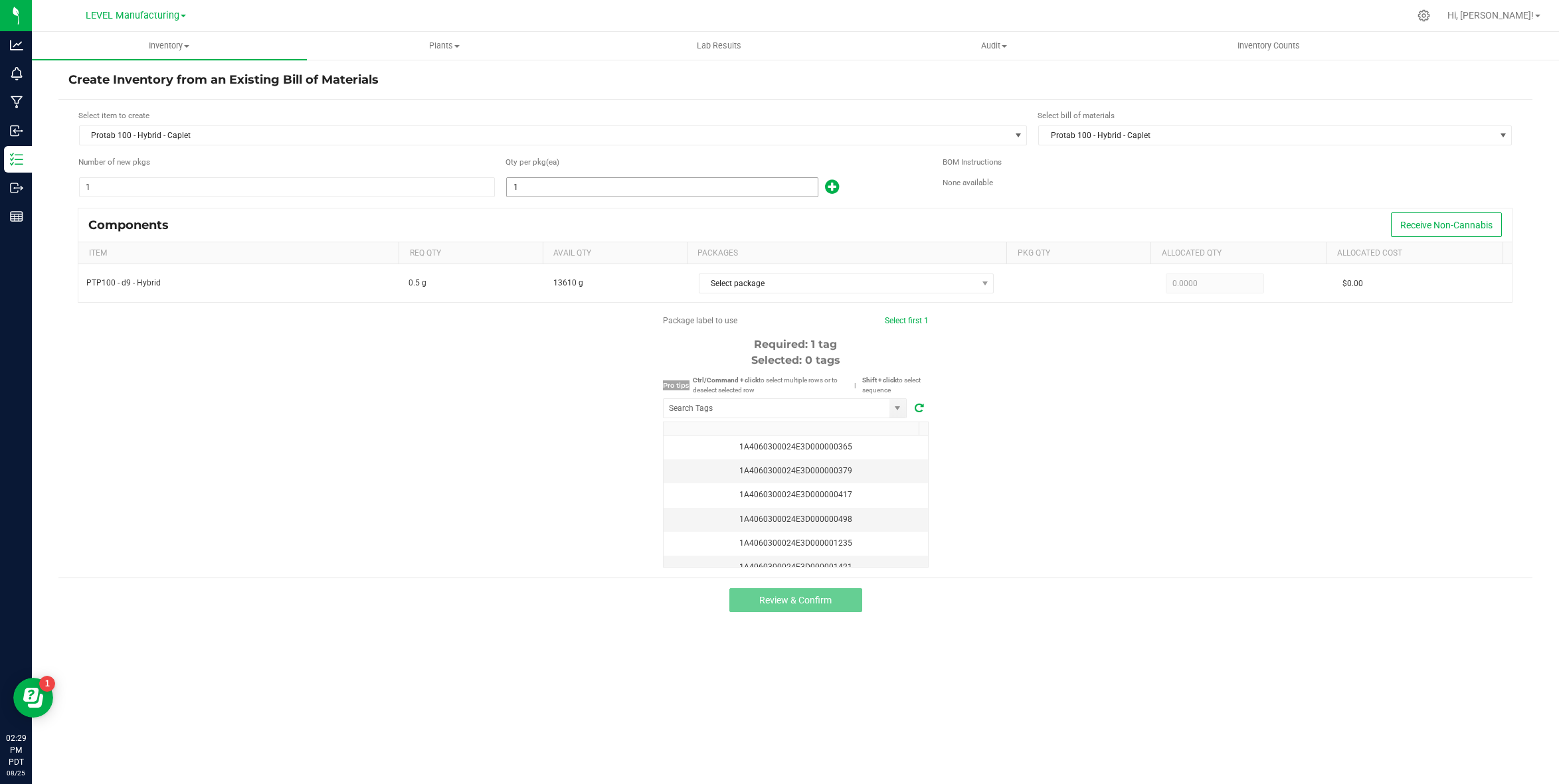
click at [561, 192] on input "1" at bounding box center [662, 187] width 311 height 18
paste input "27260"
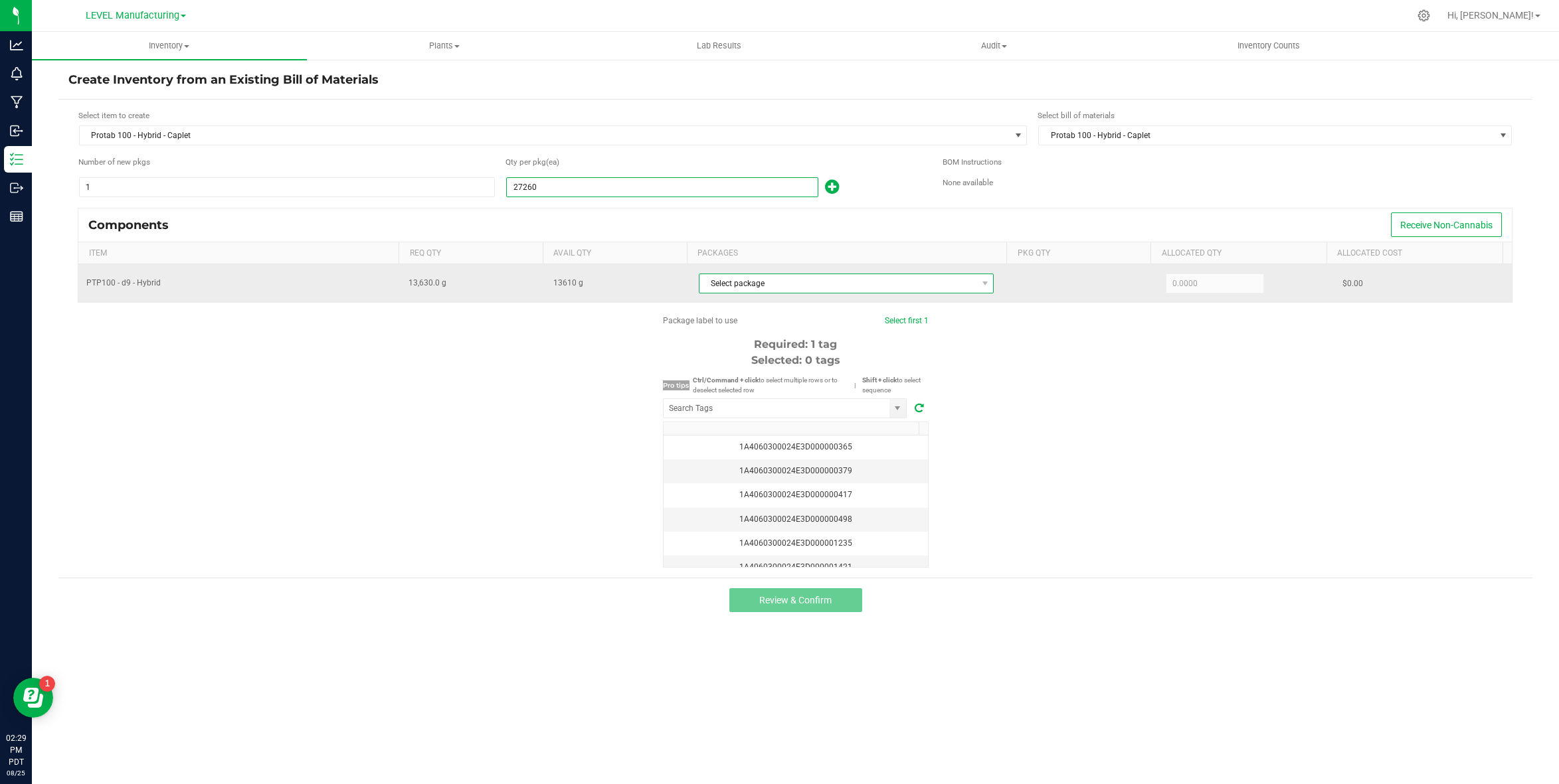
type input "27,260"
click at [788, 282] on span "Select package" at bounding box center [838, 283] width 278 height 18
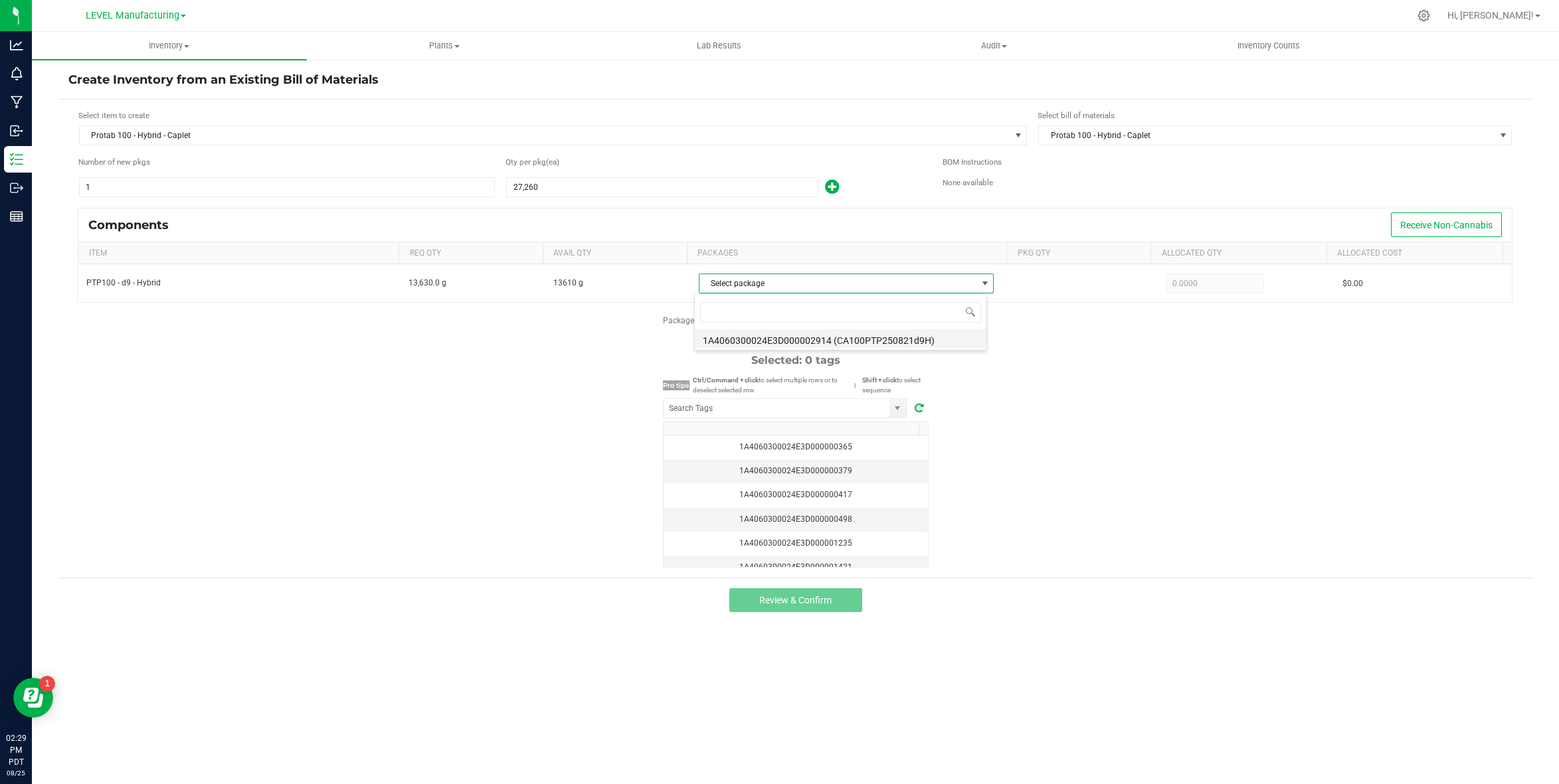
click at [740, 338] on li "1A4060300024E3D000002914 (CA100PTP250821d9H)" at bounding box center [840, 338] width 291 height 18
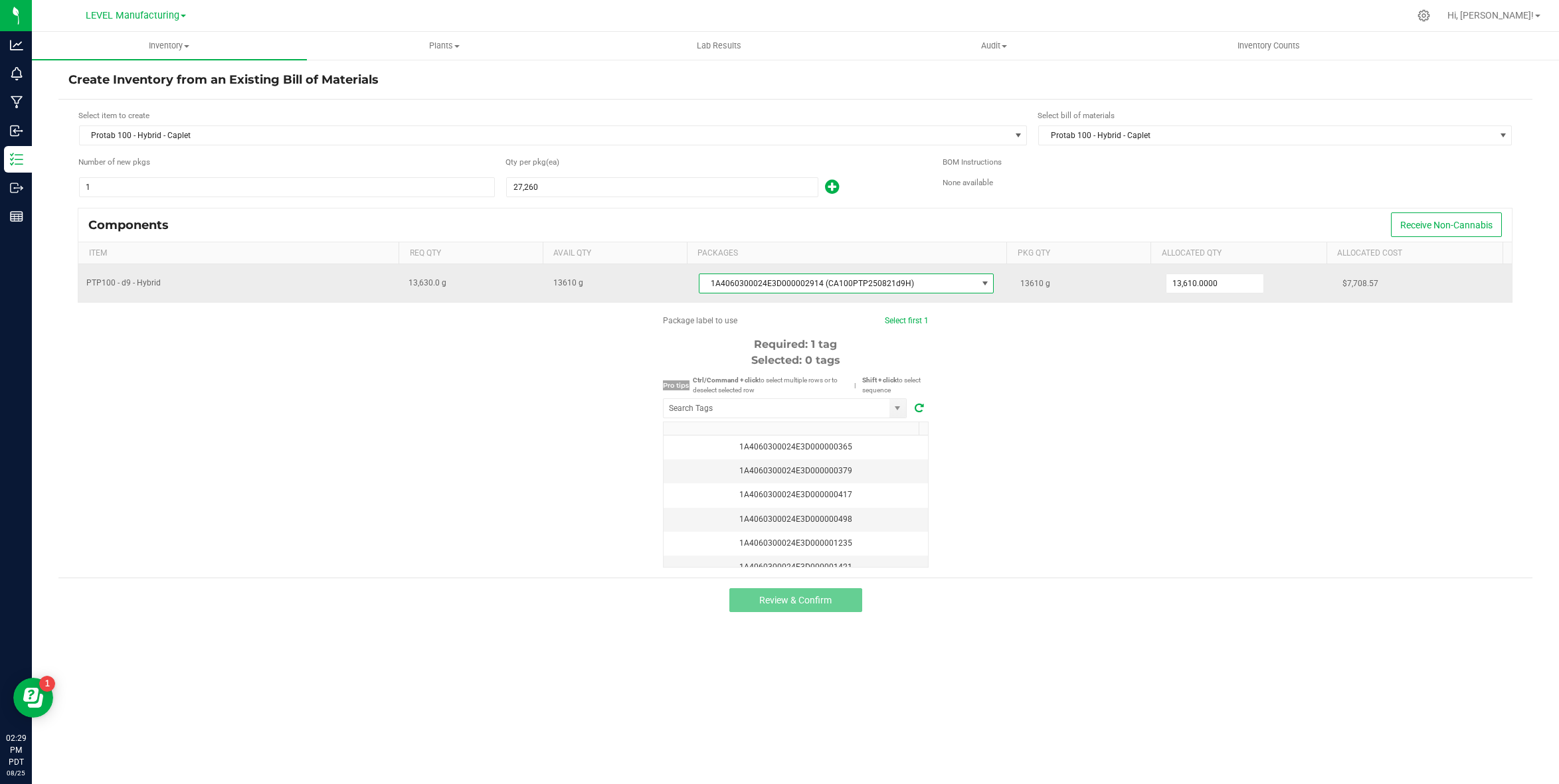
click at [1022, 284] on span "13610 g" at bounding box center [1035, 283] width 30 height 9
copy span "13610"
click at [1226, 281] on input "13610" at bounding box center [1215, 283] width 98 height 18
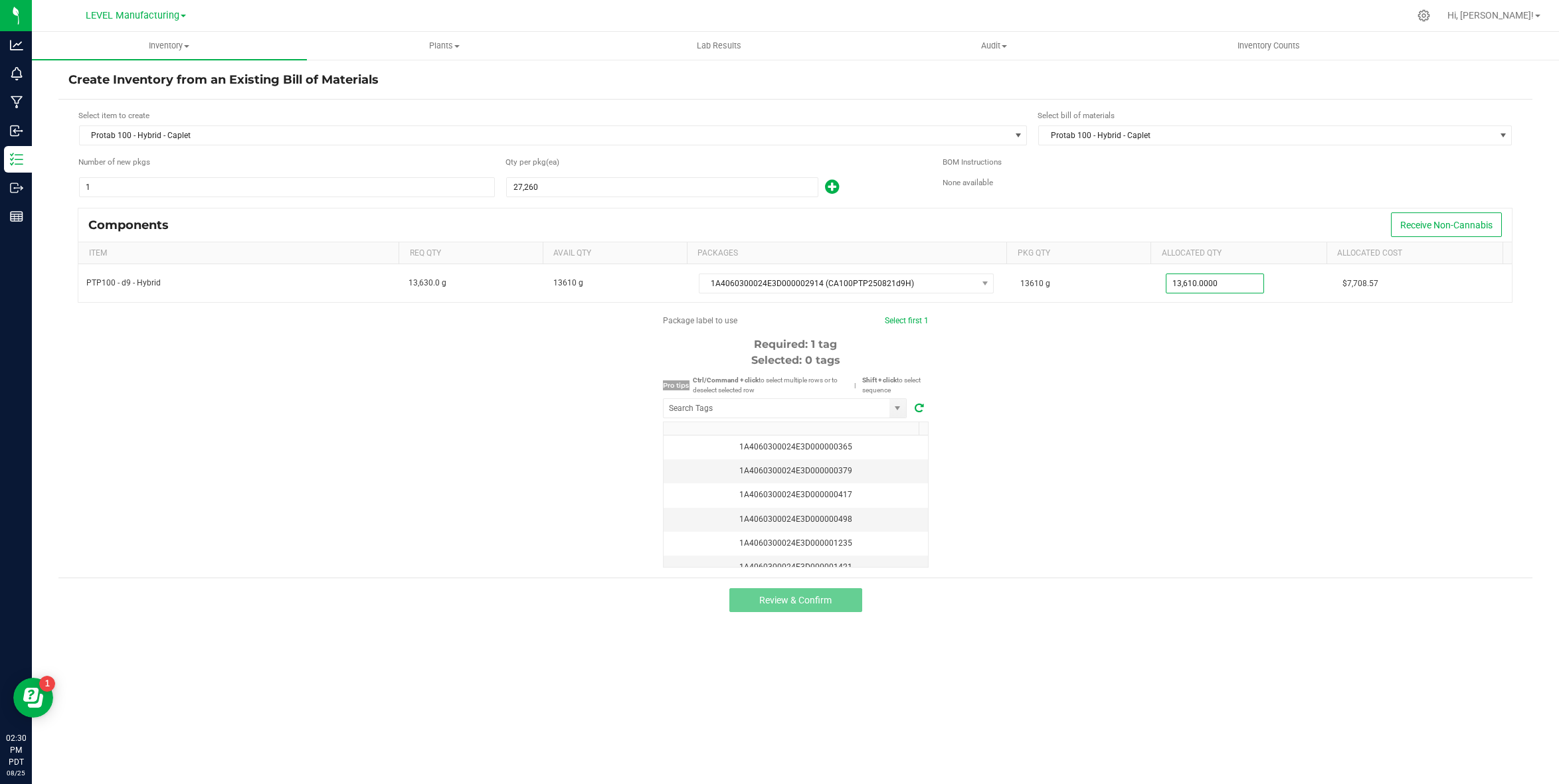
click at [1210, 396] on div "Package label to use Select first 1 Required: 1 tag Selected: 0 tags Pro tips C…" at bounding box center [795, 441] width 1474 height 253
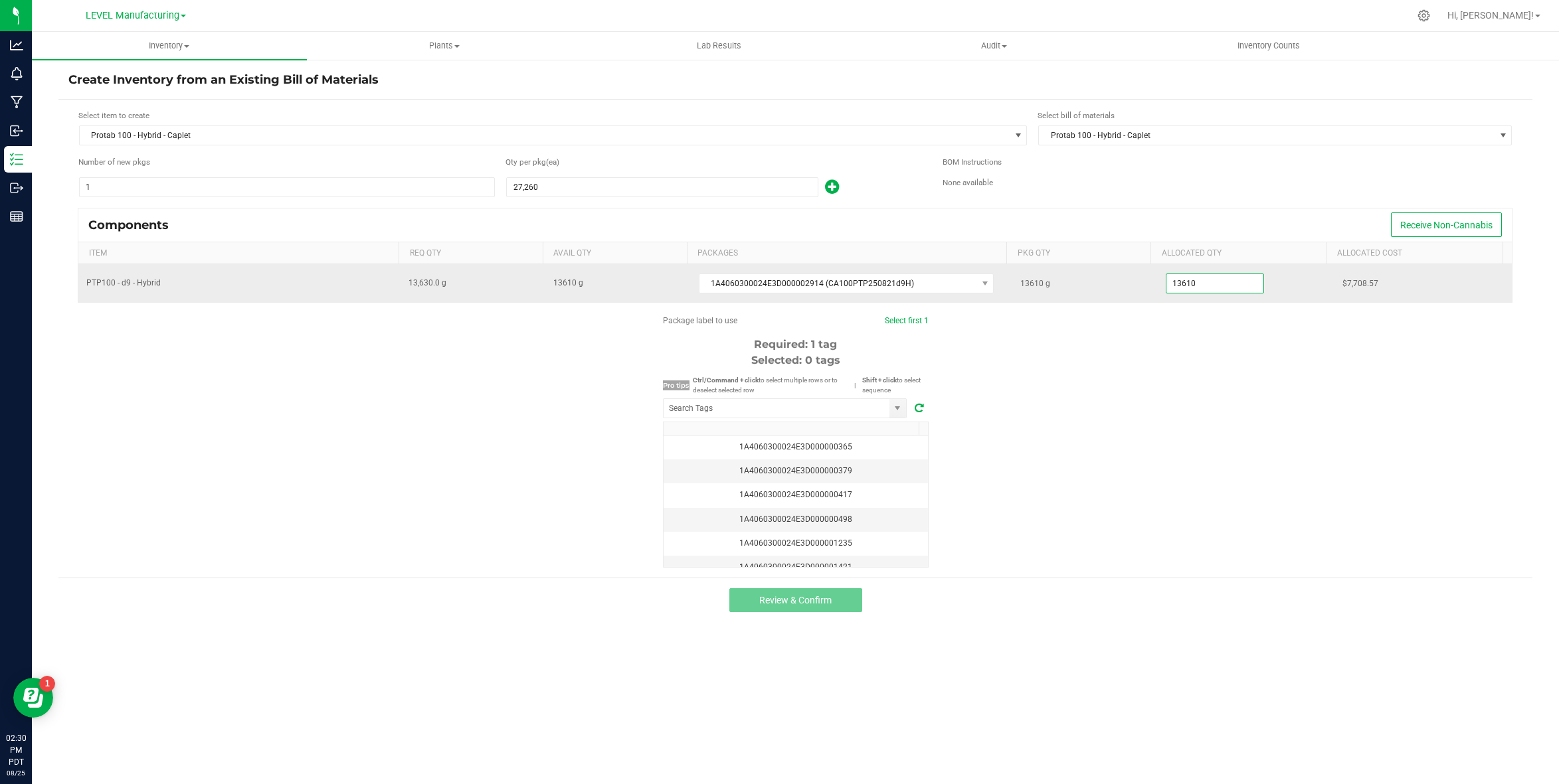
click at [1230, 283] on input "13610" at bounding box center [1215, 283] width 98 height 18
paste input
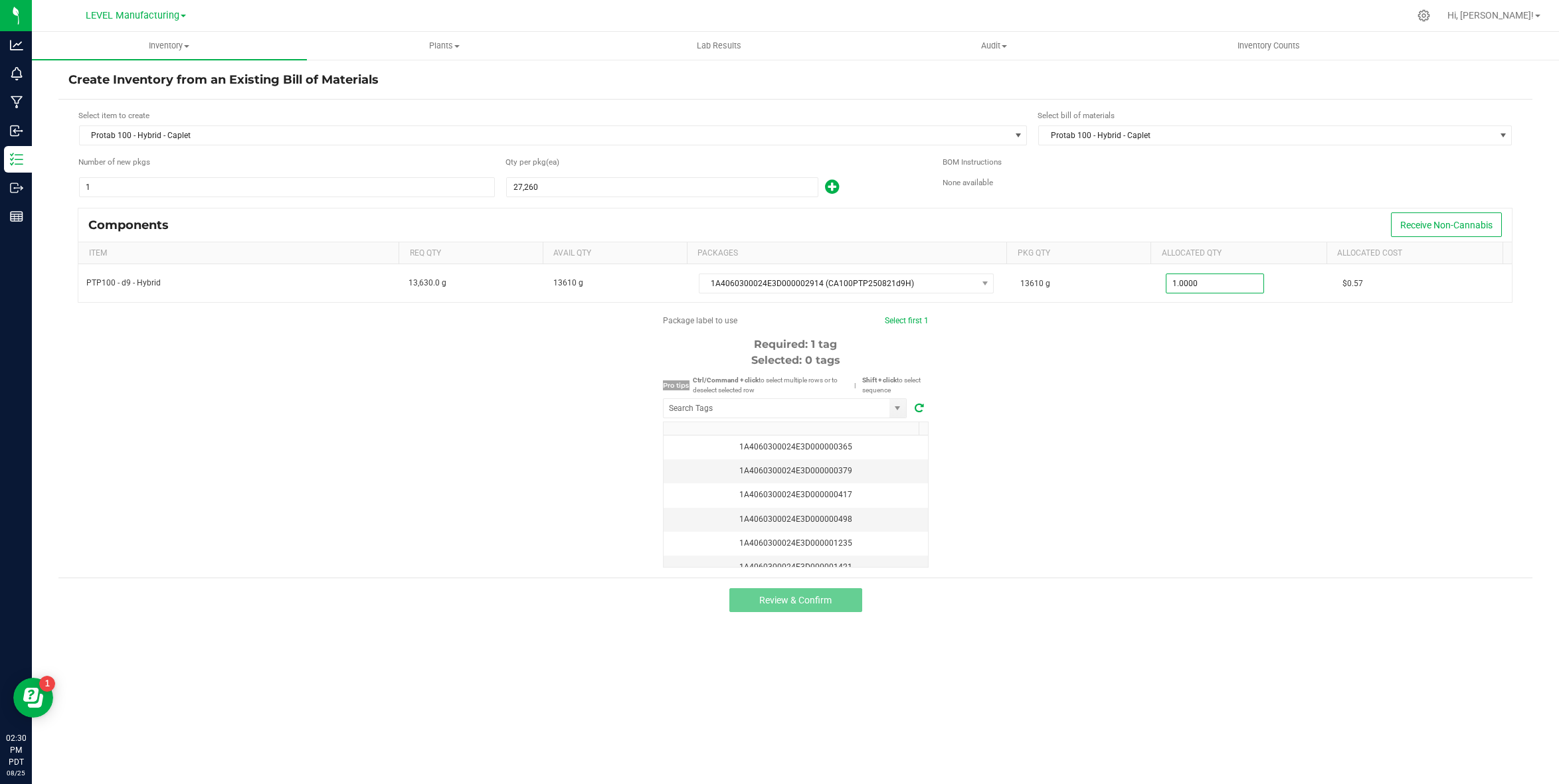
click at [1157, 340] on div "Package label to use Select first 1 Required: 1 tag Selected: 0 tags Pro tips C…" at bounding box center [795, 441] width 1474 height 253
type input "1.0000"
click at [781, 410] on input "NO DATA FOUND" at bounding box center [776, 408] width 226 height 18
paste input "1A4060300024E3D000002810"
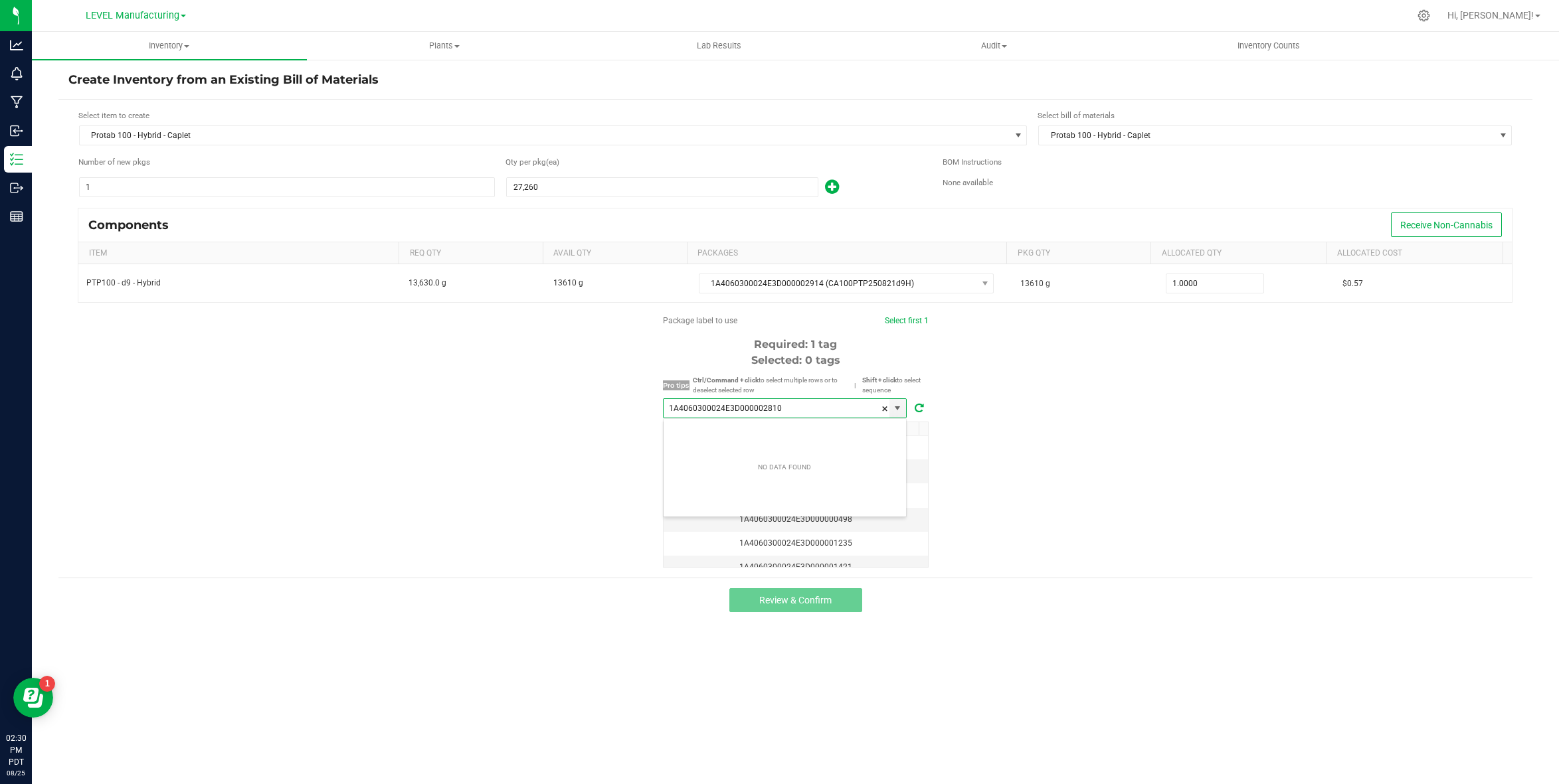
type input "1A4060300024E3D000002810"
click at [478, 366] on div "Package label to use Select first 1 Required: 1 tag Selected: 0 tags Pro tips C…" at bounding box center [795, 441] width 1474 height 253
click at [724, 401] on input "NO DATA FOUND" at bounding box center [776, 408] width 226 height 18
paste input "1A4060300024E3D000002810"
type input "1A4060300024E3D000002810"
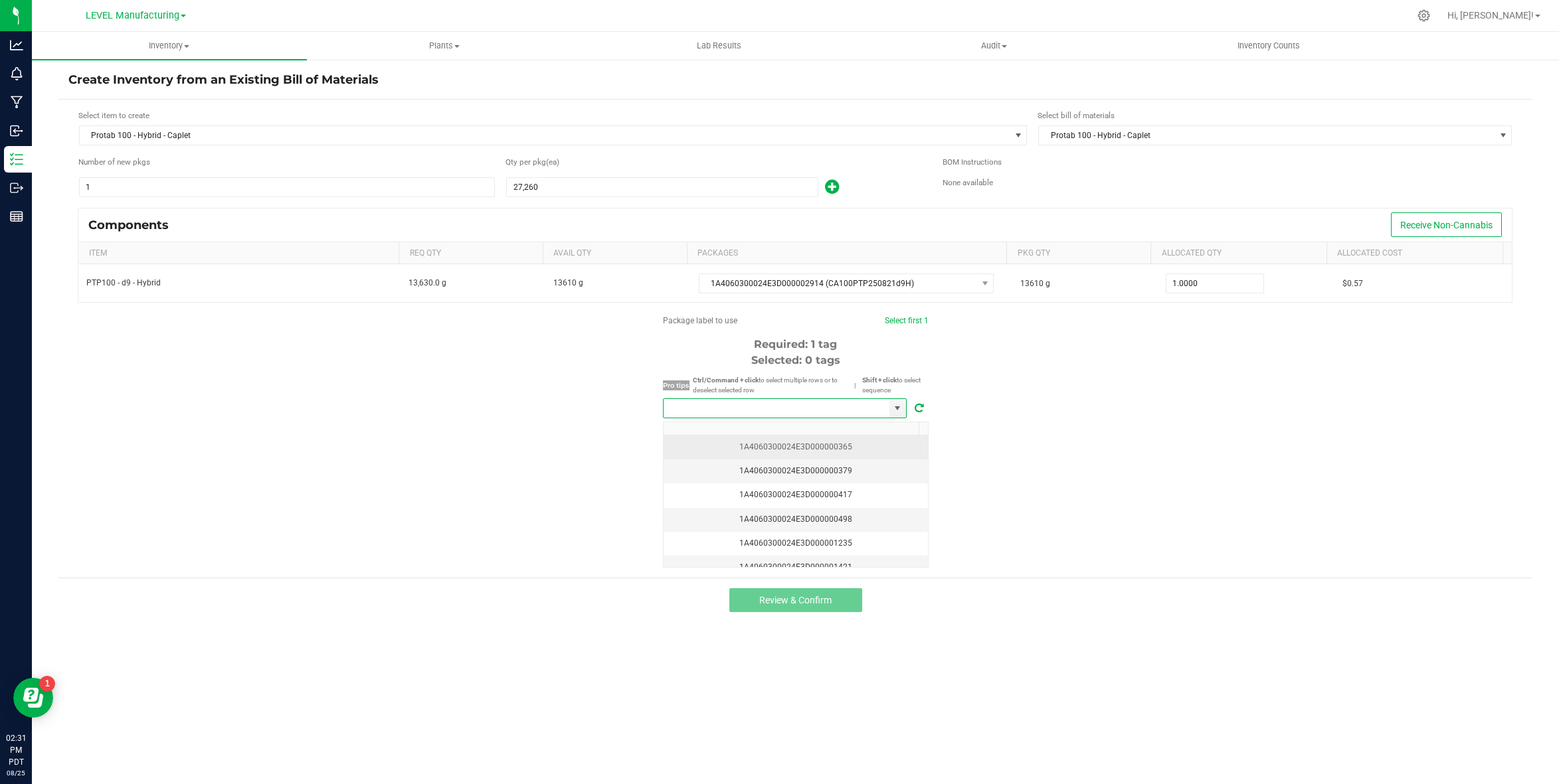
paste input "1A4060300024E3D000002915"
click at [768, 428] on li "1A4060300024E3D000002915" at bounding box center [784, 432] width 243 height 23
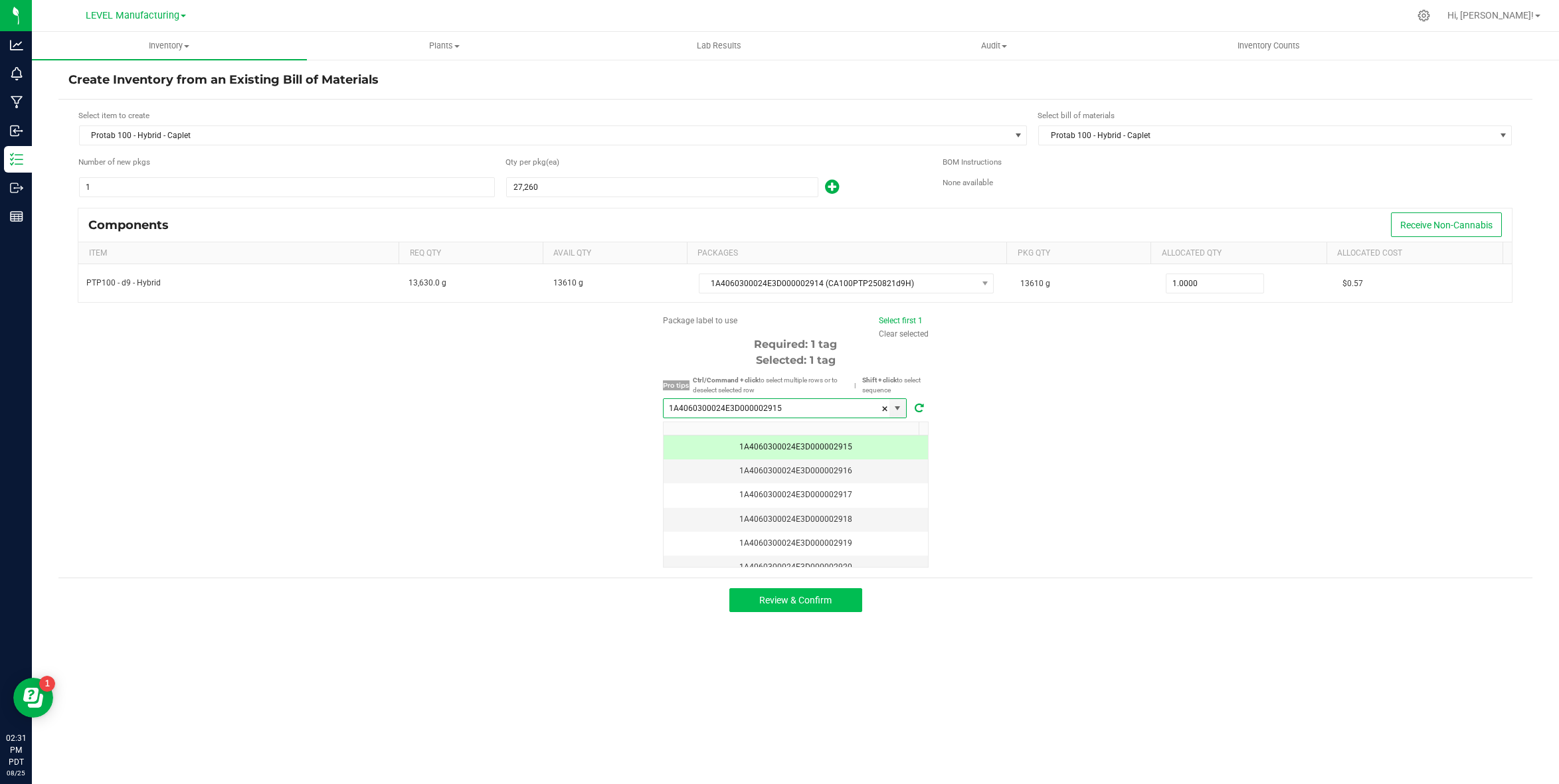
type input "1A4060300024E3D000002915"
click at [788, 605] on button "Review & Confirm" at bounding box center [796, 600] width 133 height 24
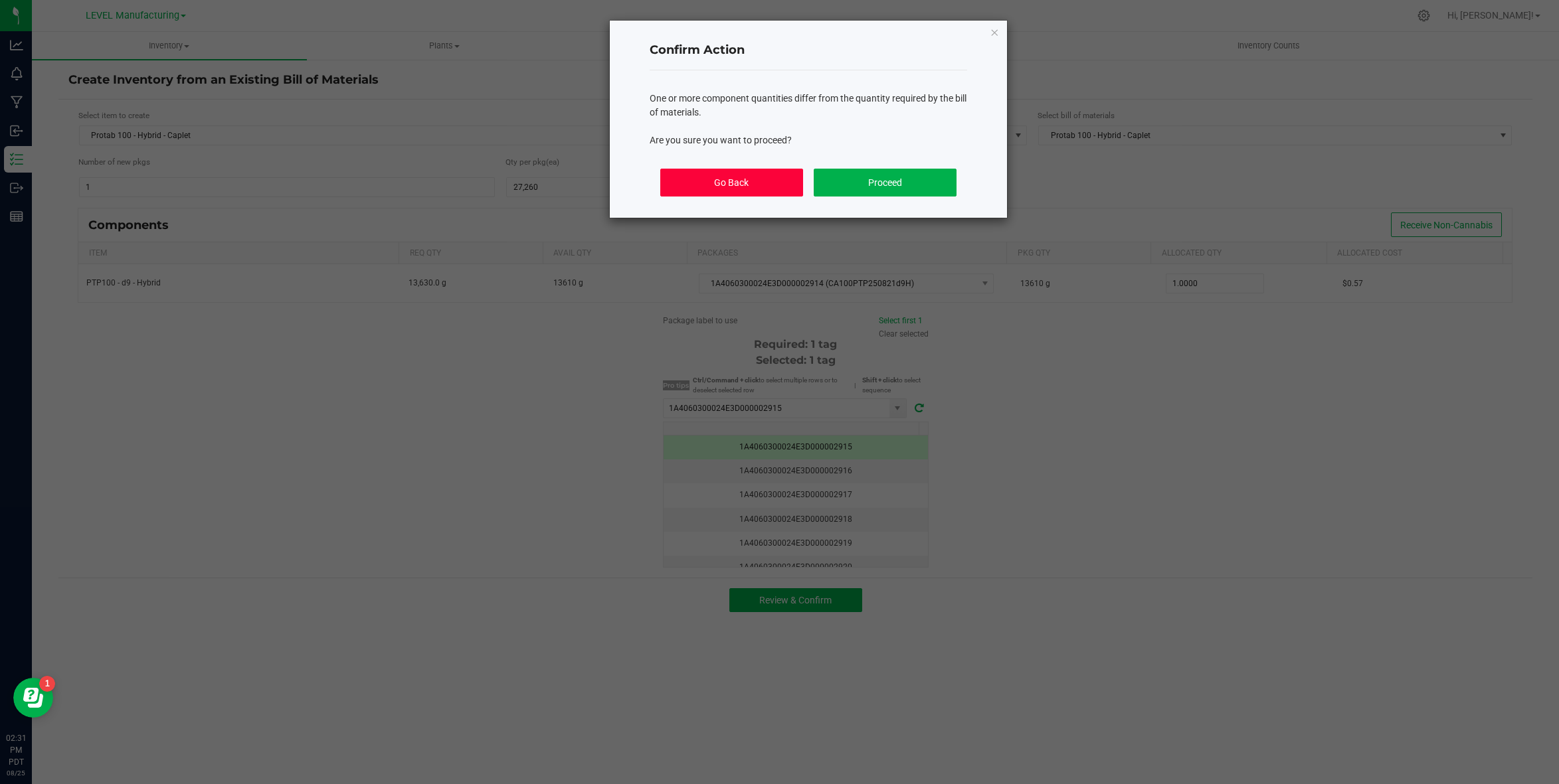
click at [739, 186] on button "Go Back" at bounding box center [731, 183] width 143 height 28
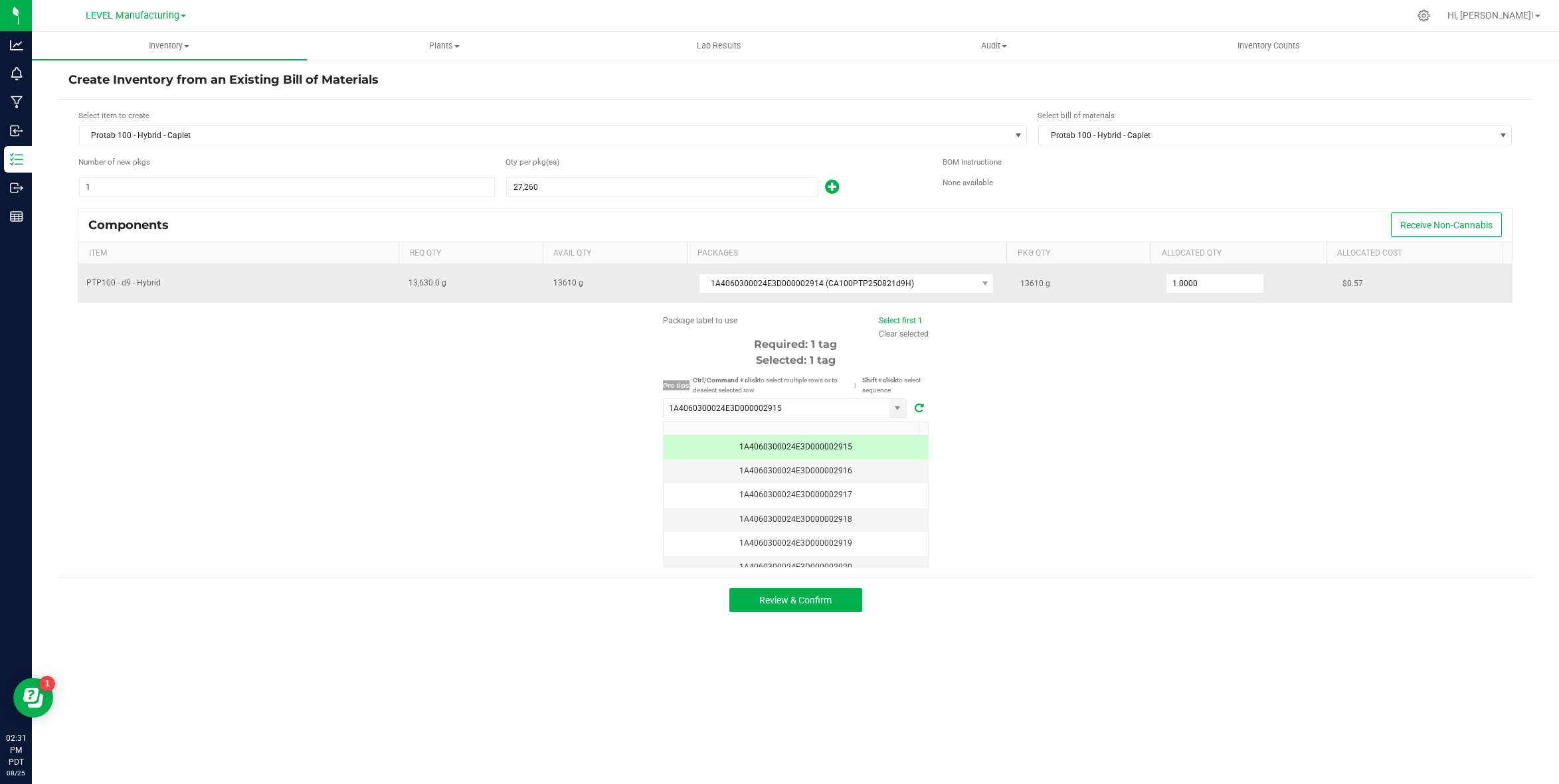
click at [1022, 283] on span "13610 g" at bounding box center [1035, 283] width 30 height 9
copy span "13610"
click at [1232, 285] on input "1" at bounding box center [1215, 283] width 98 height 18
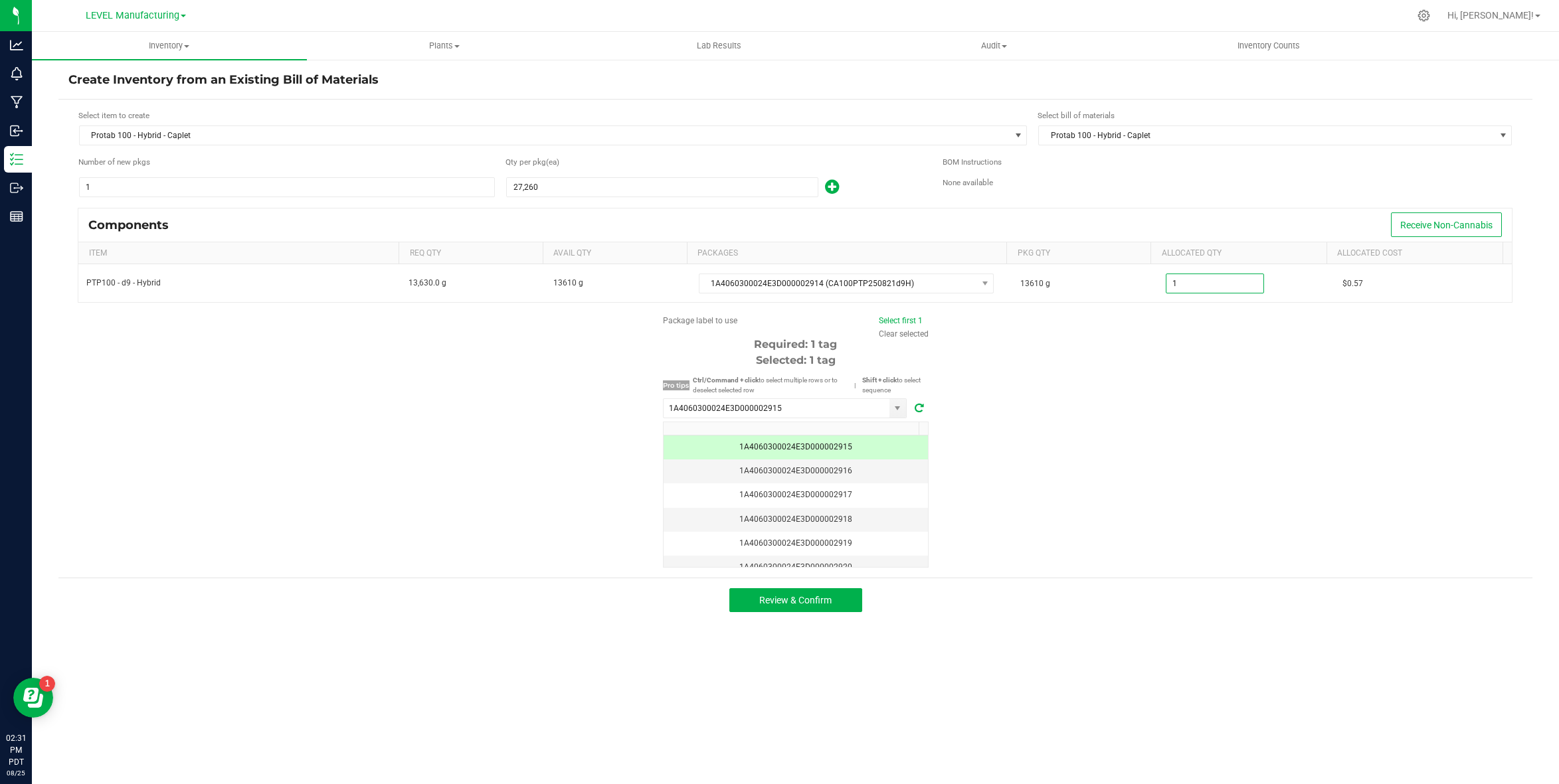
paste input "3610"
type input "13,610.0000"
click at [1213, 454] on div "Package label to use Select first 1 Clear selected Required: 1 tag Selected: 1 …" at bounding box center [795, 441] width 1474 height 253
click at [823, 602] on span "Review & Confirm" at bounding box center [795, 600] width 72 height 11
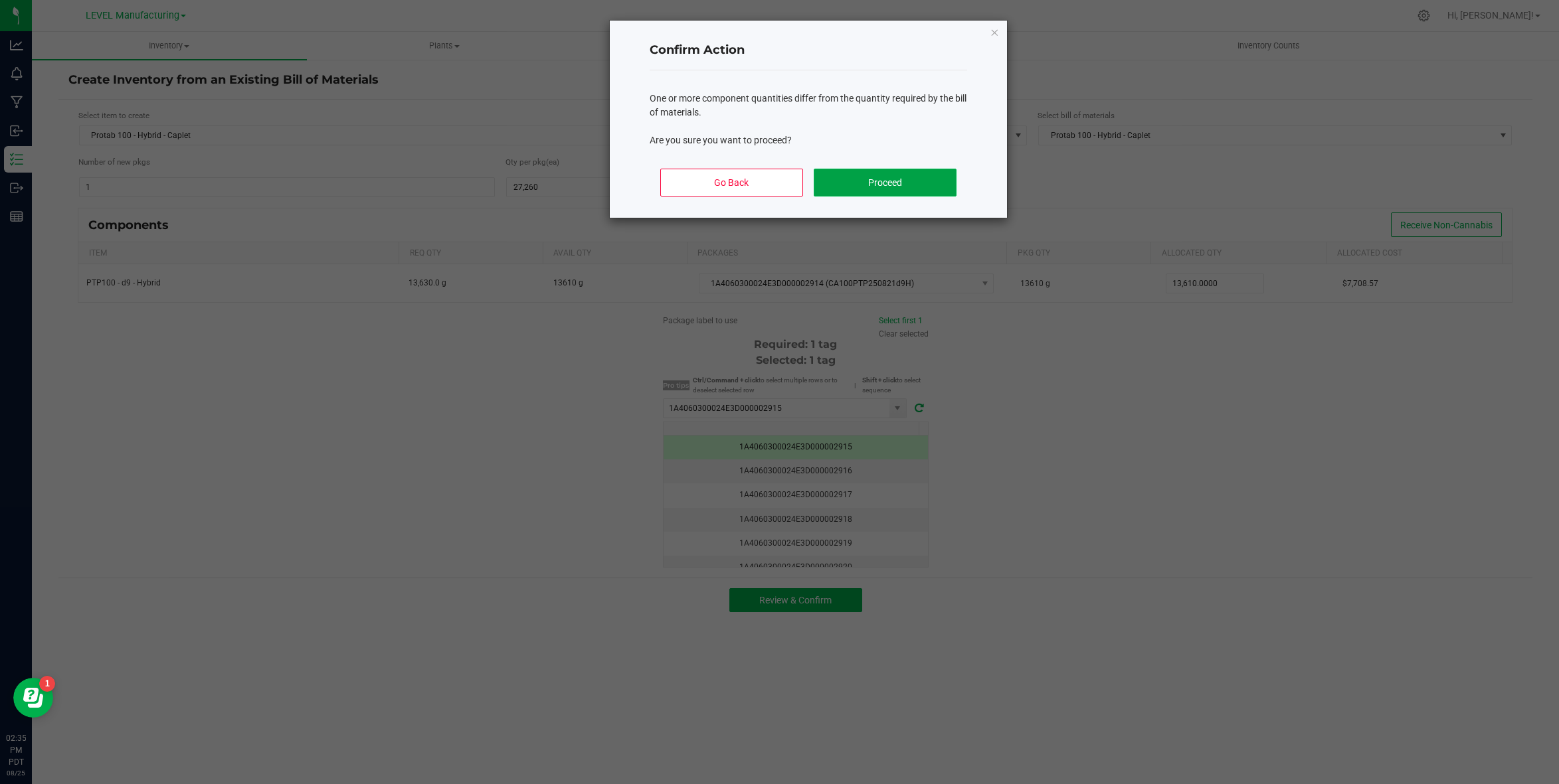
click at [879, 188] on button "Proceed" at bounding box center [884, 183] width 143 height 28
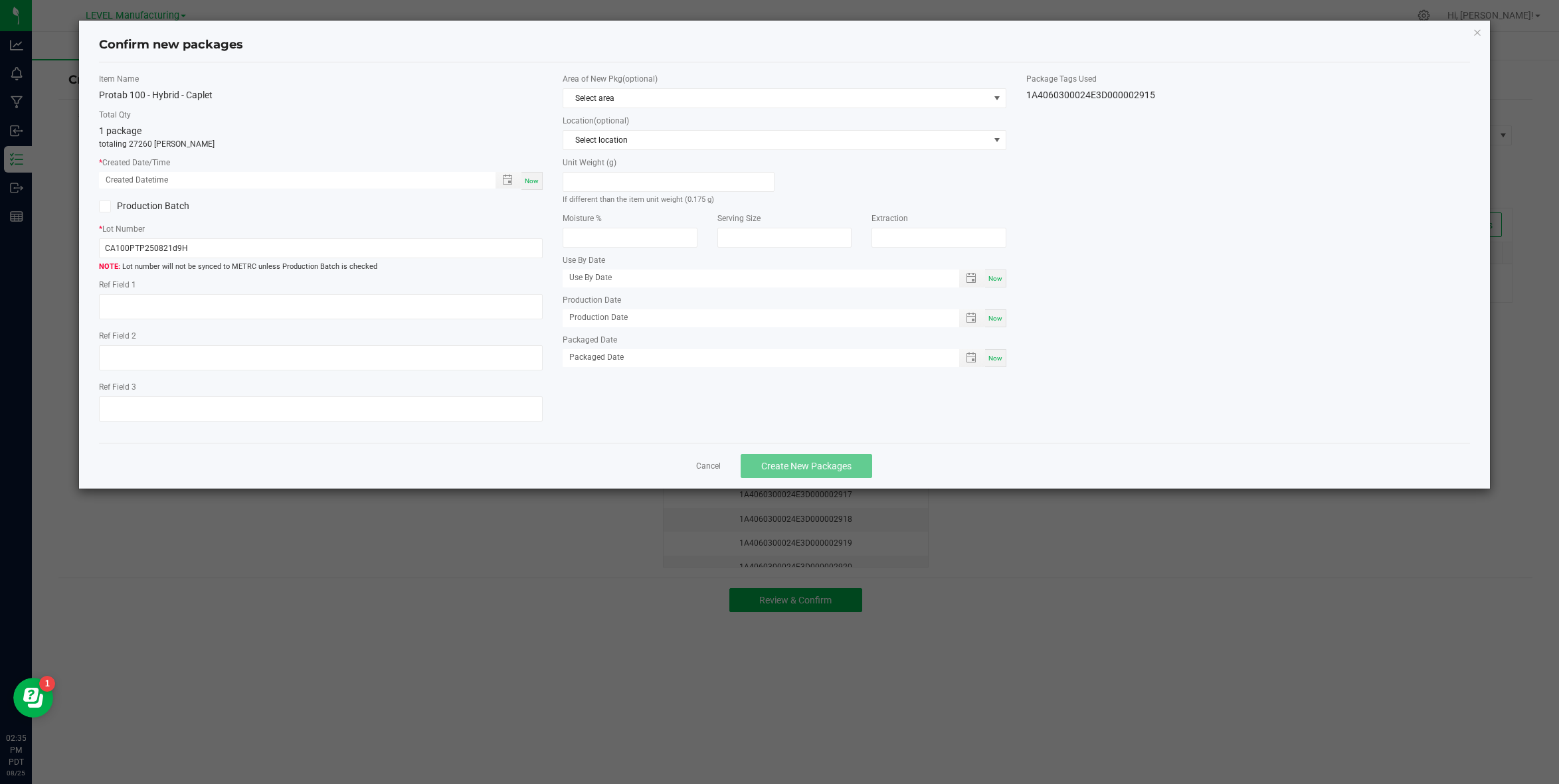
click at [533, 182] on span "Now" at bounding box center [532, 181] width 14 height 7
type input "08/25/2025 02:35 PM"
click at [255, 252] on input "CA100PTP250821d9H" at bounding box center [321, 248] width 444 height 20
paste input "text"
type input "CA100PT250821d9H"
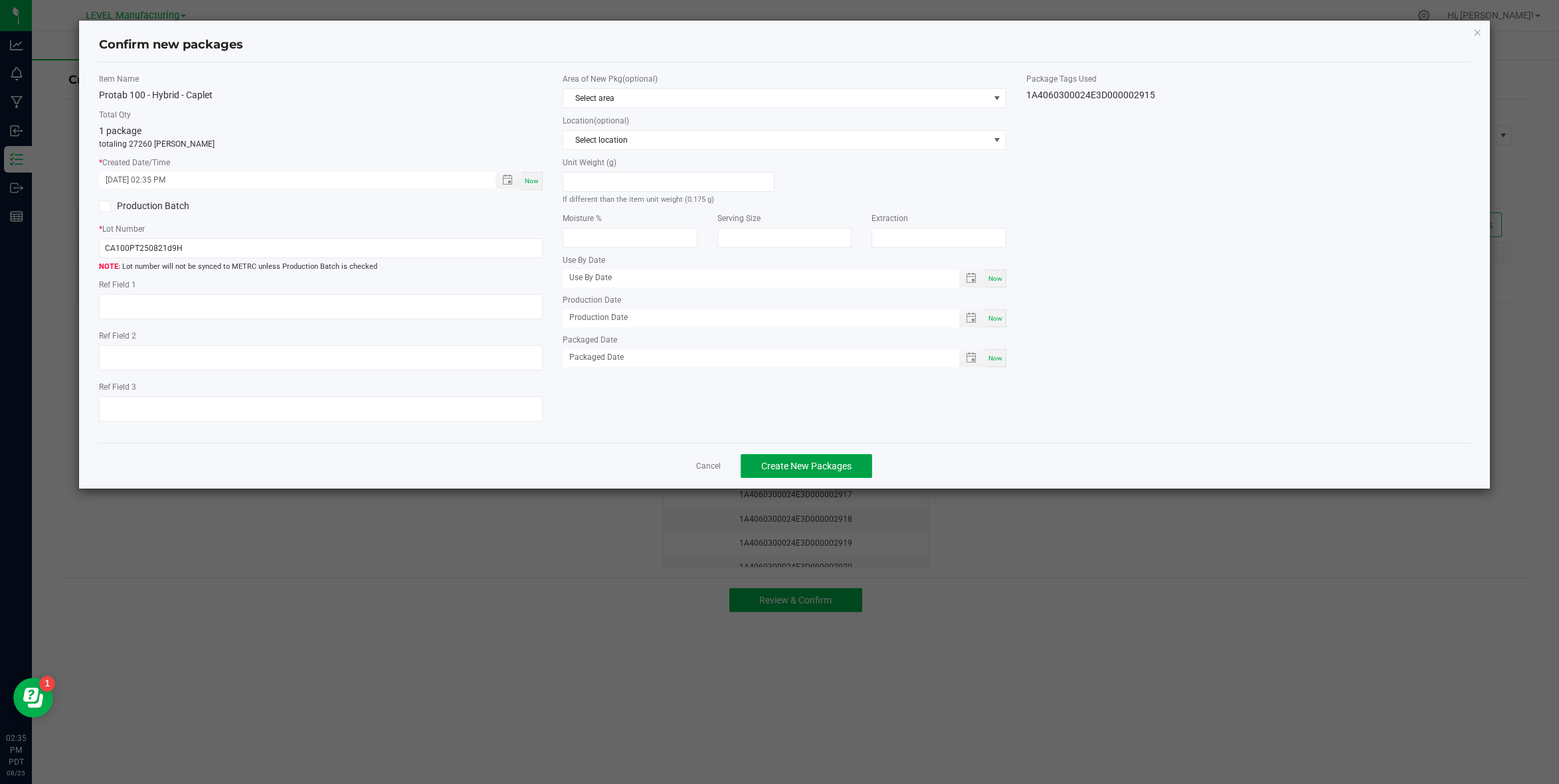
click at [774, 462] on span "Create New Packages" at bounding box center [806, 465] width 90 height 11
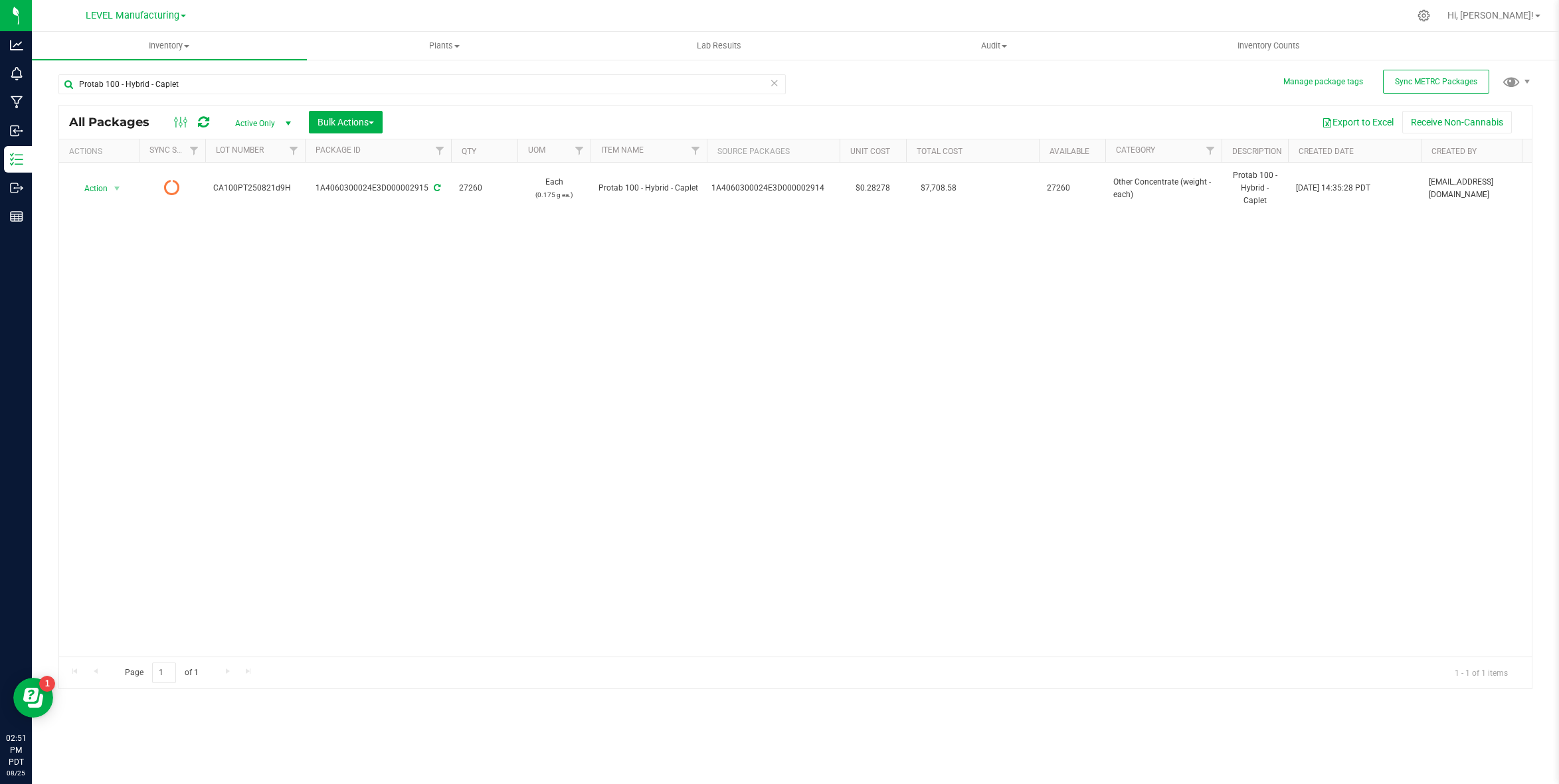
click at [771, 81] on icon at bounding box center [774, 82] width 9 height 16
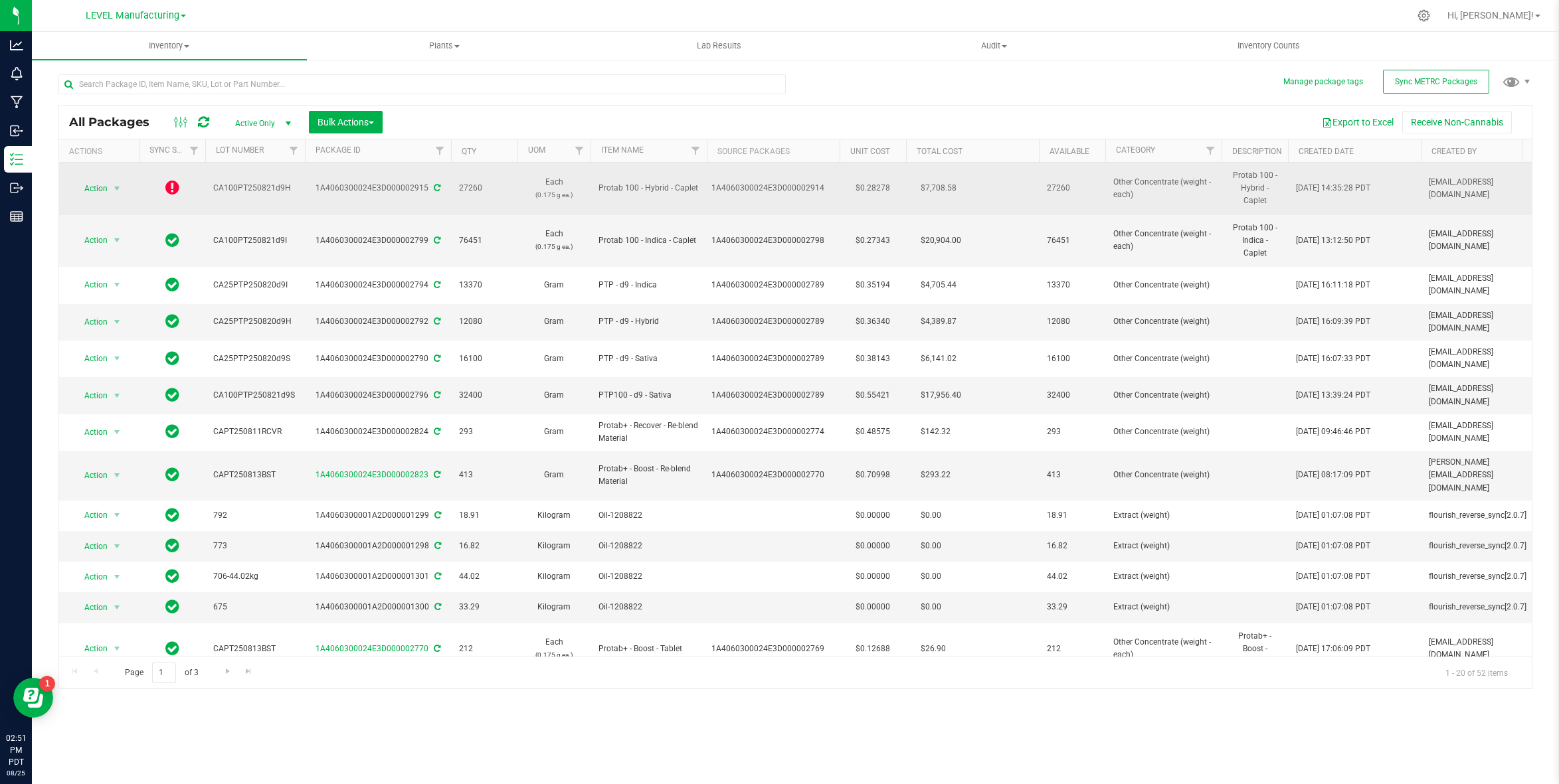
click at [175, 186] on icon at bounding box center [172, 187] width 14 height 16
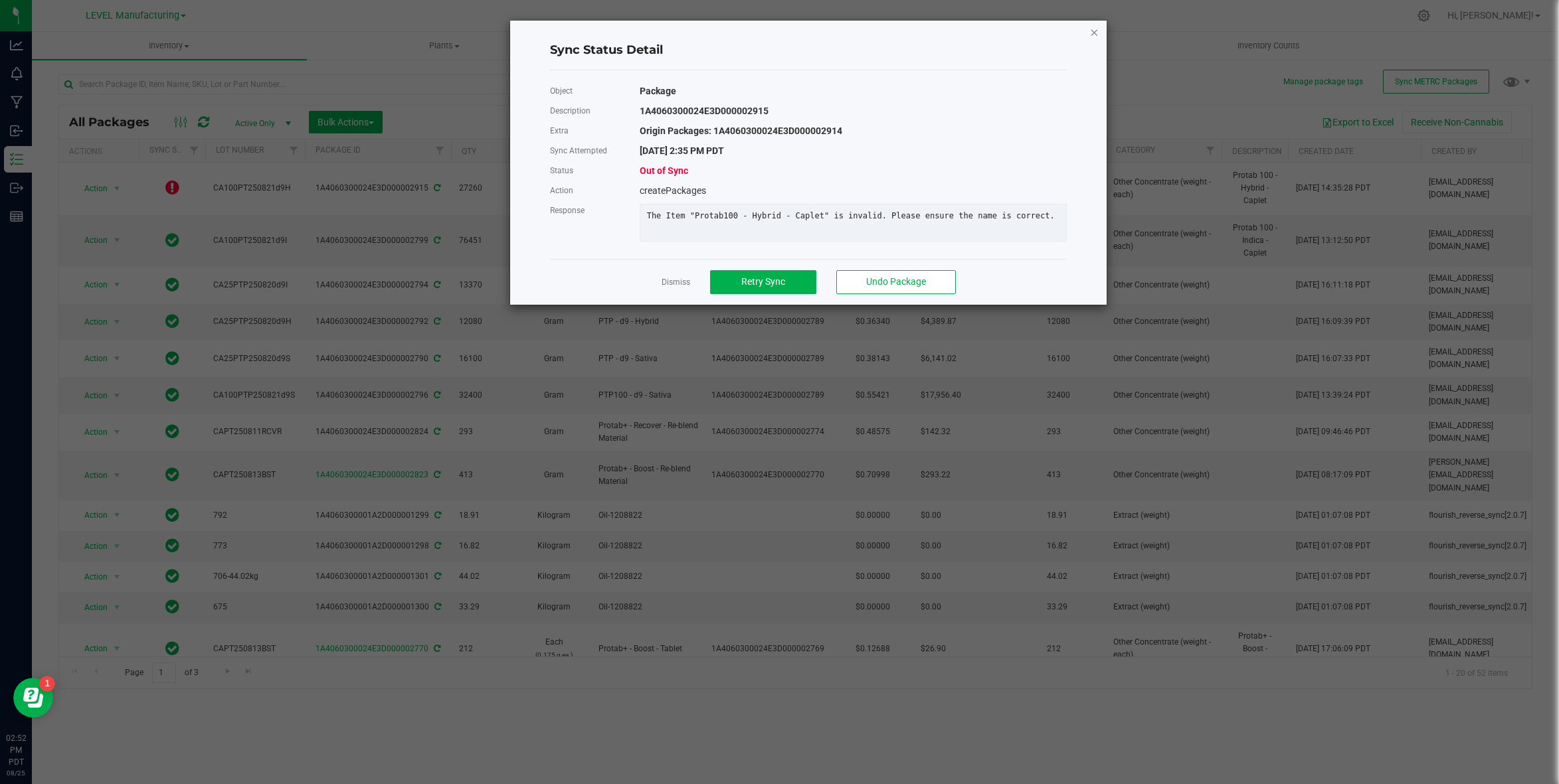
click at [1095, 33] on icon "Close" at bounding box center [1093, 32] width 9 height 16
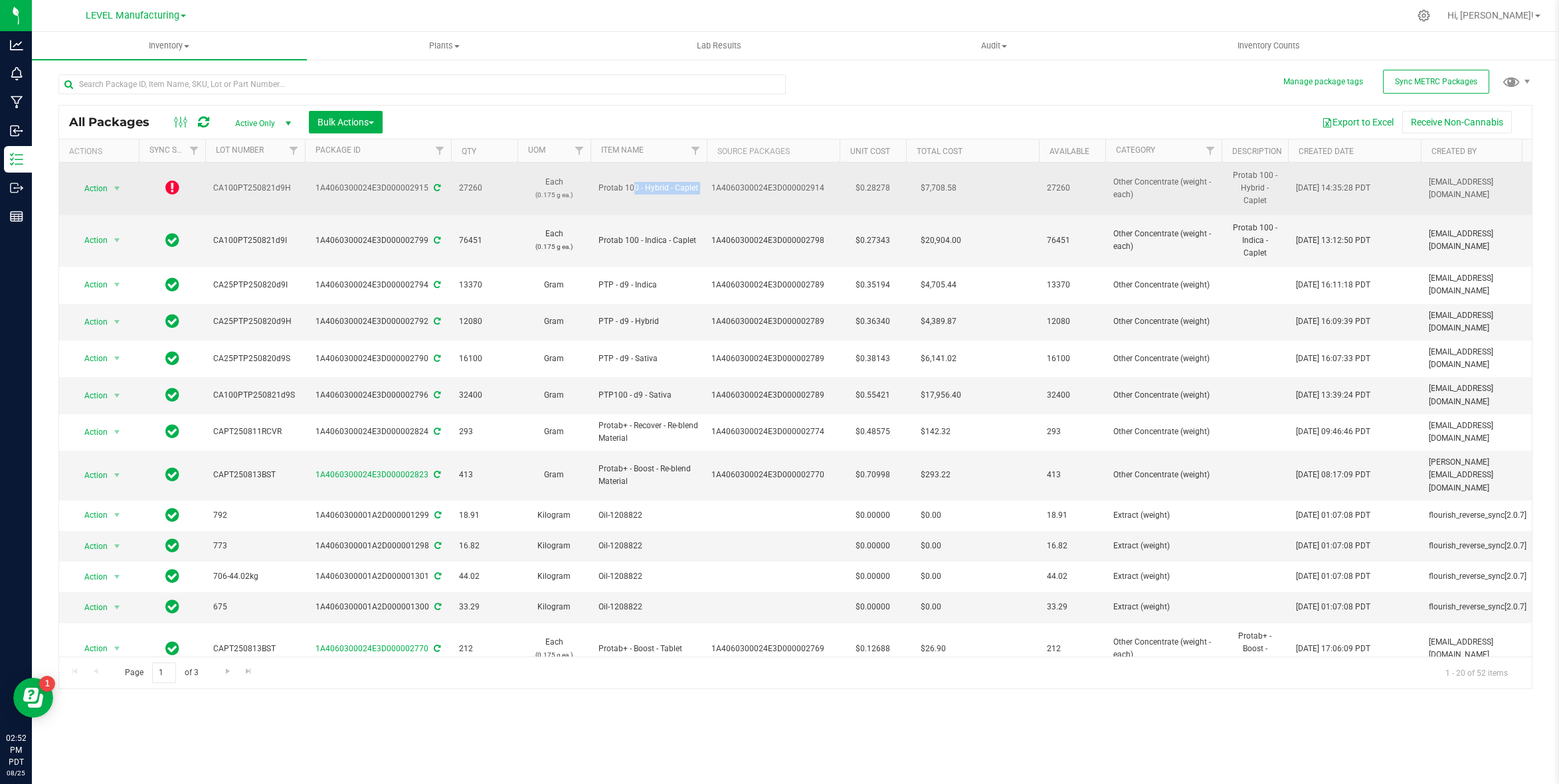
drag, startPoint x: 596, startPoint y: 184, endPoint x: 711, endPoint y: 191, distance: 115.2
click at [711, 191] on tr "Action Action Edit attributes Global inventory Lock package Print package label…" at bounding box center [1150, 188] width 2182 height 53
copy td "Protab 100 - Hybrid - Caplet"
click at [182, 186] on td at bounding box center [172, 188] width 66 height 53
click at [176, 188] on icon at bounding box center [172, 187] width 14 height 16
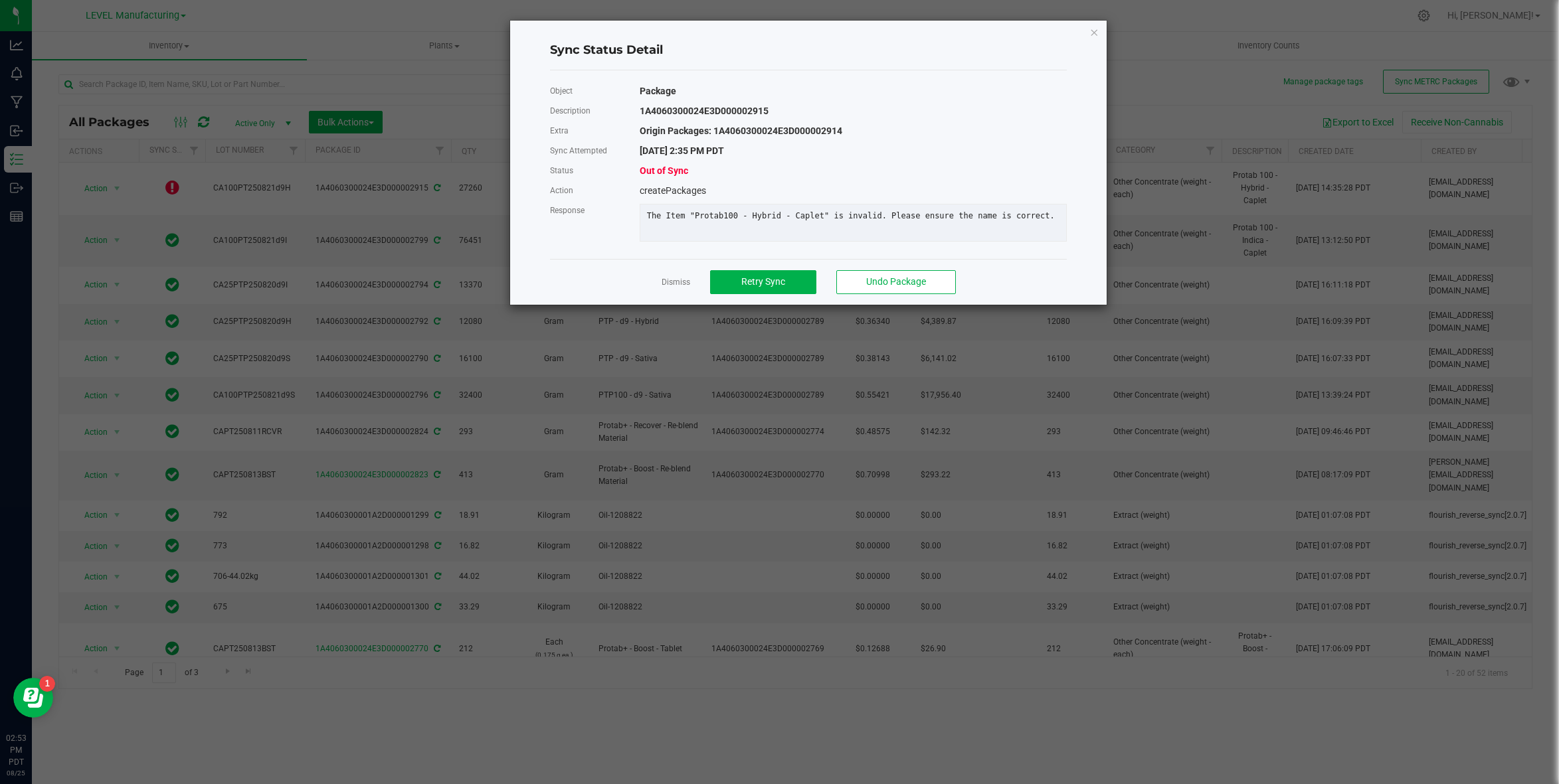
click at [1086, 32] on div "Sync Status Detail Object Package Description 1A4060300024E3D000002915 Extra Or…" at bounding box center [808, 162] width 597 height 284
click at [1095, 32] on icon "Close" at bounding box center [1093, 32] width 9 height 16
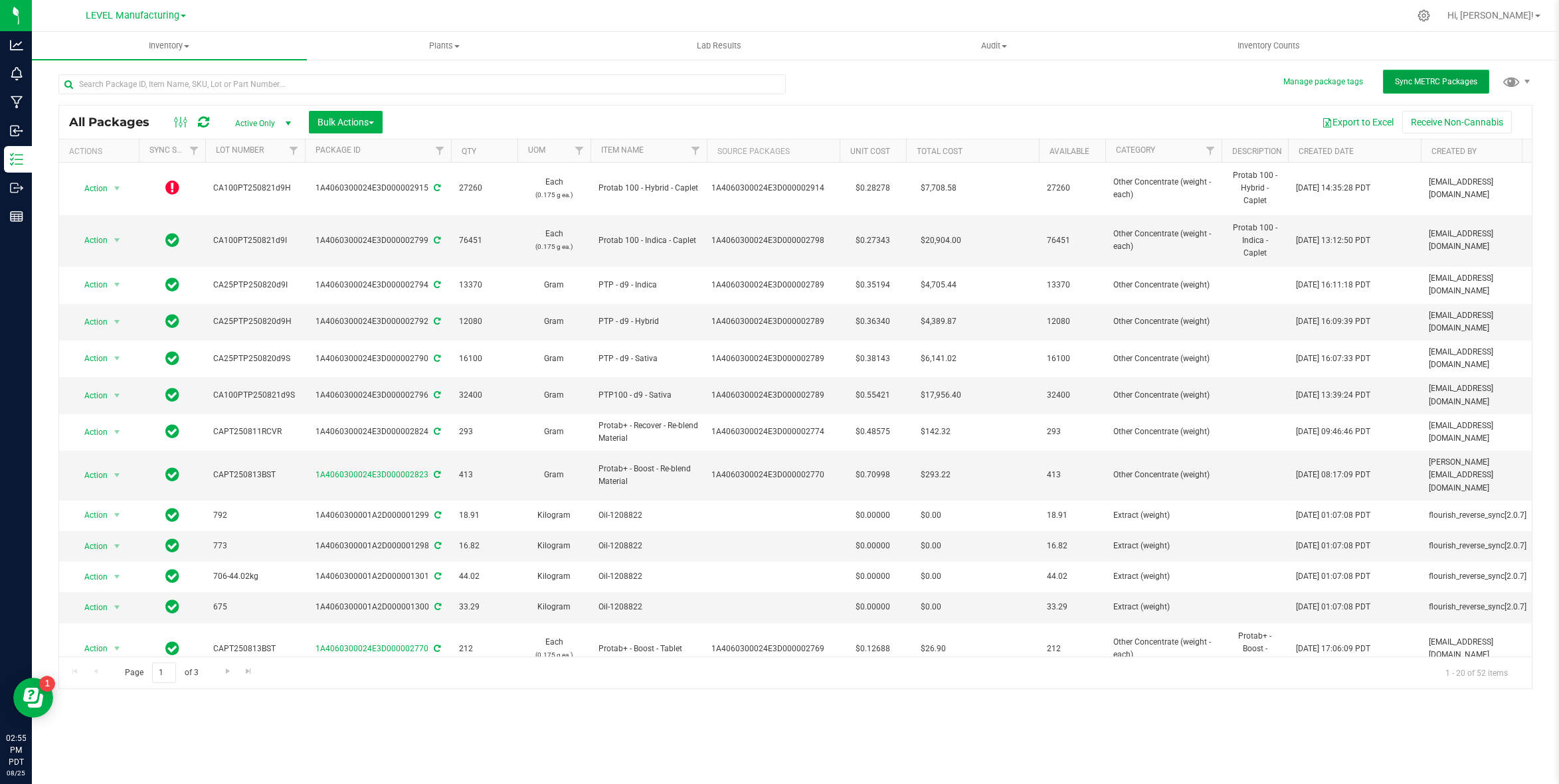
click at [1425, 86] on span "Sync METRC Packages" at bounding box center [1435, 82] width 82 height 9
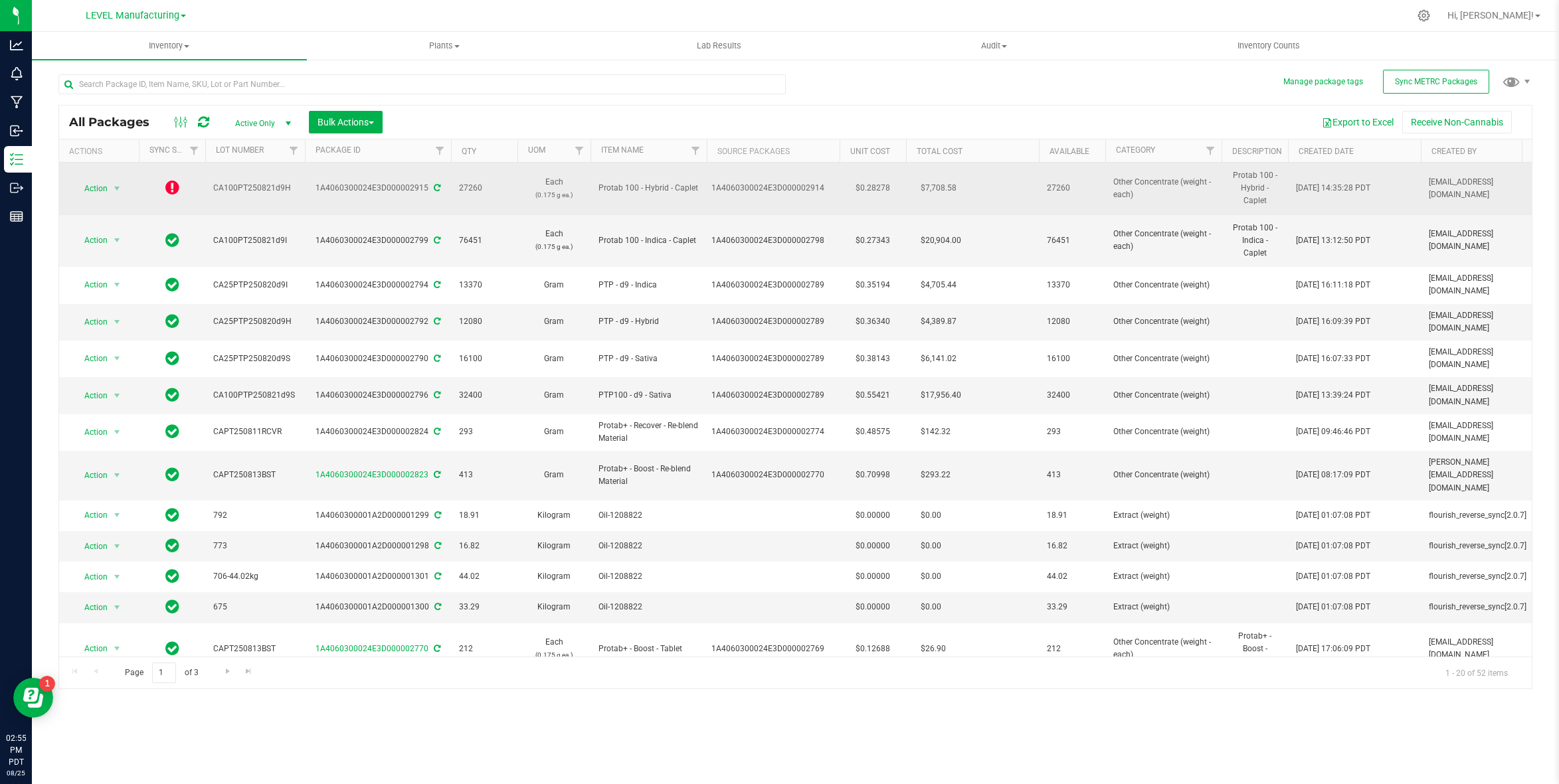
click at [166, 184] on icon at bounding box center [172, 187] width 14 height 16
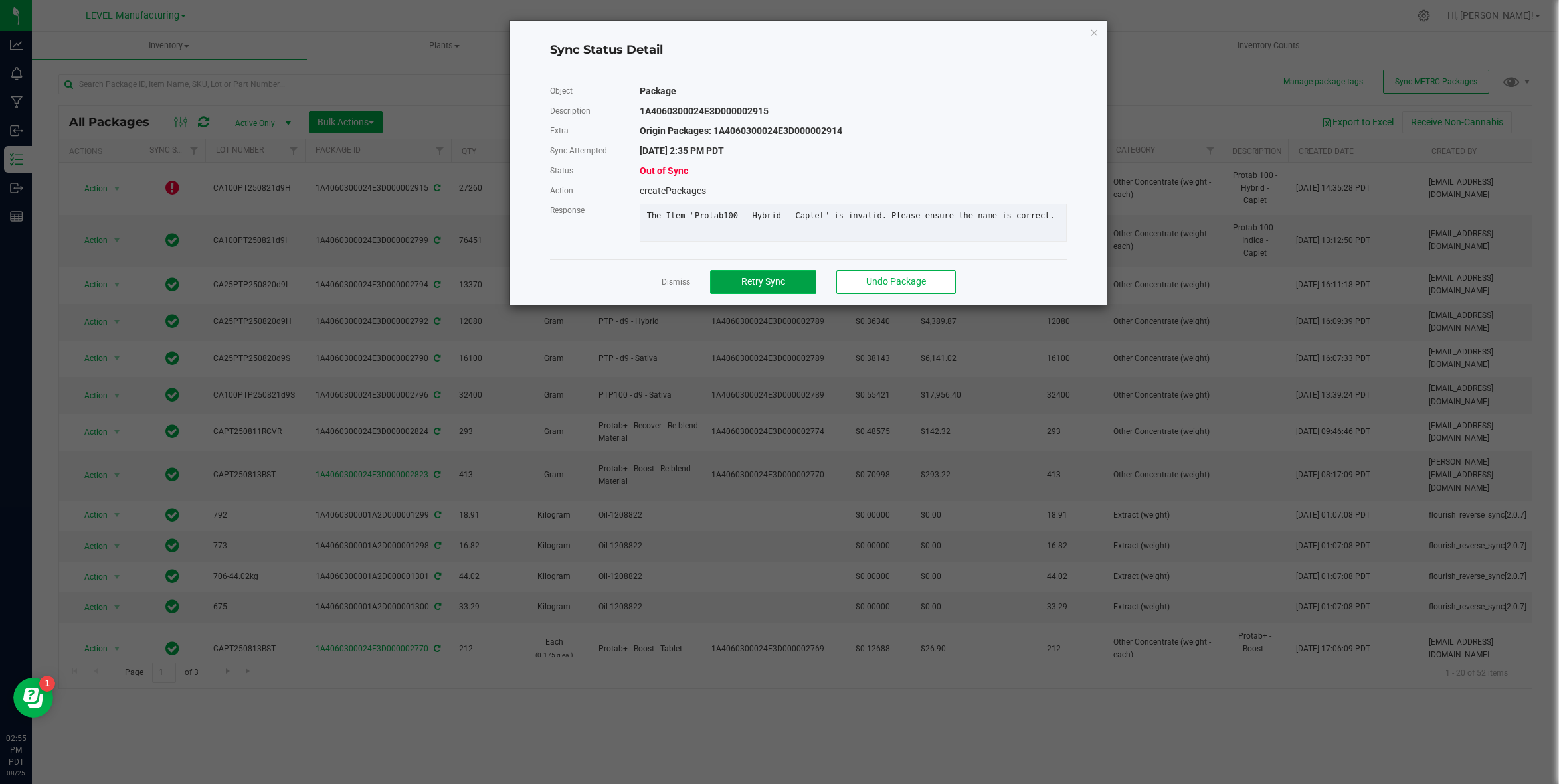
click at [777, 287] on span "Retry Sync" at bounding box center [763, 281] width 44 height 11
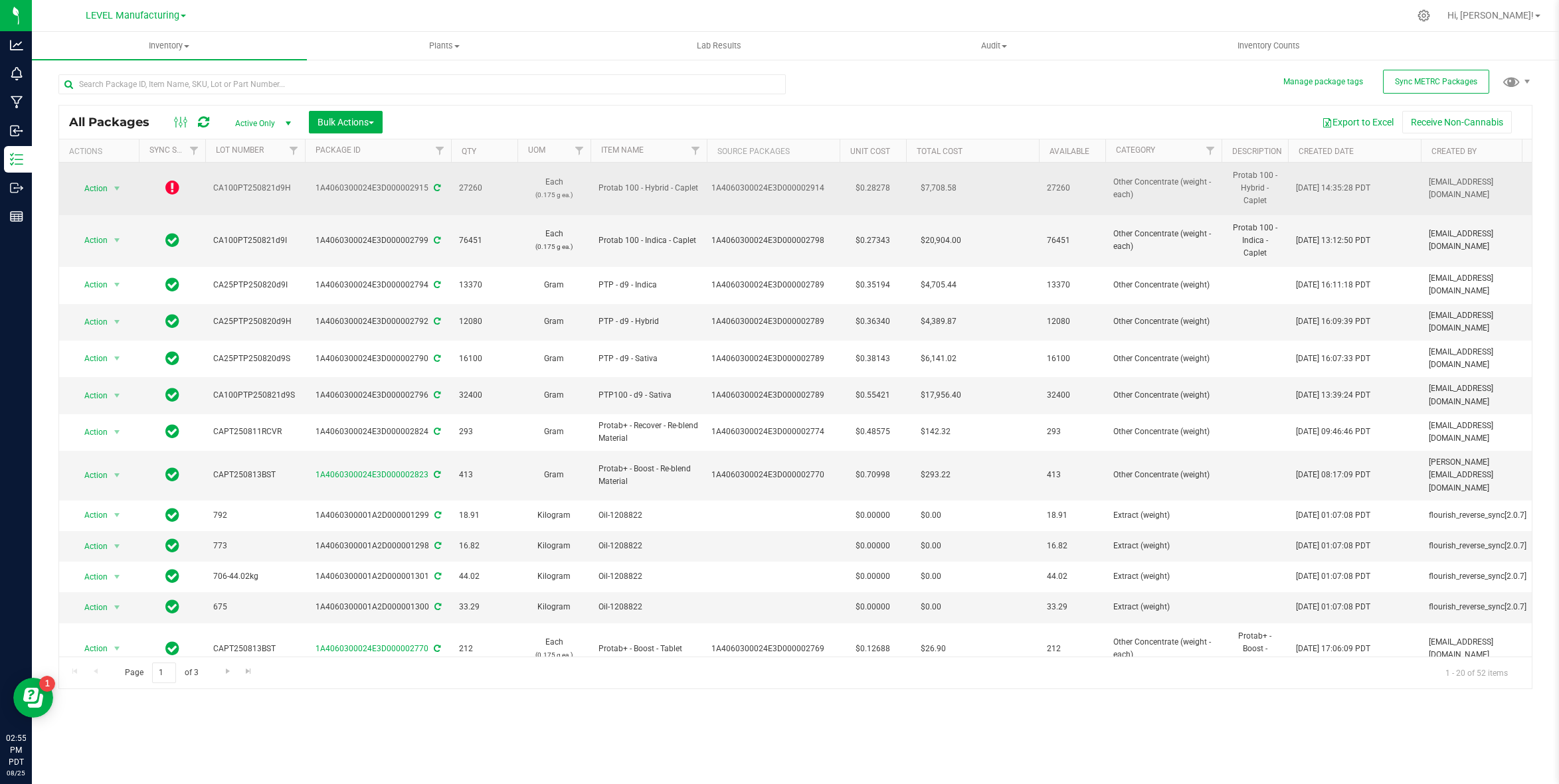
click at [177, 188] on icon at bounding box center [172, 187] width 14 height 16
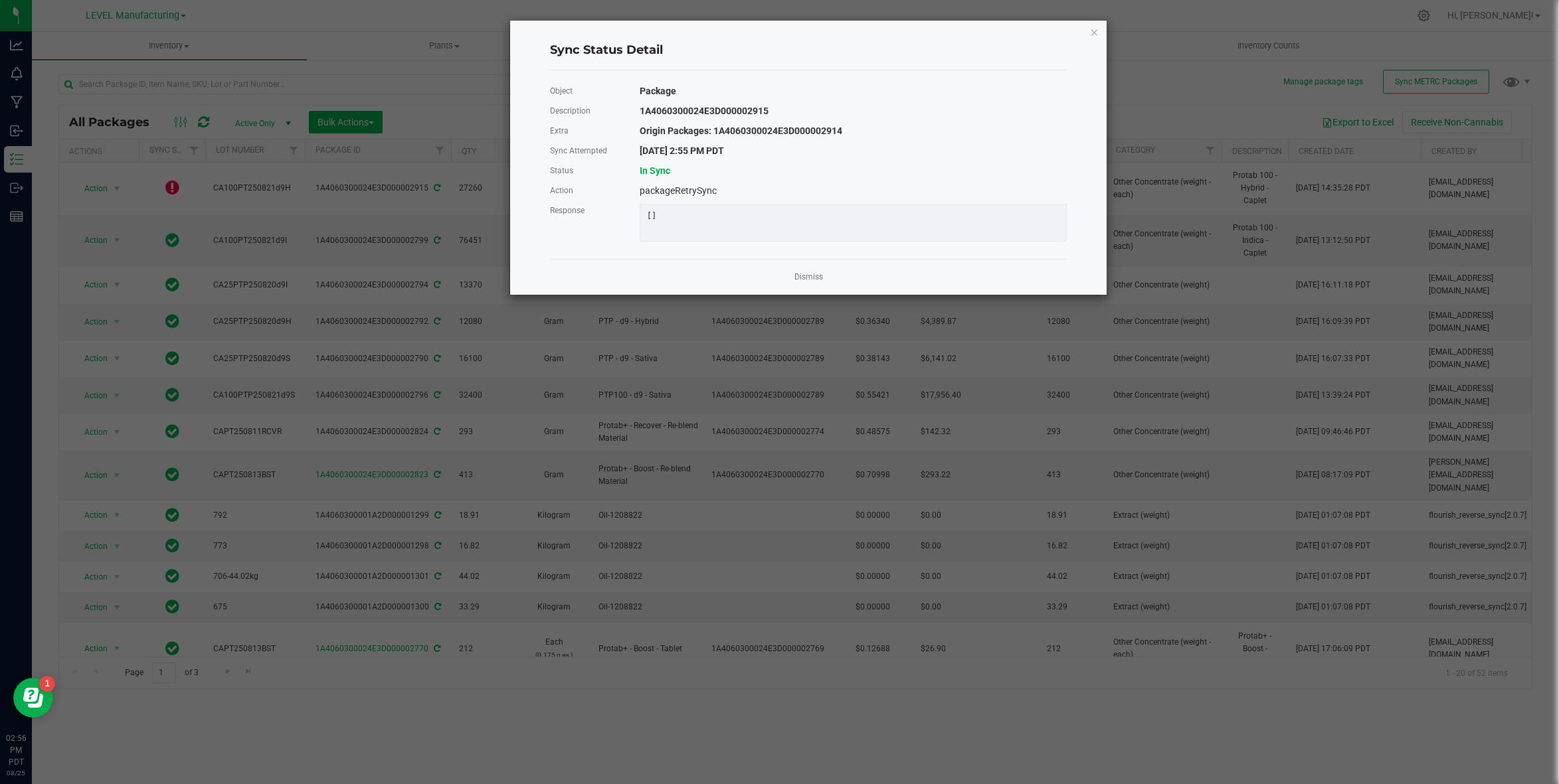
click at [784, 281] on div "Dismiss" at bounding box center [808, 276] width 516 height 36
click at [818, 283] on link "Dismiss" at bounding box center [808, 277] width 29 height 11
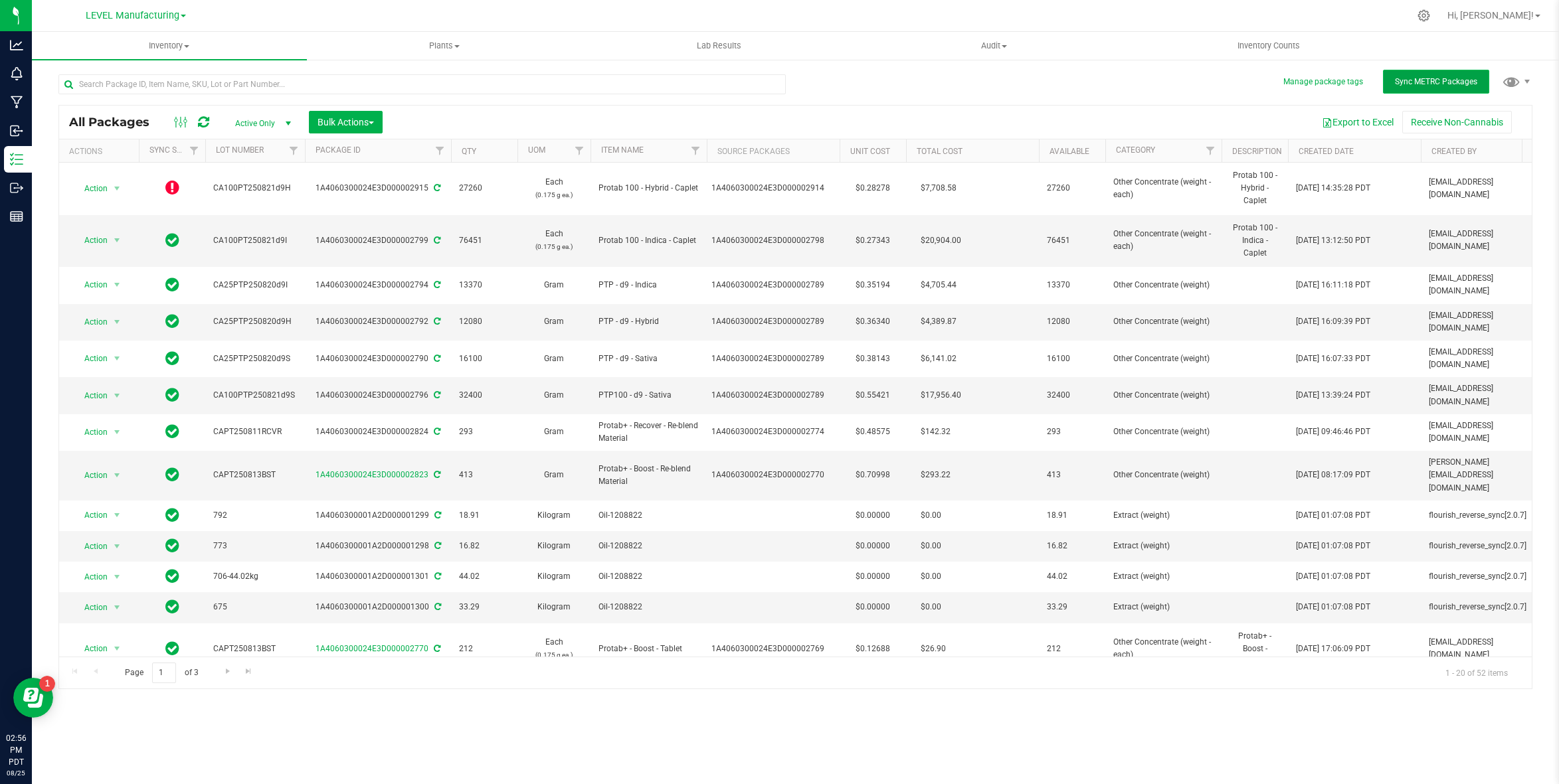
click at [1452, 75] on button "Sync METRC Packages" at bounding box center [1435, 82] width 106 height 24
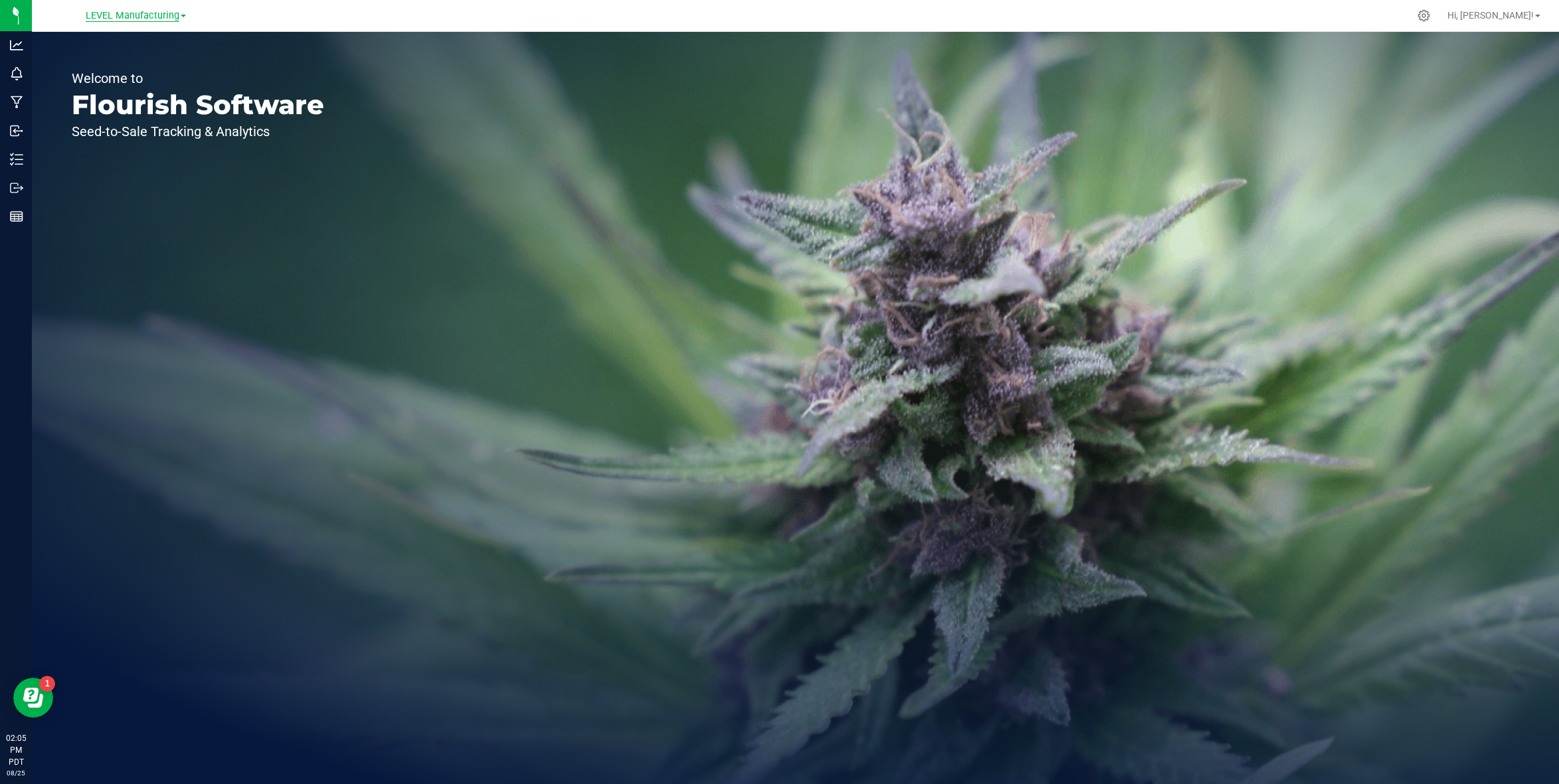
click at [166, 15] on span "LEVEL Manufacturing" at bounding box center [132, 15] width 94 height 12
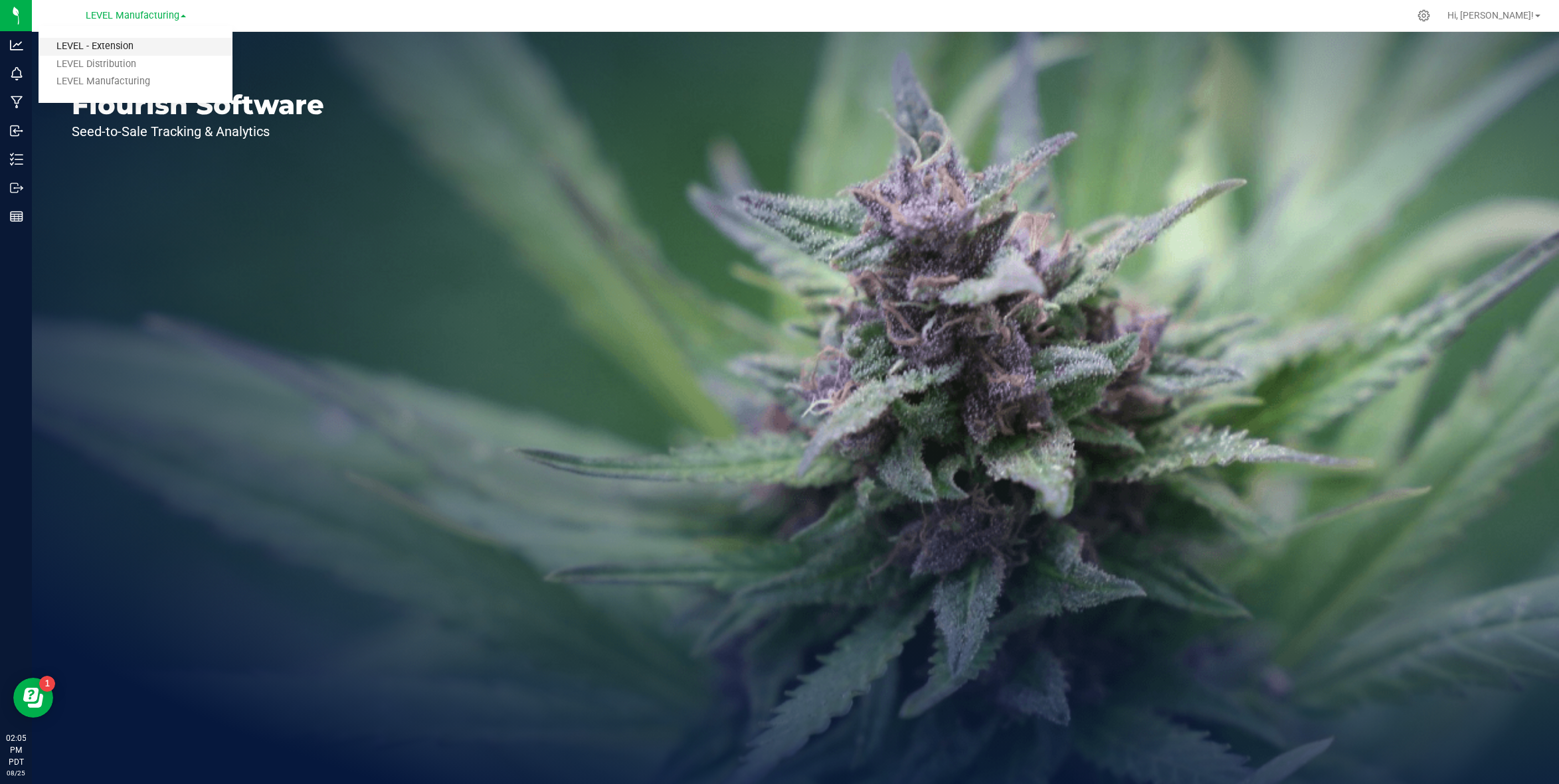
click at [134, 39] on link "LEVEL - Extension" at bounding box center [136, 46] width 194 height 18
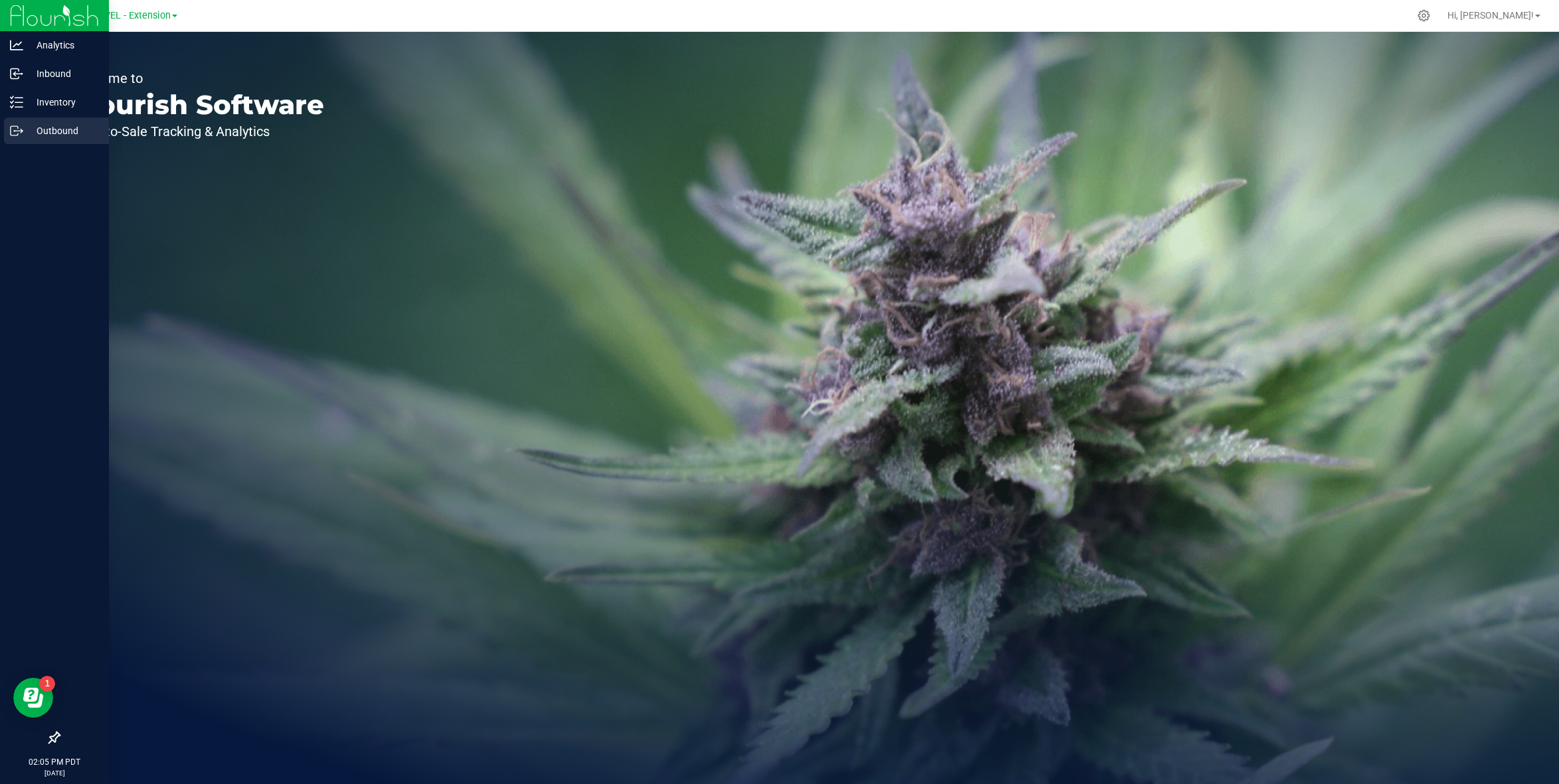
click at [42, 140] on div "Outbound" at bounding box center [56, 131] width 105 height 27
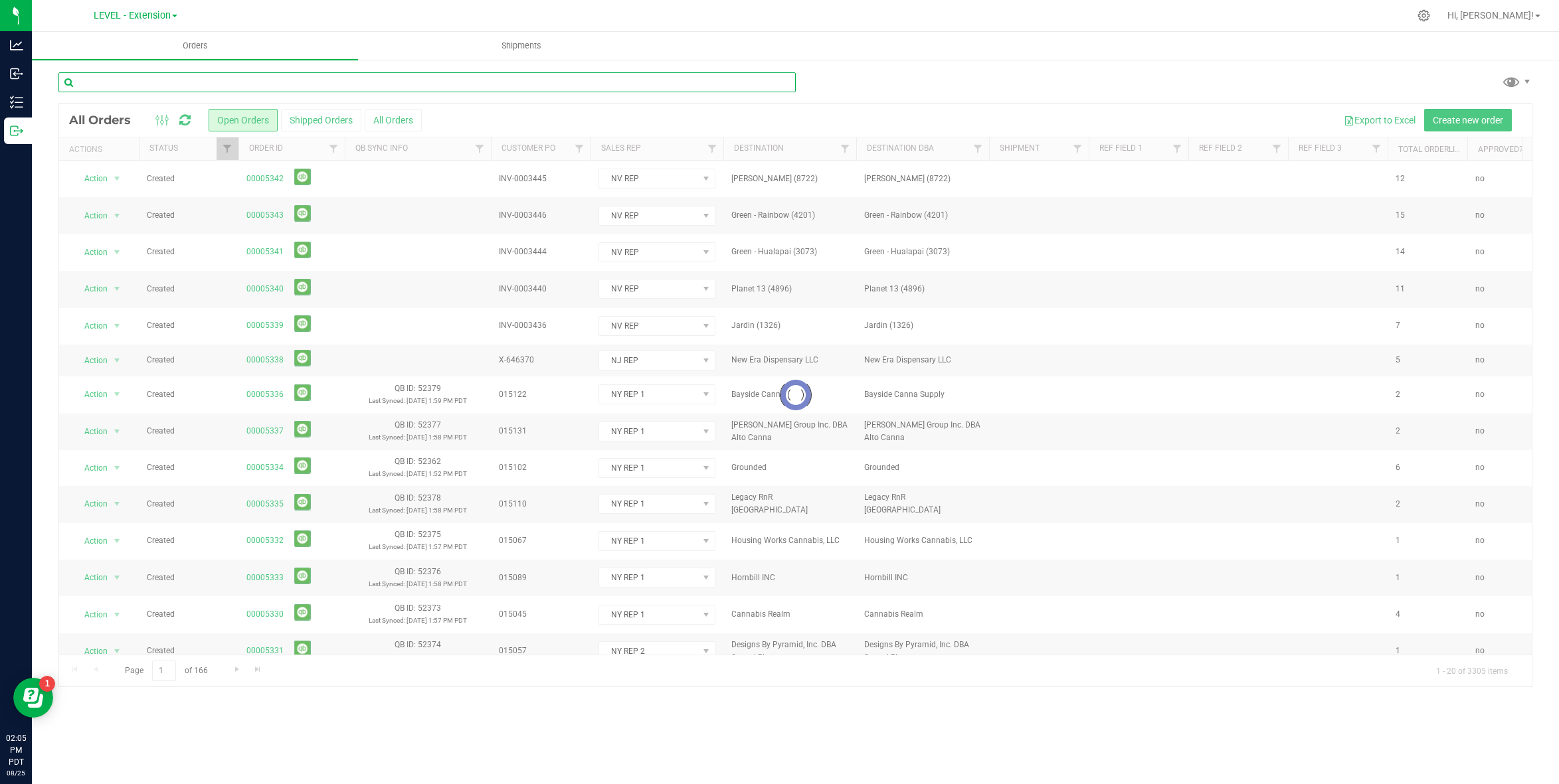
click at [268, 84] on input "text" at bounding box center [427, 82] width 737 height 20
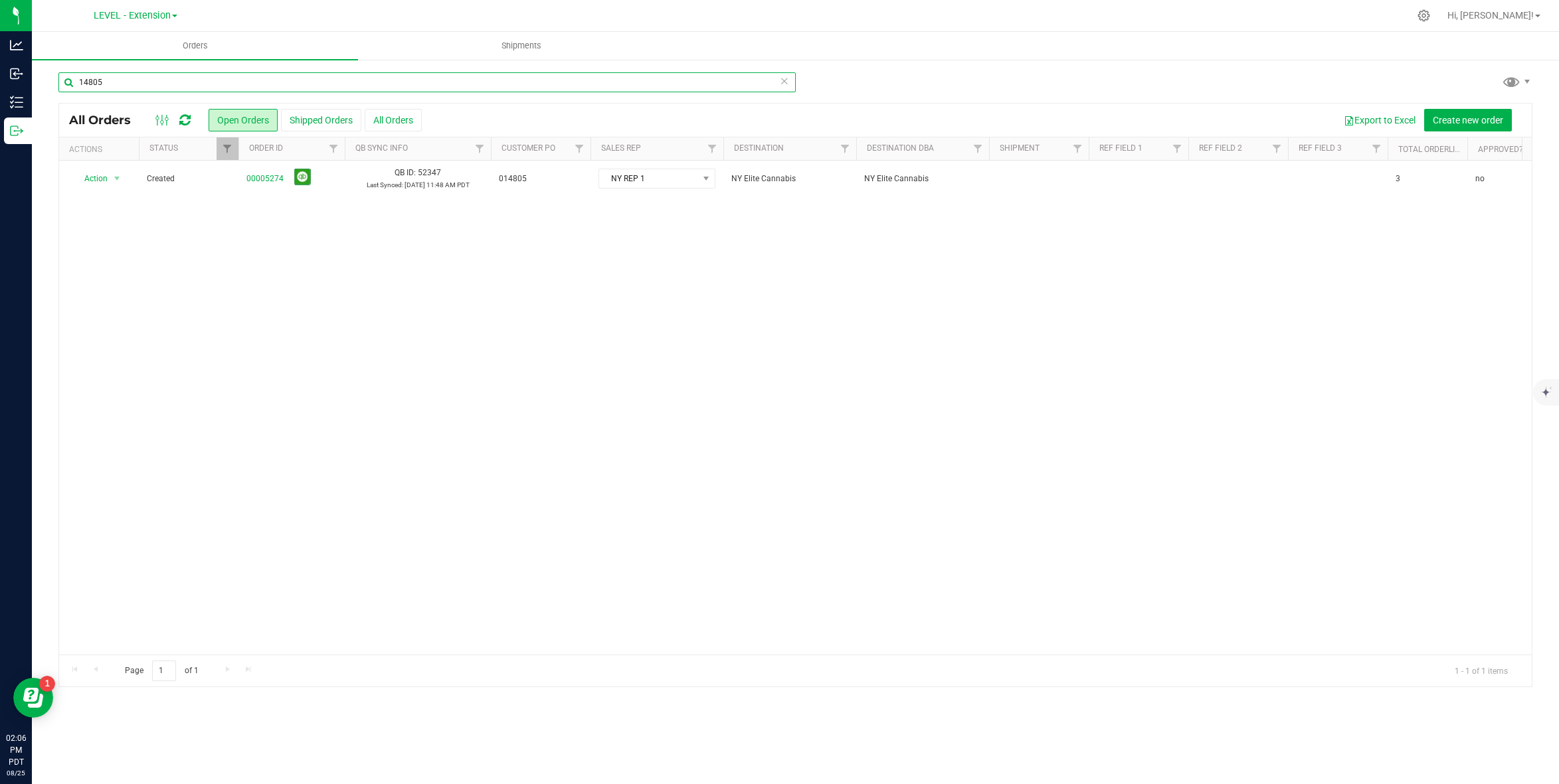
paste input "5069"
type input "15069"
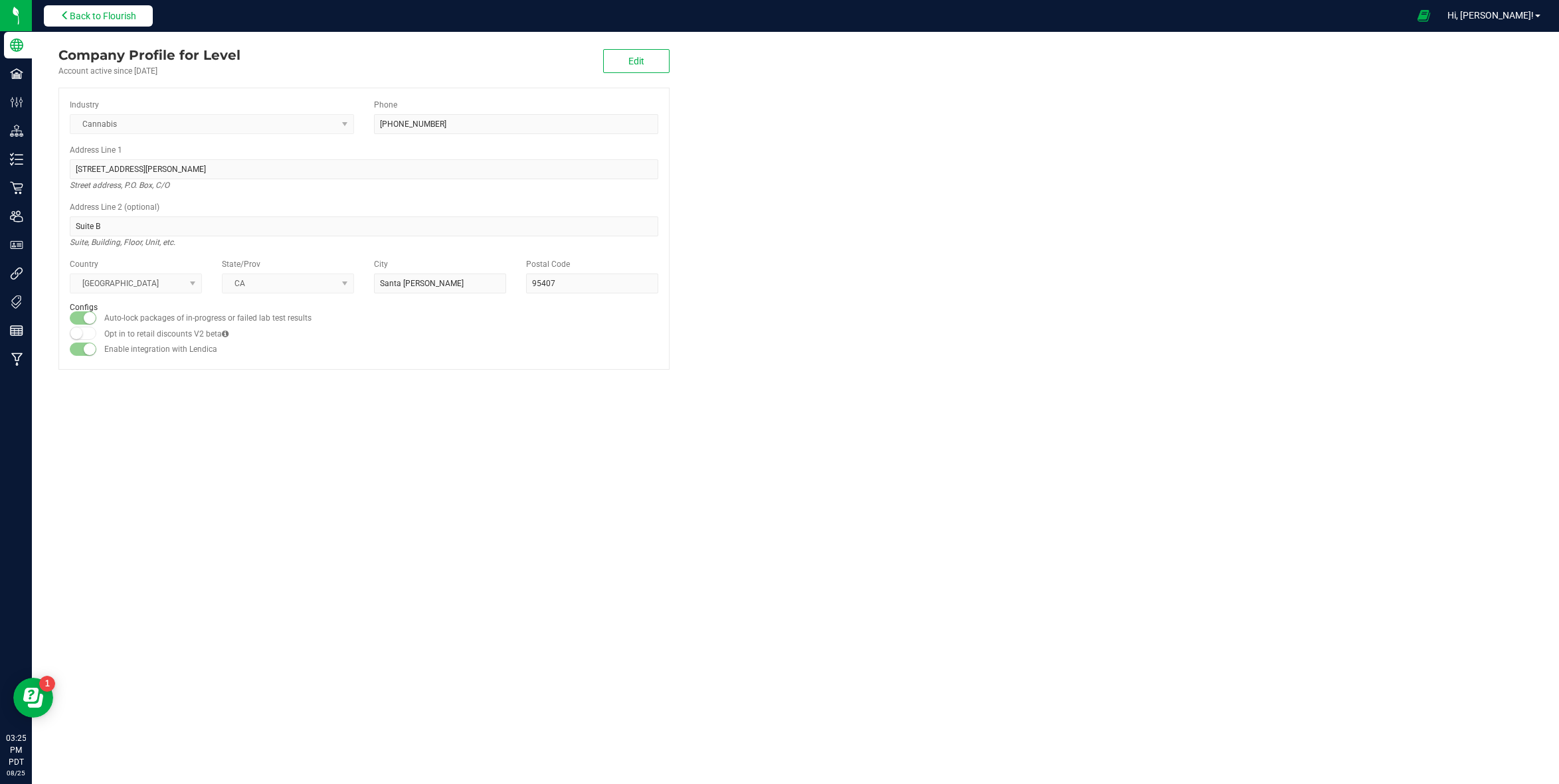
click at [131, 11] on span "Back to Flourish" at bounding box center [103, 15] width 66 height 11
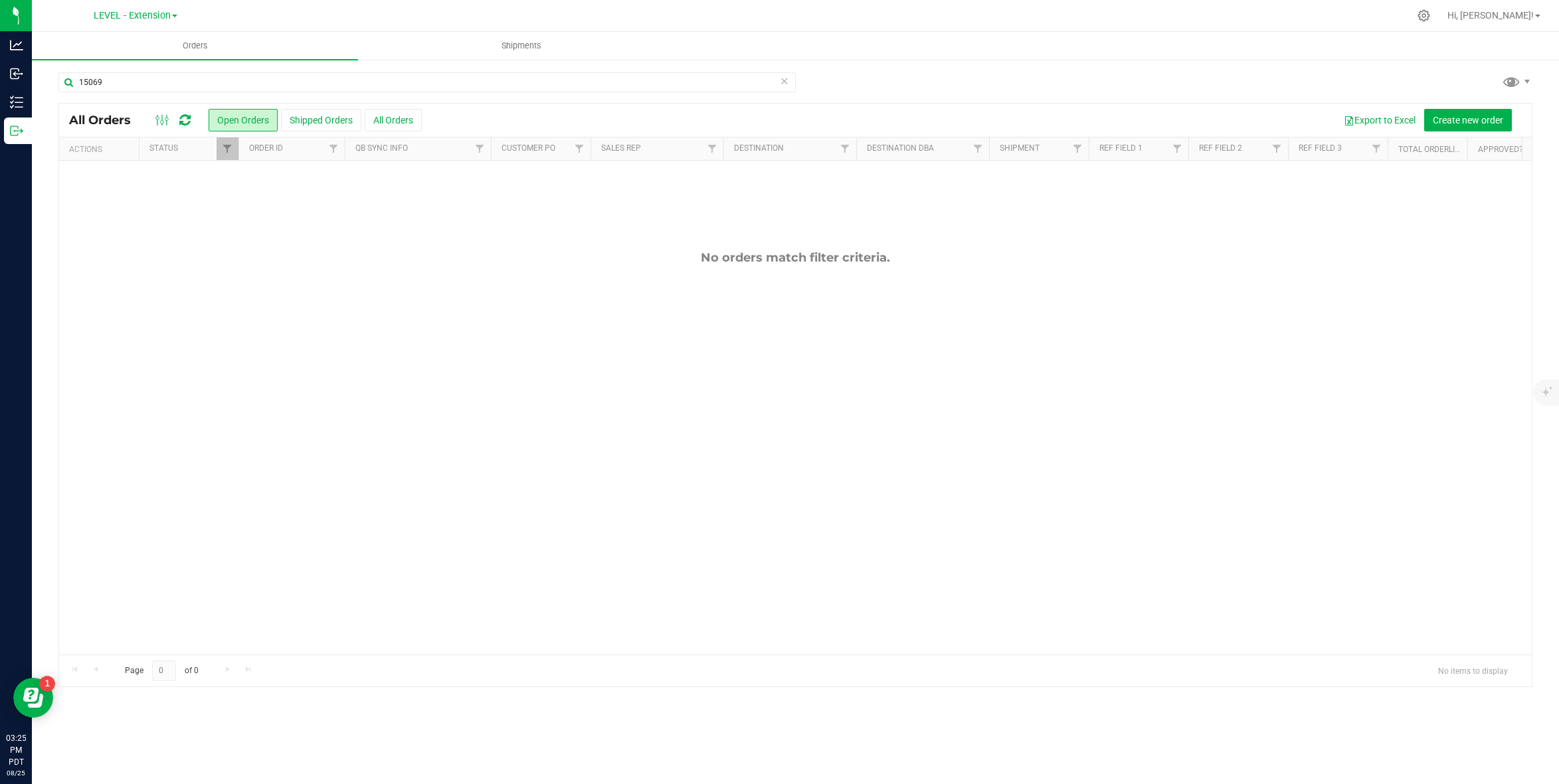
click at [785, 87] on icon at bounding box center [784, 80] width 9 height 16
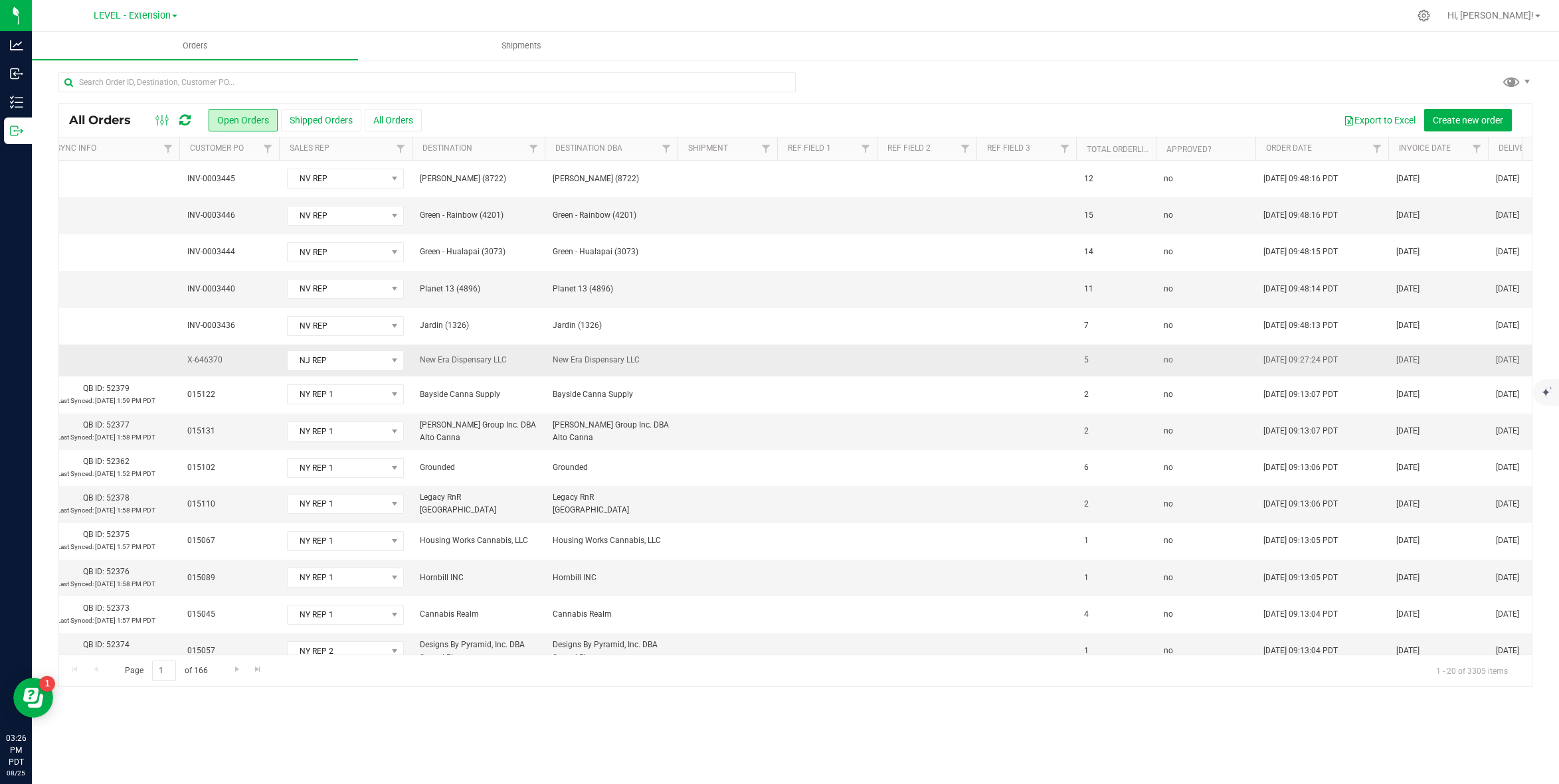
scroll to position [0, 797]
